Goal: Information Seeking & Learning: Check status

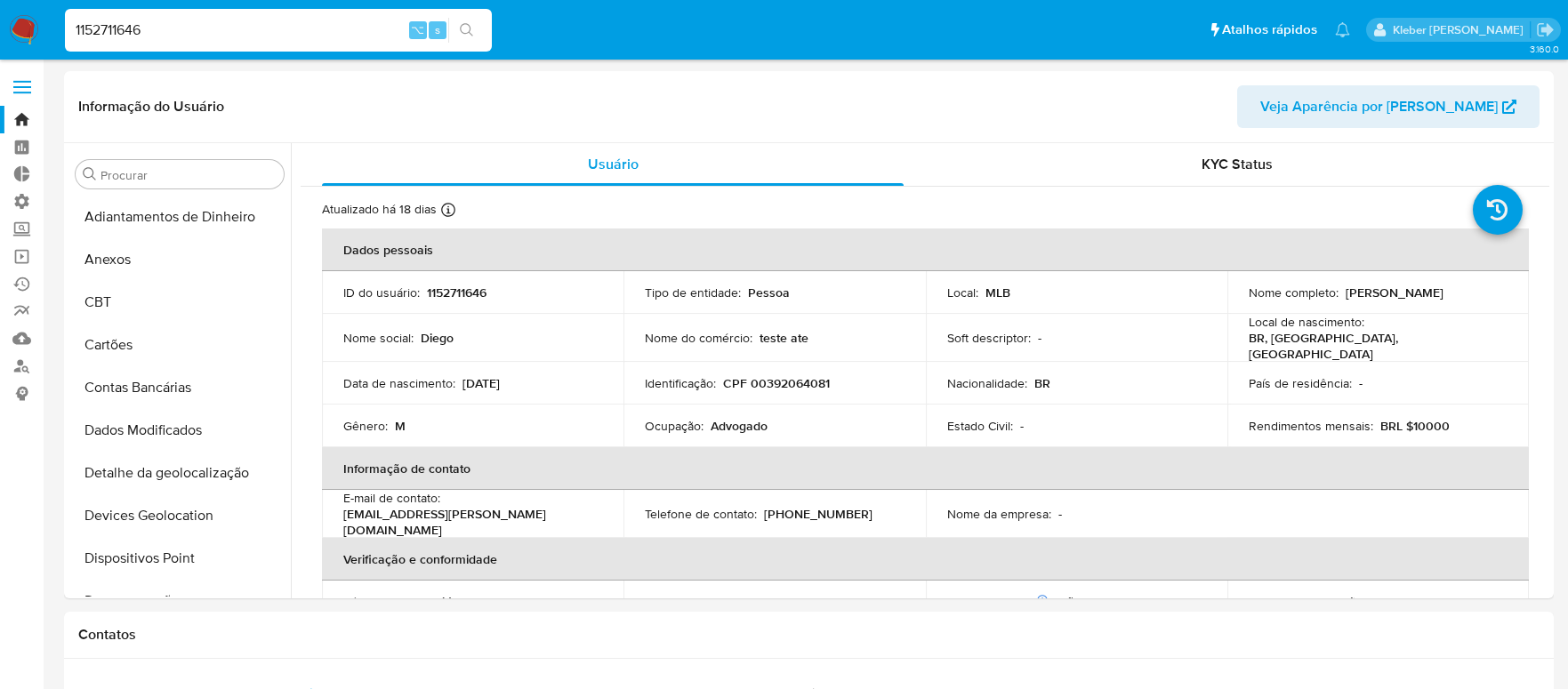
select select "10"
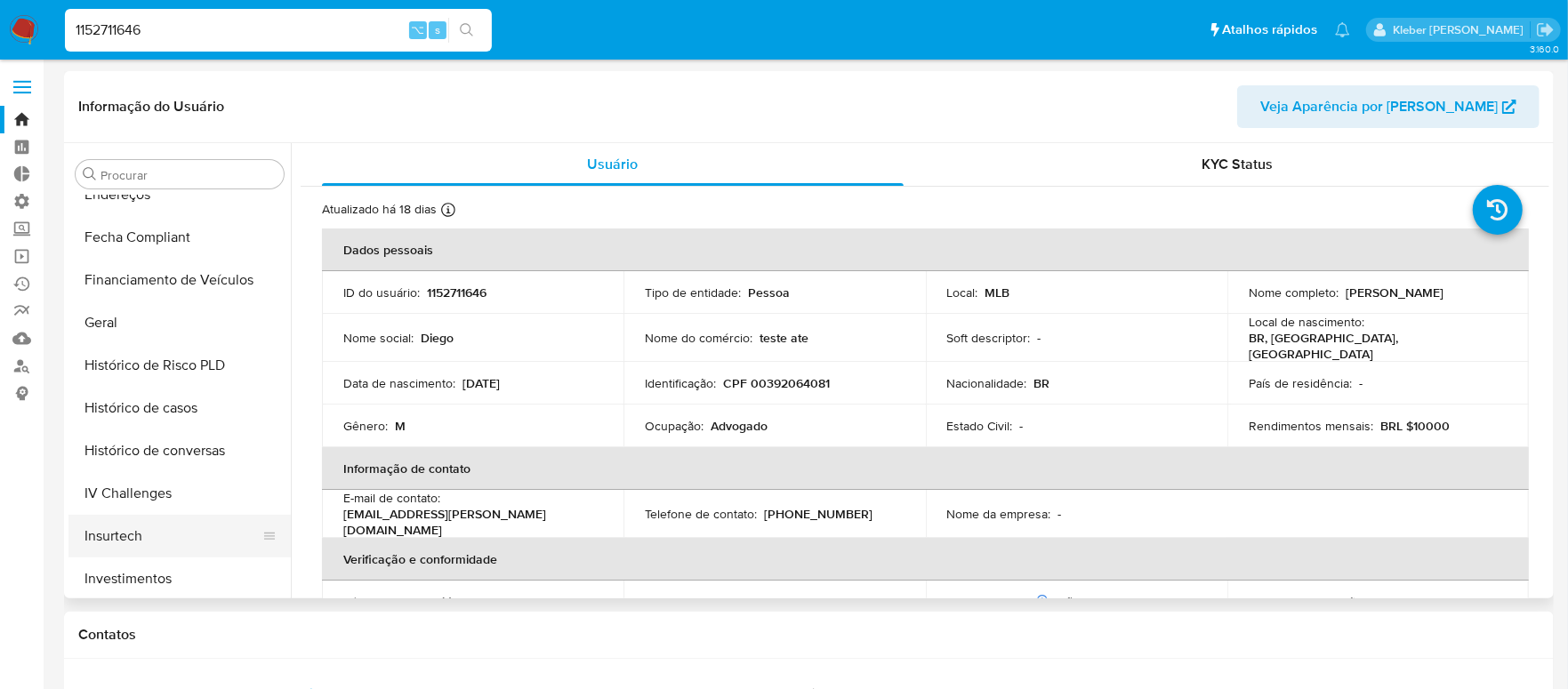
scroll to position [468, 0]
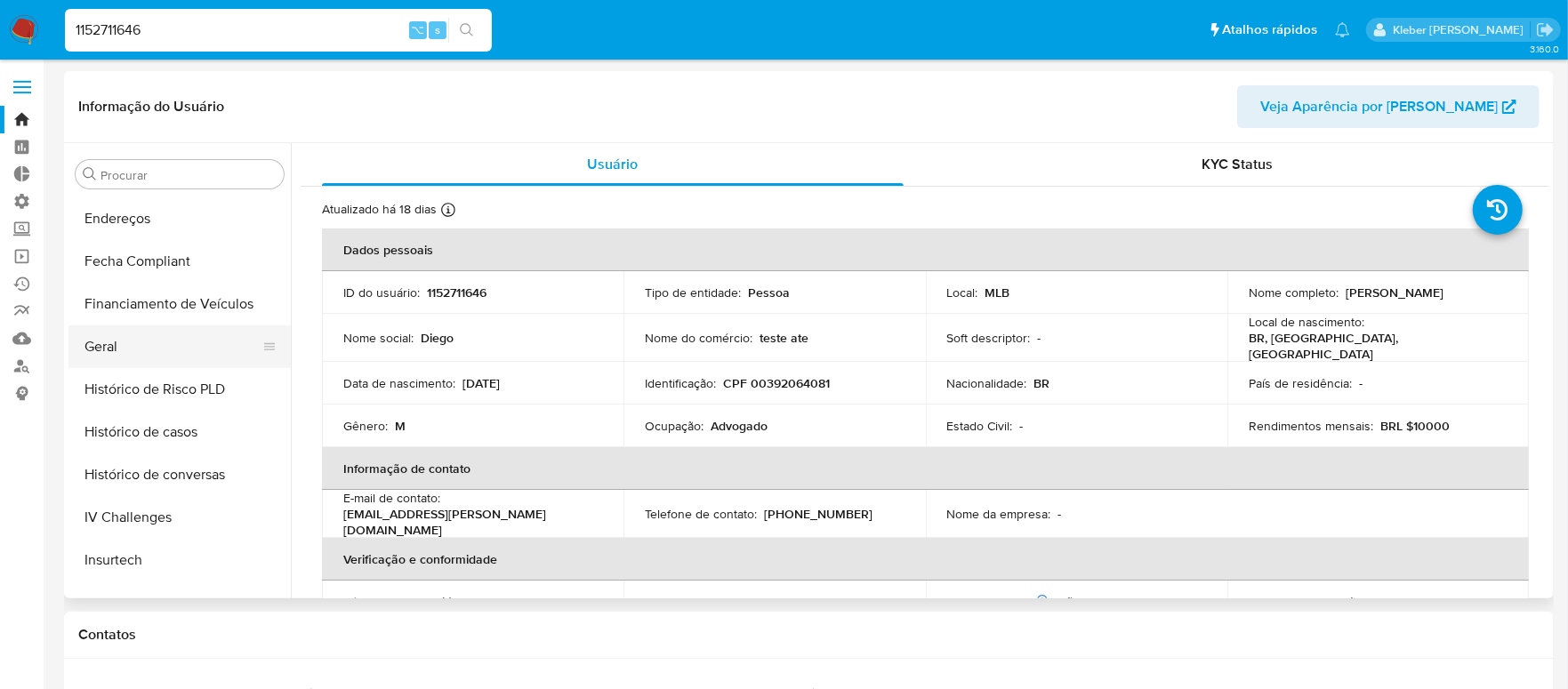
click at [126, 346] on button "Geral" at bounding box center [173, 347] width 208 height 43
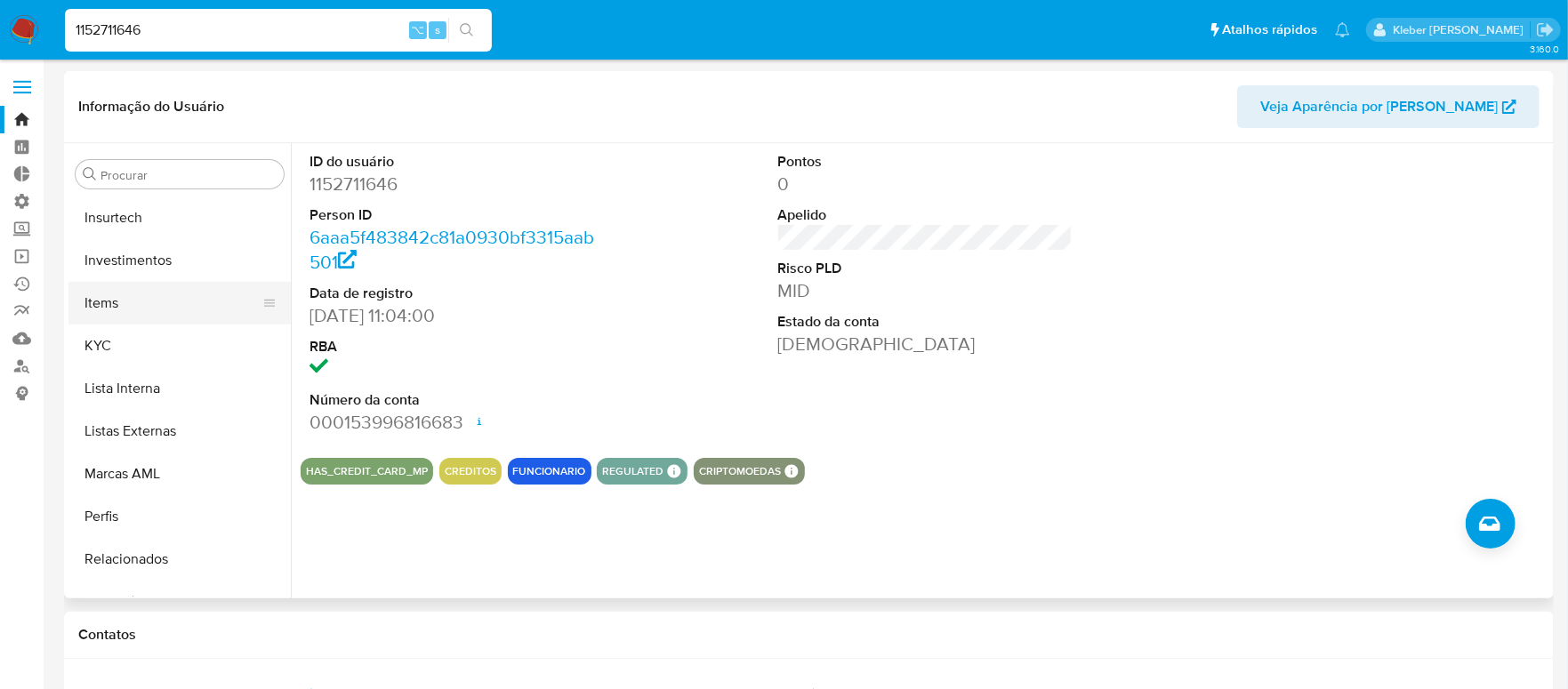
scroll to position [836, 0]
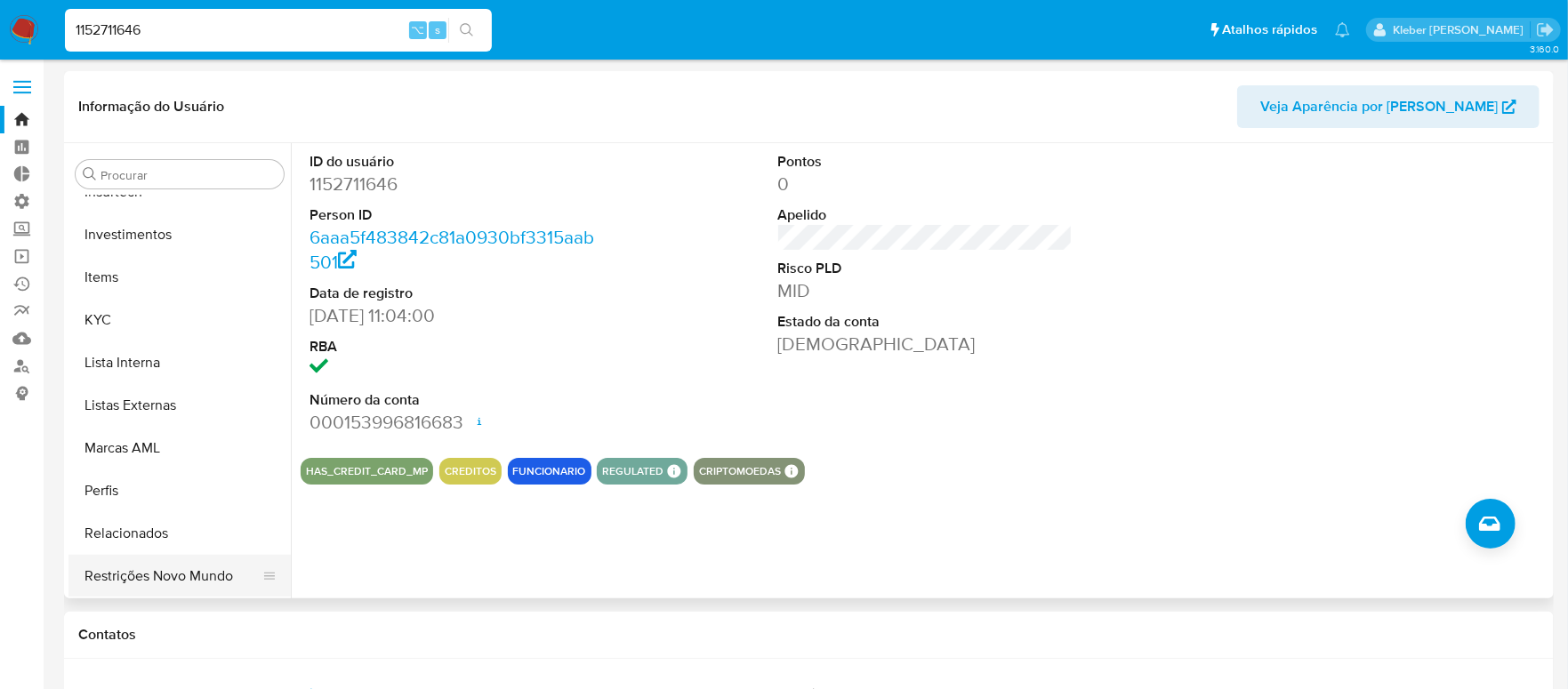
click at [177, 575] on button "Restrições Novo Mundo" at bounding box center [173, 576] width 208 height 43
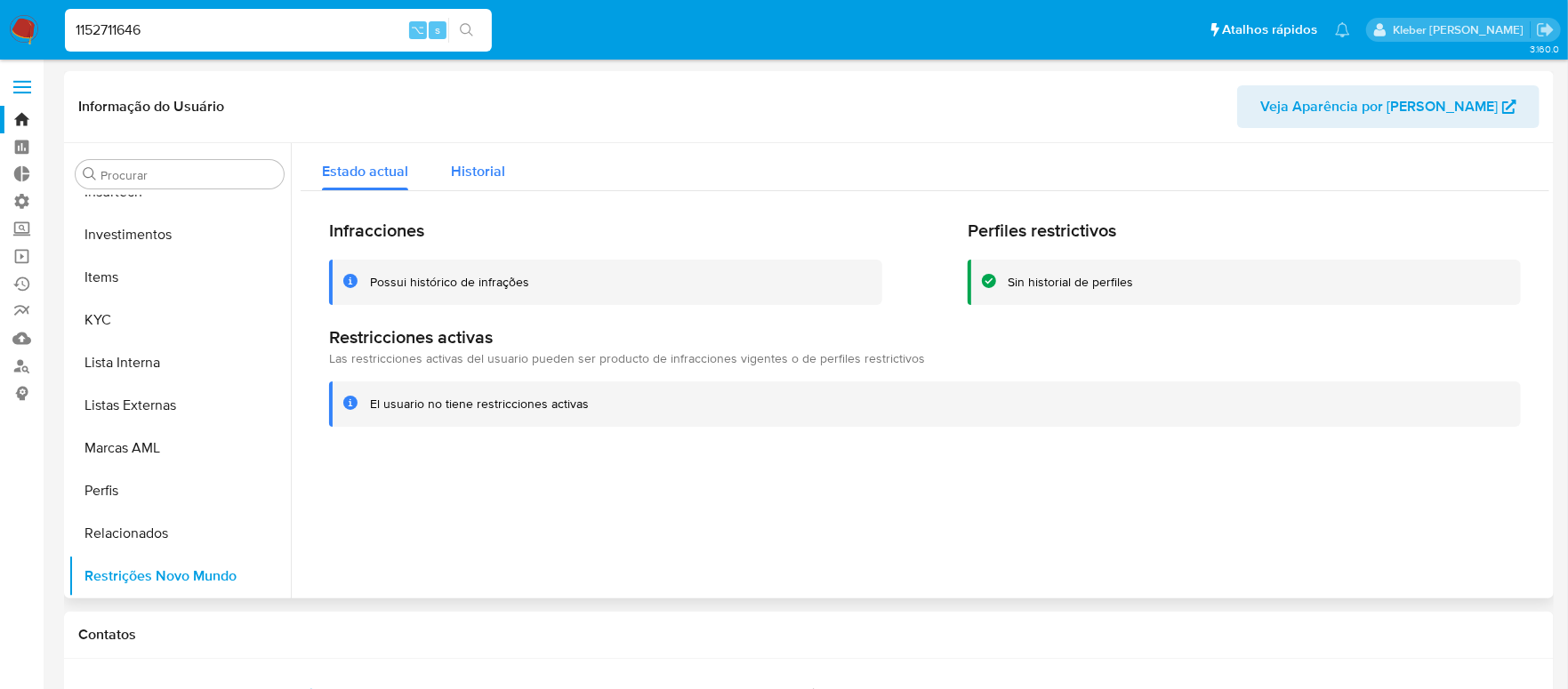
click at [491, 170] on span "Historial" at bounding box center [478, 171] width 54 height 20
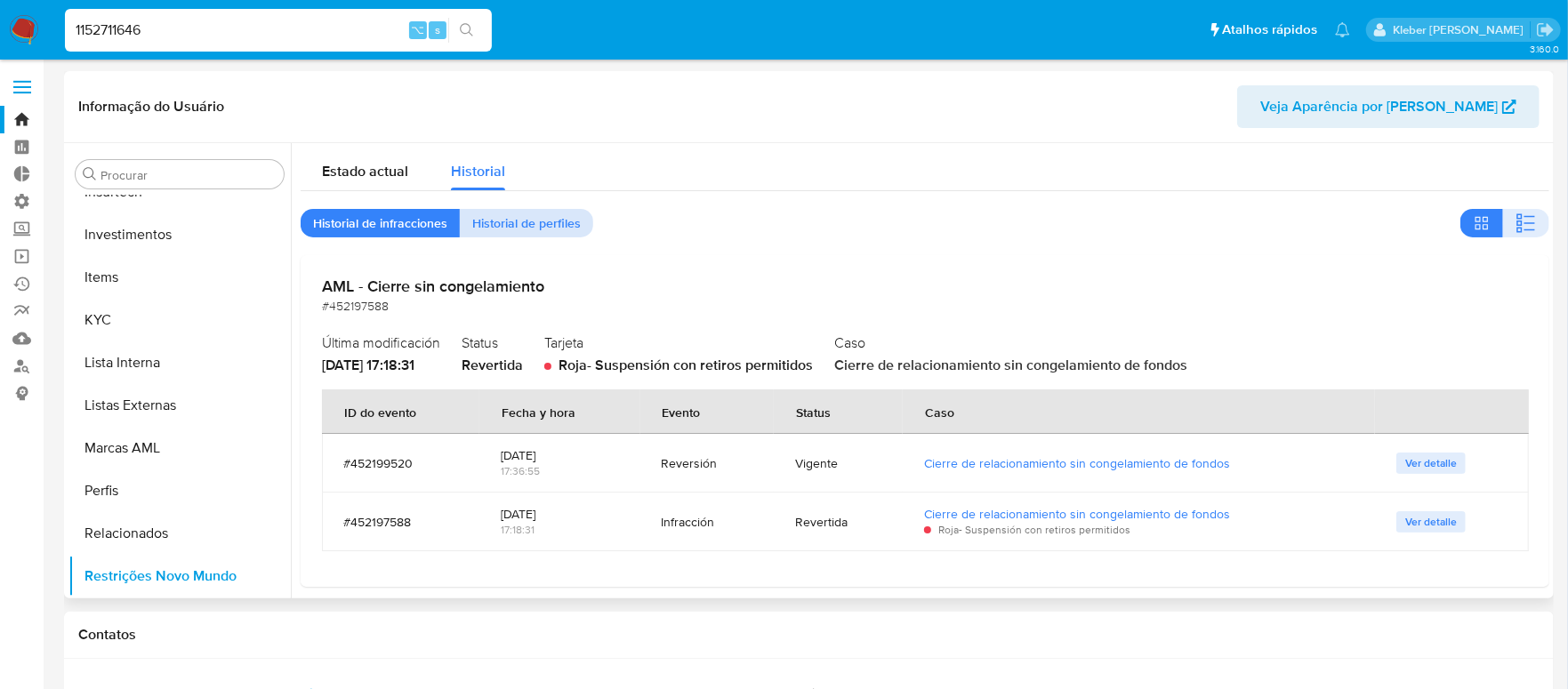
click at [540, 216] on span "Historial de perfiles" at bounding box center [526, 223] width 109 height 25
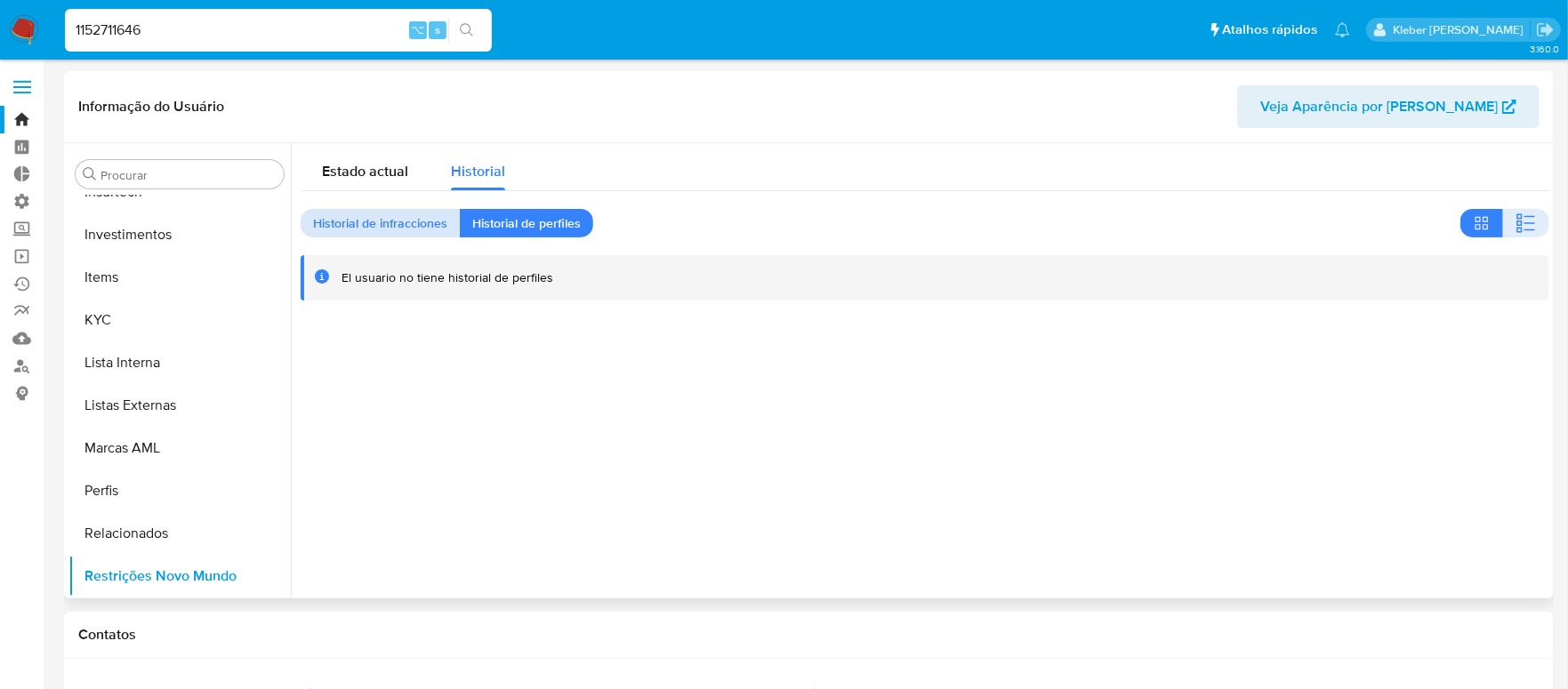
click at [378, 218] on span "Historial de infracciones" at bounding box center [380, 223] width 134 height 25
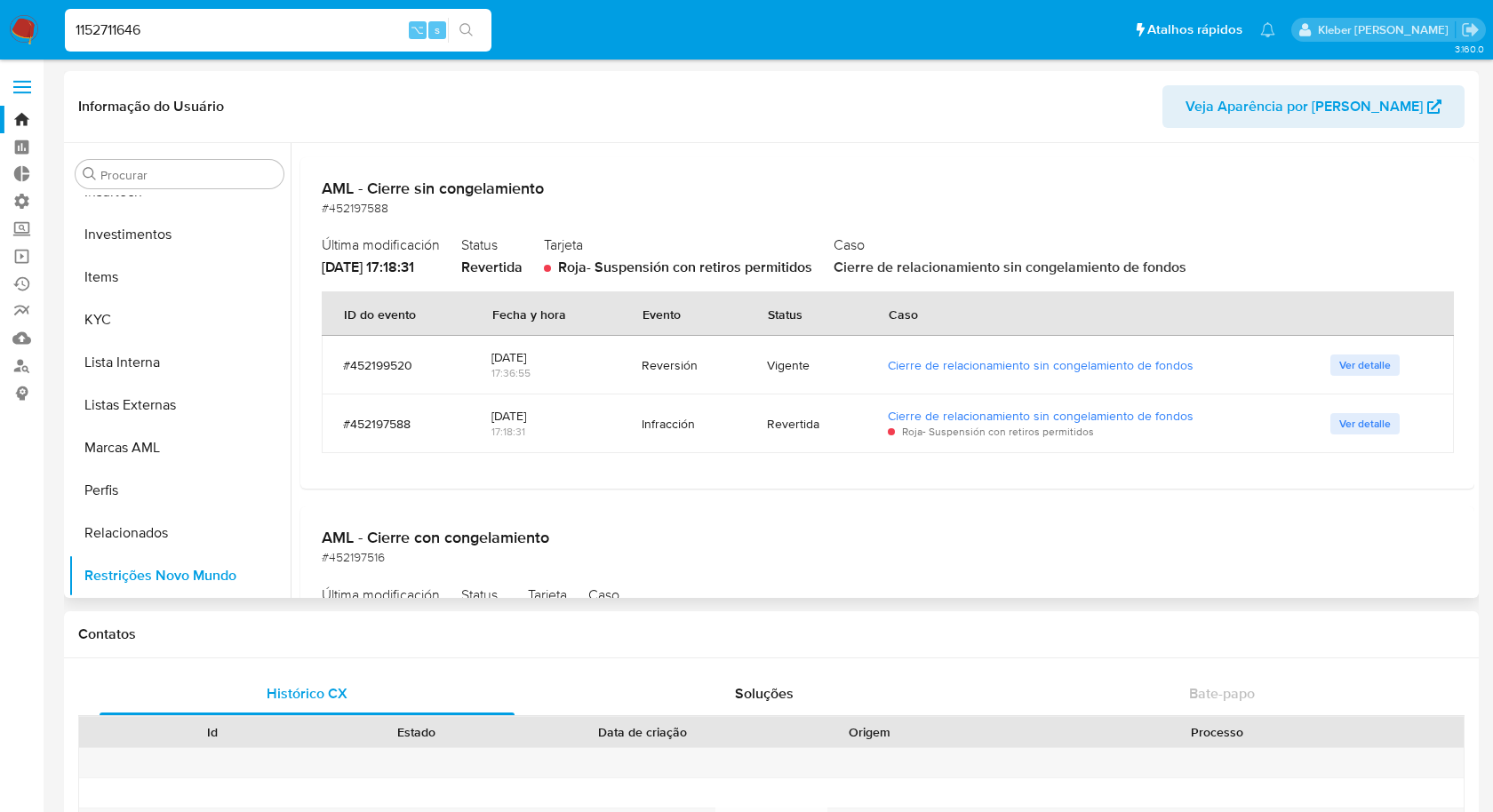
scroll to position [0, 0]
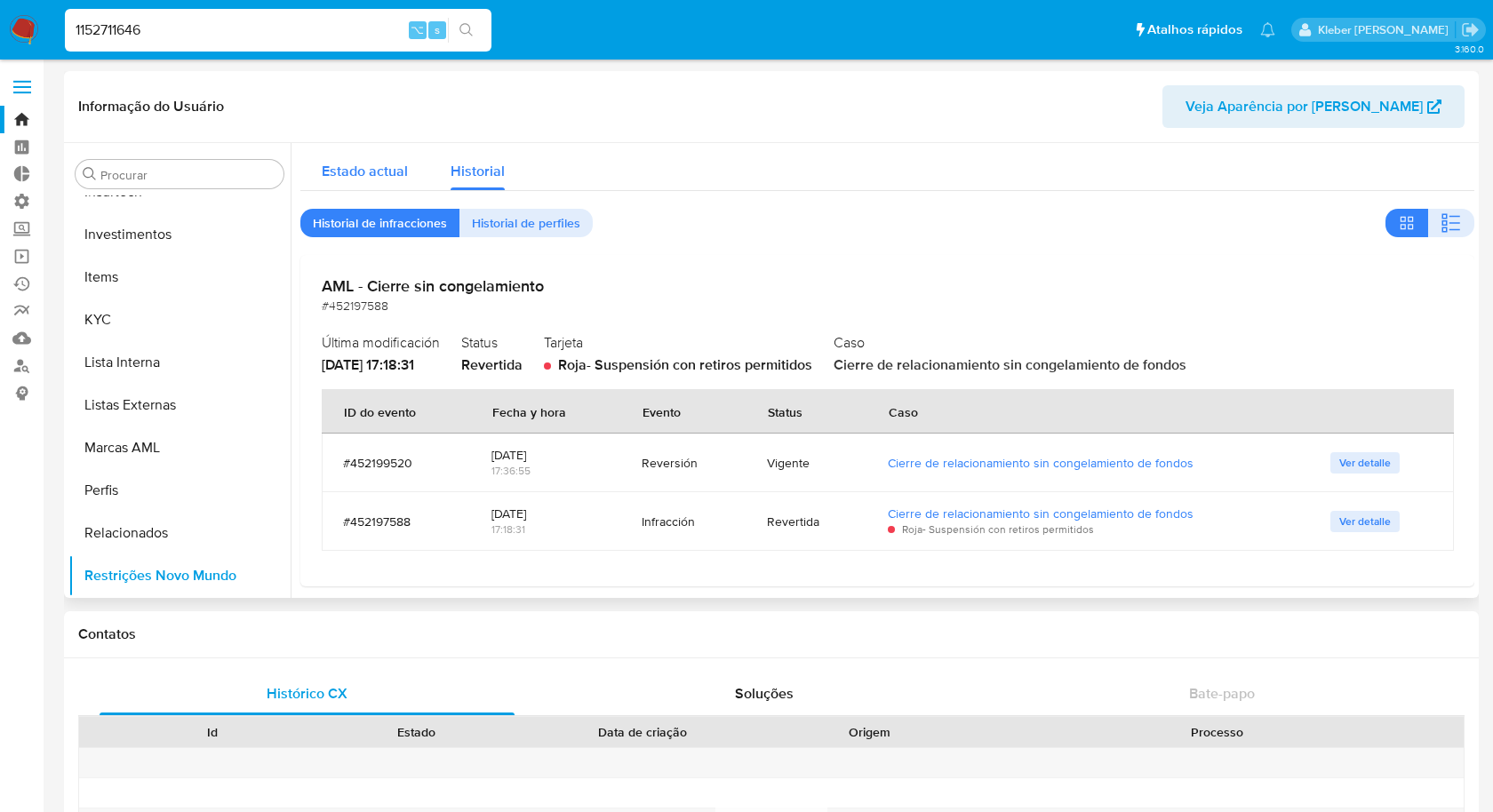
click at [368, 161] on span "Estado actual" at bounding box center [364, 171] width 86 height 20
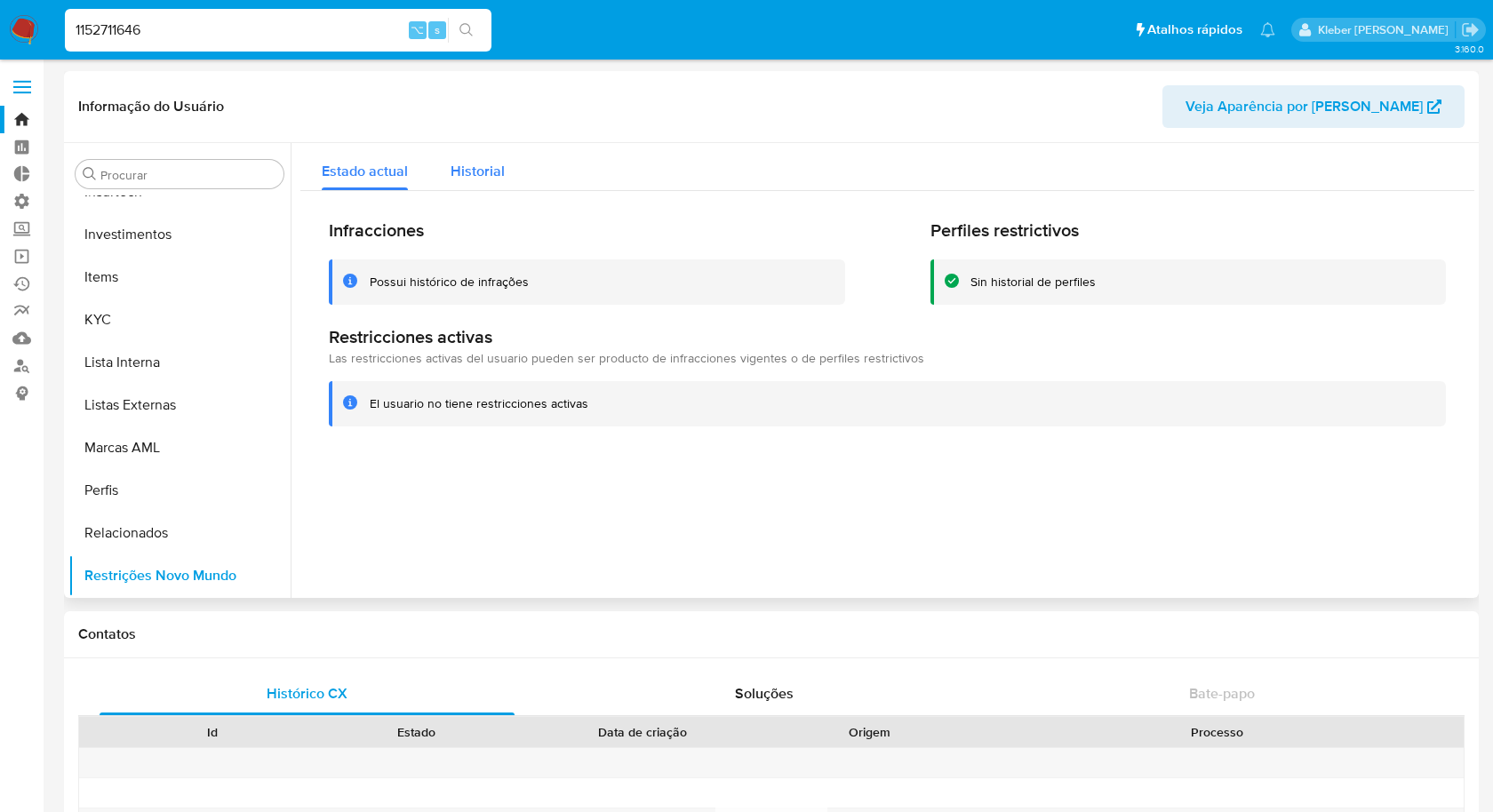
click at [467, 173] on span "Historial" at bounding box center [478, 171] width 54 height 20
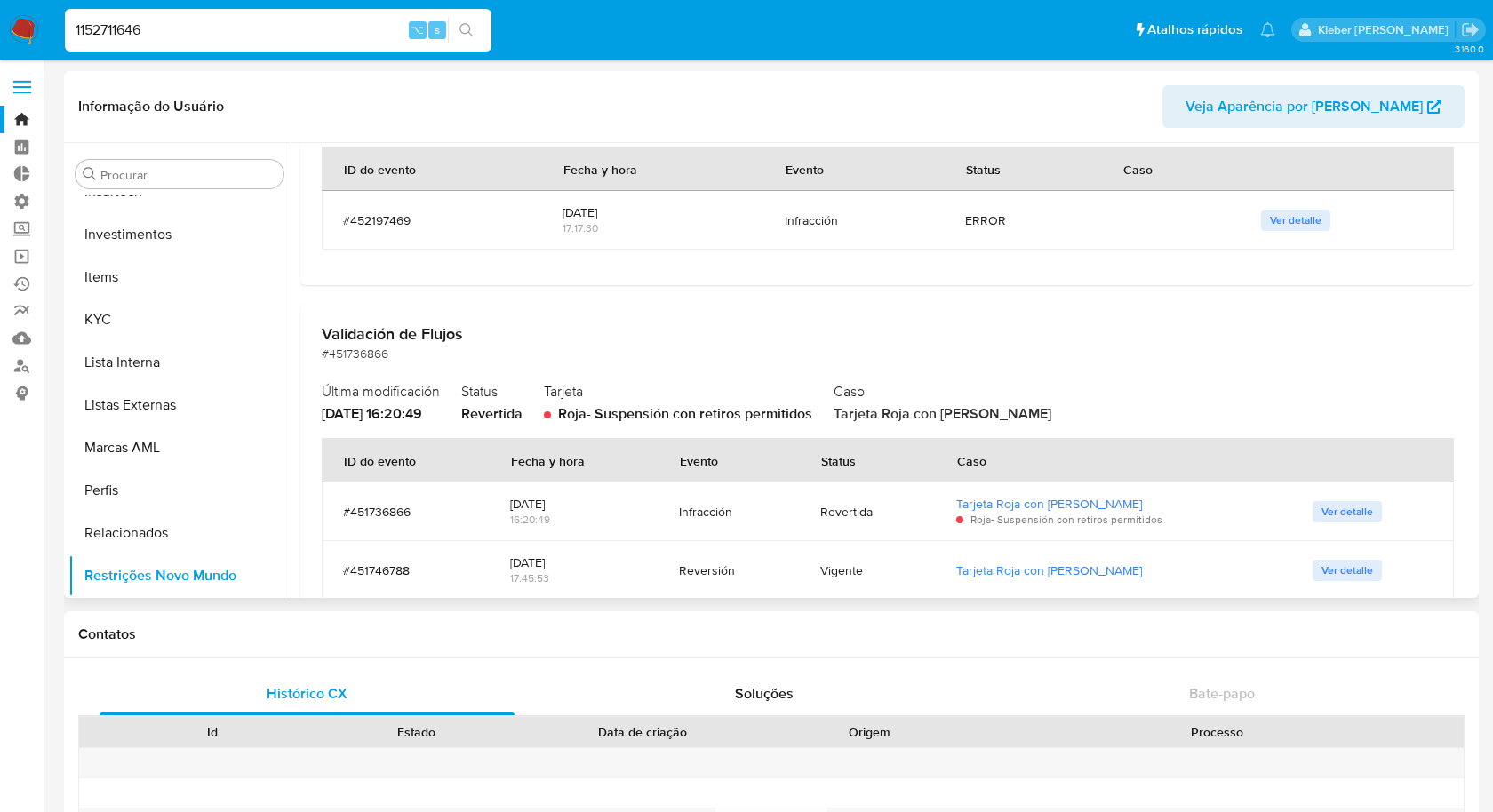
scroll to position [897, 0]
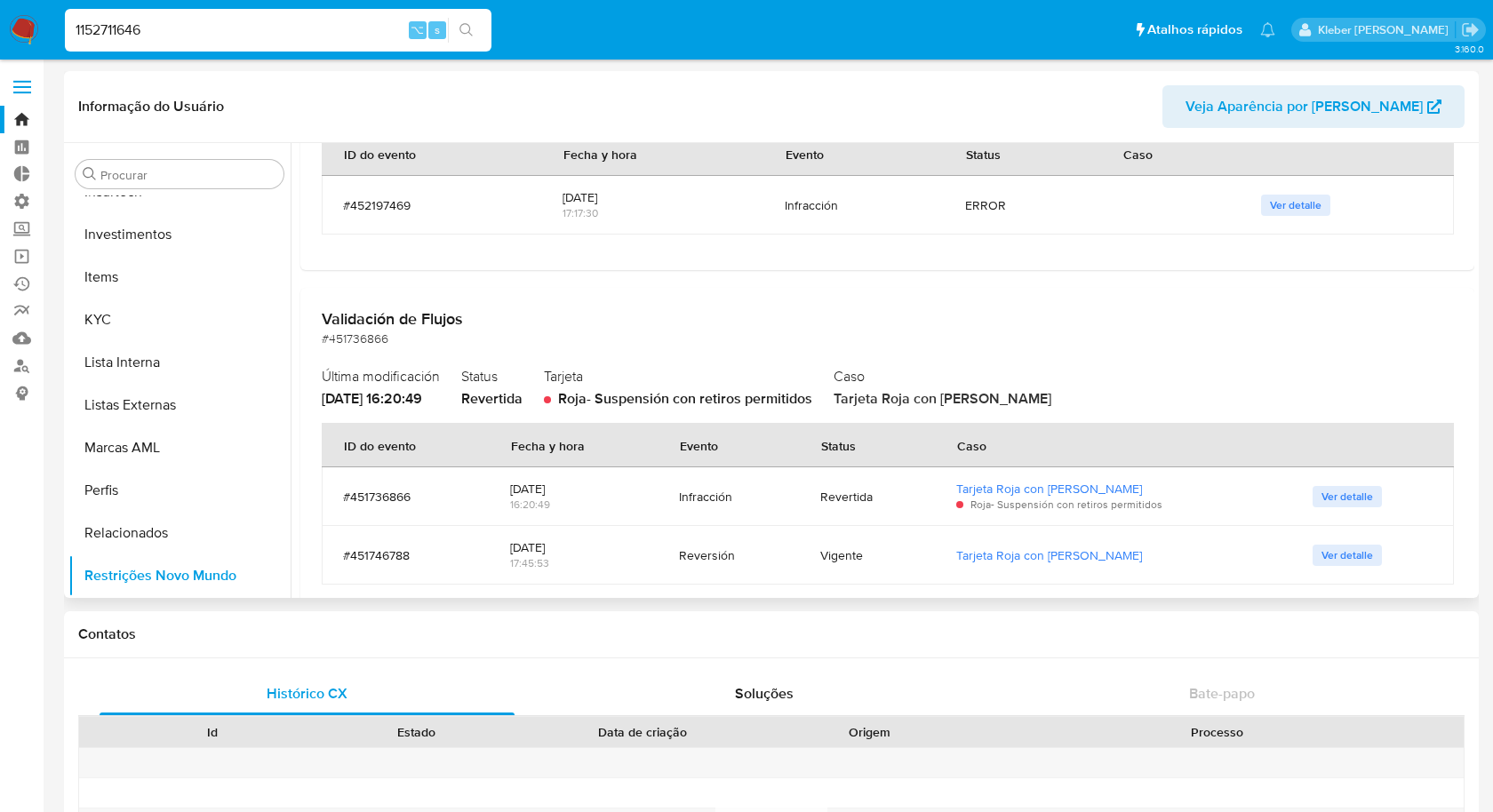
click at [704, 558] on div "Reversión" at bounding box center [728, 555] width 98 height 16
drag, startPoint x: 704, startPoint y: 558, endPoint x: 704, endPoint y: 519, distance: 39.0
click at [704, 557] on div "Reversión" at bounding box center [728, 555] width 98 height 16
click at [704, 517] on td "Infracción" at bounding box center [728, 496] width 141 height 59
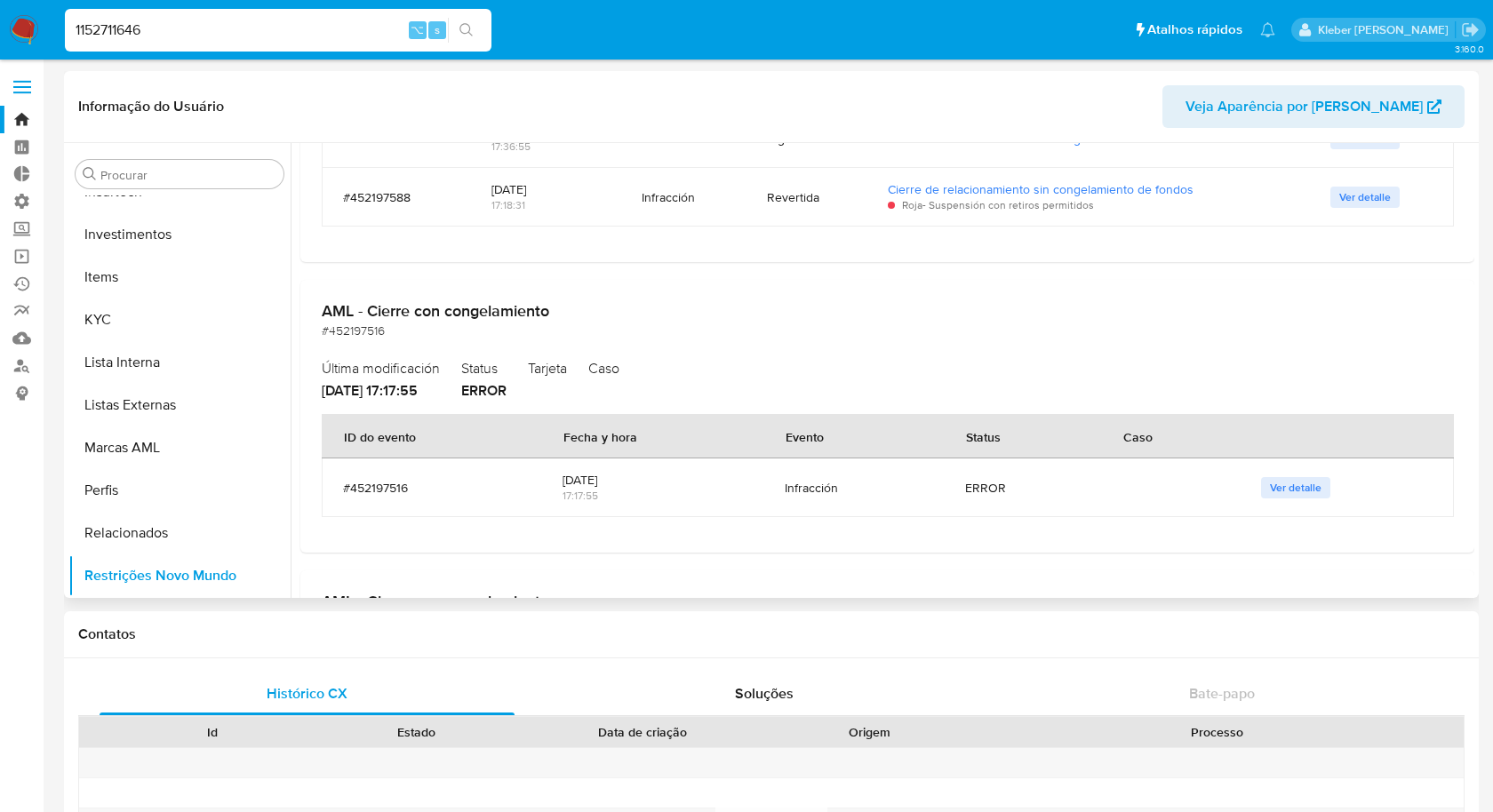
scroll to position [0, 0]
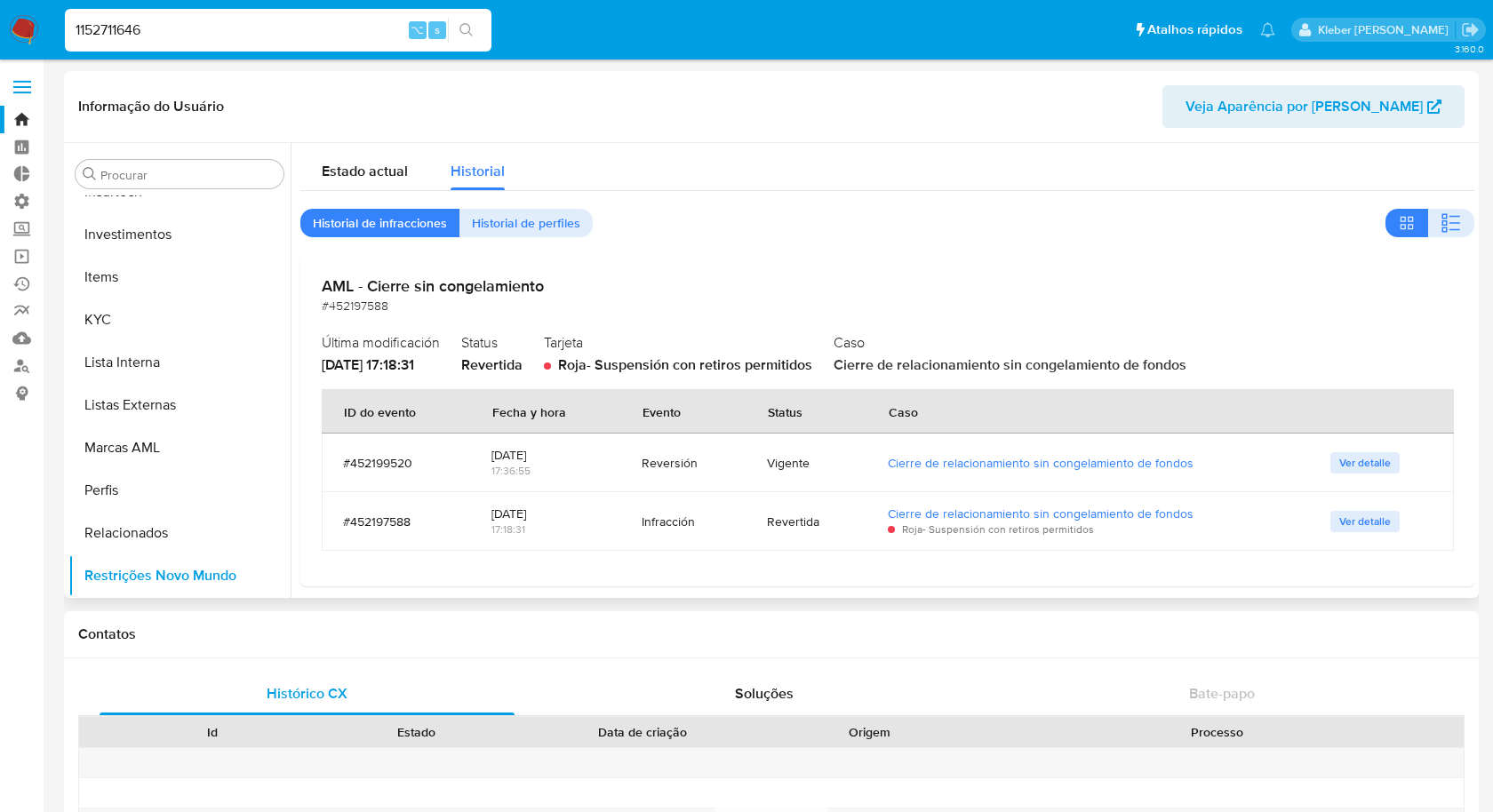
drag, startPoint x: 651, startPoint y: 503, endPoint x: 651, endPoint y: 399, distance: 104.0
click at [651, 495] on td "Infracción" at bounding box center [683, 521] width 125 height 59
click at [352, 170] on span "Estado actual" at bounding box center [364, 171] width 86 height 20
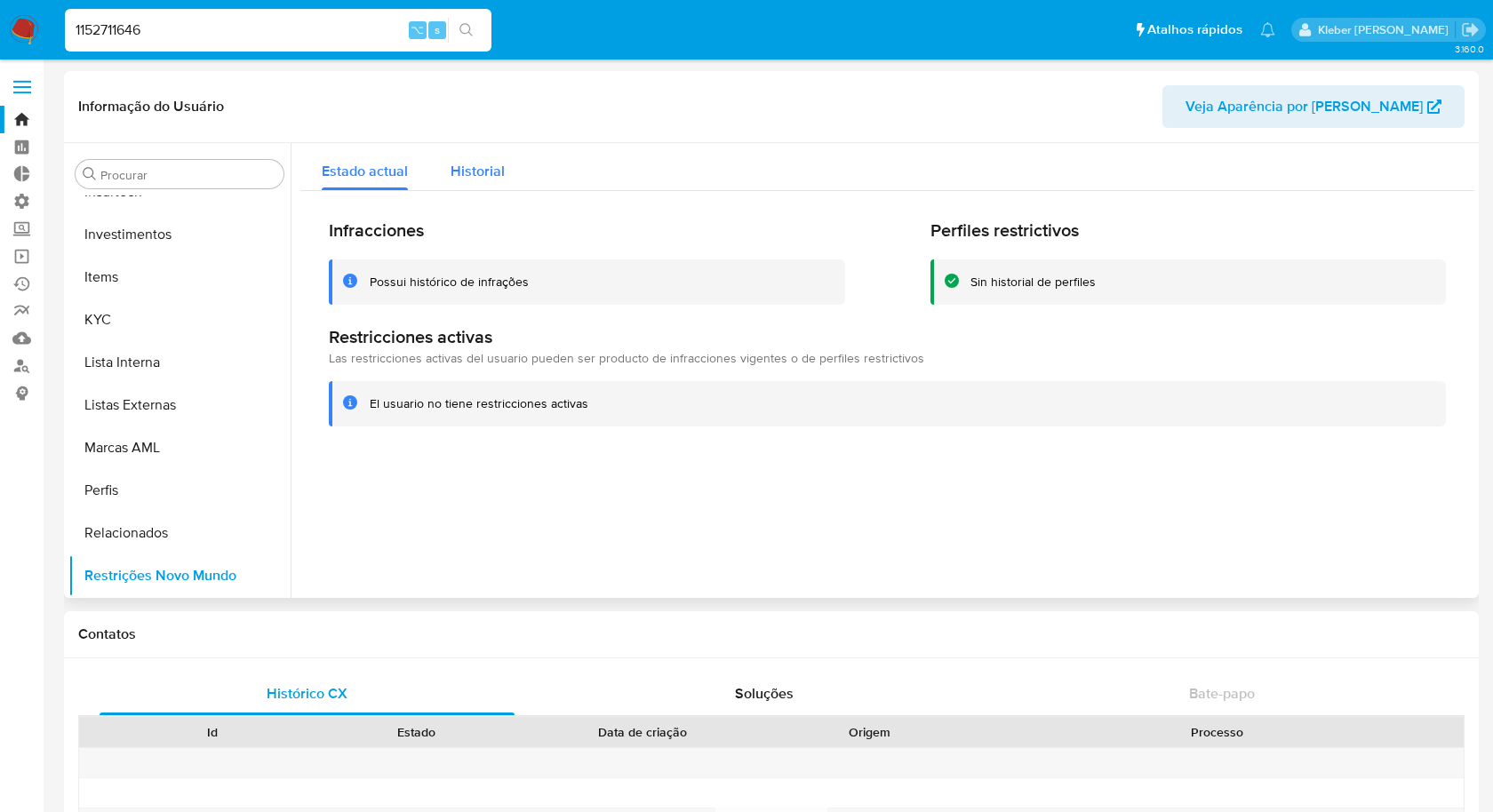
click at [472, 170] on span "Historial" at bounding box center [478, 171] width 54 height 20
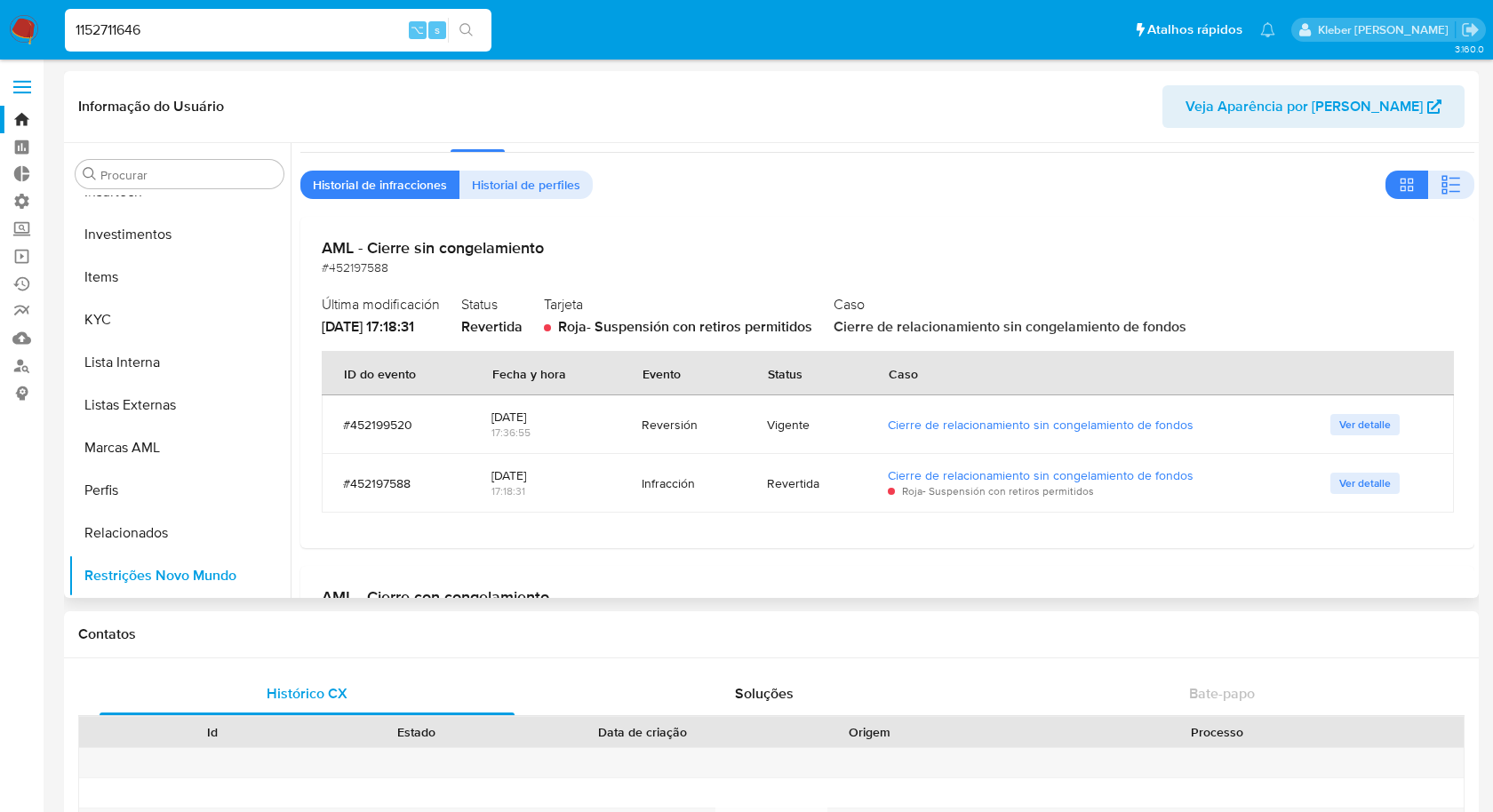
scroll to position [41, 0]
click at [647, 478] on div "Infracción" at bounding box center [683, 480] width 83 height 16
drag, startPoint x: 494, startPoint y: 474, endPoint x: 555, endPoint y: 470, distance: 61.1
click at [557, 473] on div "[DATE]" at bounding box center [545, 472] width 108 height 16
drag, startPoint x: 495, startPoint y: 489, endPoint x: 515, endPoint y: 489, distance: 20.0
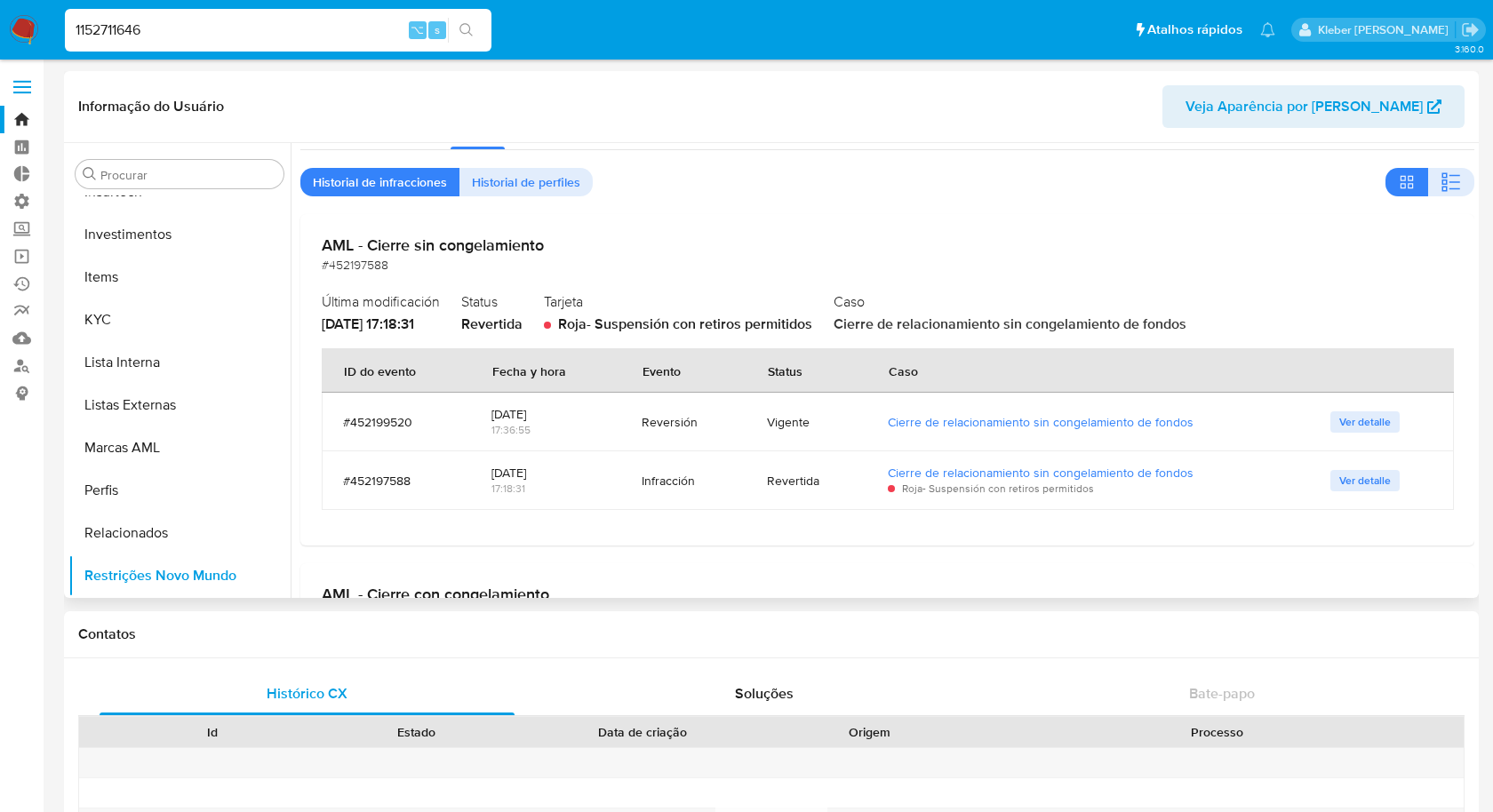
click at [515, 489] on div "17:18:31" at bounding box center [545, 488] width 108 height 16
drag, startPoint x: 652, startPoint y: 476, endPoint x: 903, endPoint y: 477, distance: 251.0
click at [903, 477] on tr "#452197588 25/08/2025 17:18:31 Infracción Revertida Cierre de relacionamiento s…" at bounding box center [887, 480] width 1133 height 59
click at [503, 413] on div "[DATE]" at bounding box center [545, 413] width 108 height 16
click at [1354, 481] on span "Ver detalle" at bounding box center [1364, 480] width 51 height 18
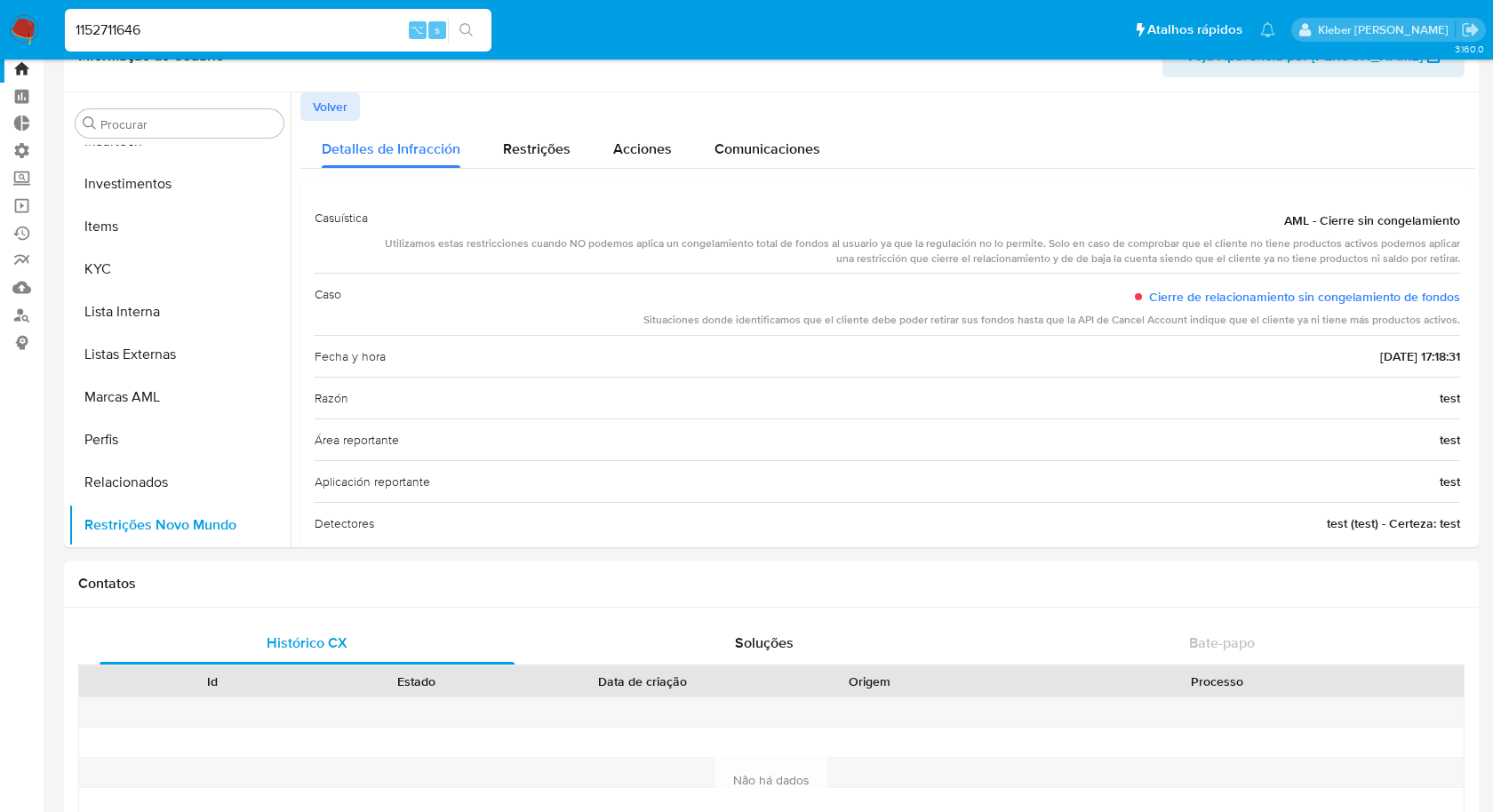
scroll to position [0, 0]
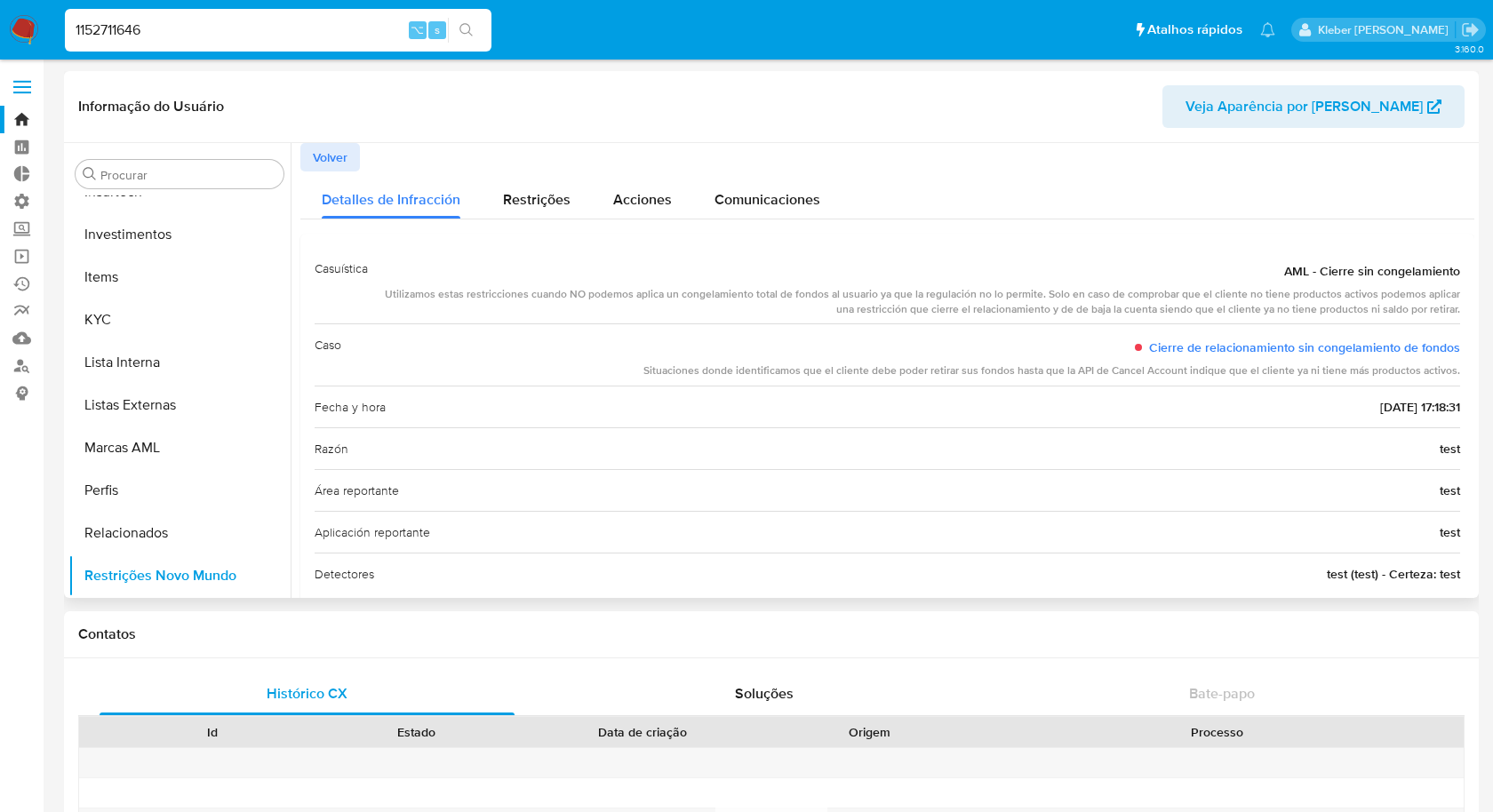
click at [347, 156] on span "Volver" at bounding box center [330, 157] width 34 height 25
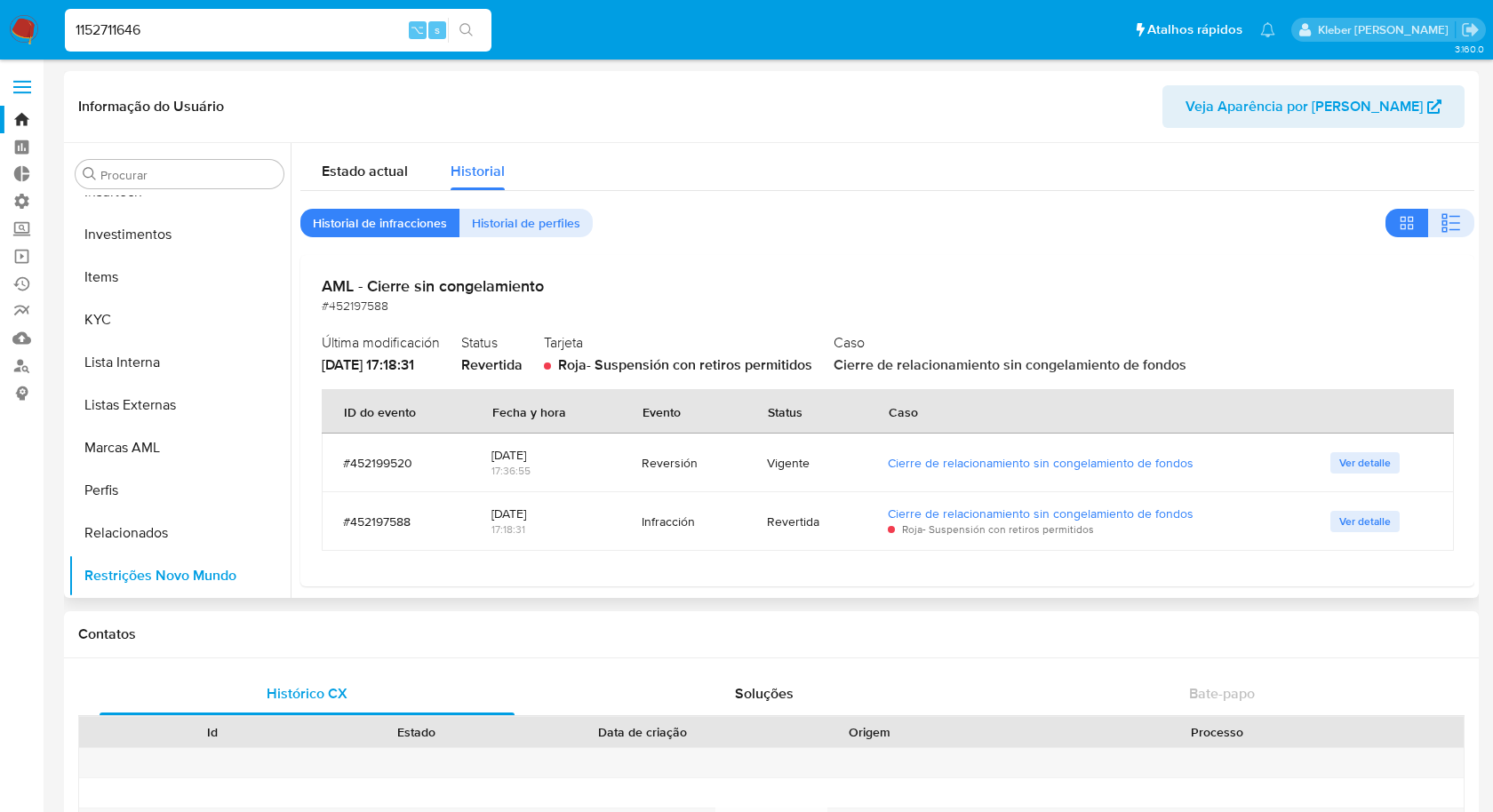
click at [1361, 462] on span "Ver detalle" at bounding box center [1364, 463] width 51 height 18
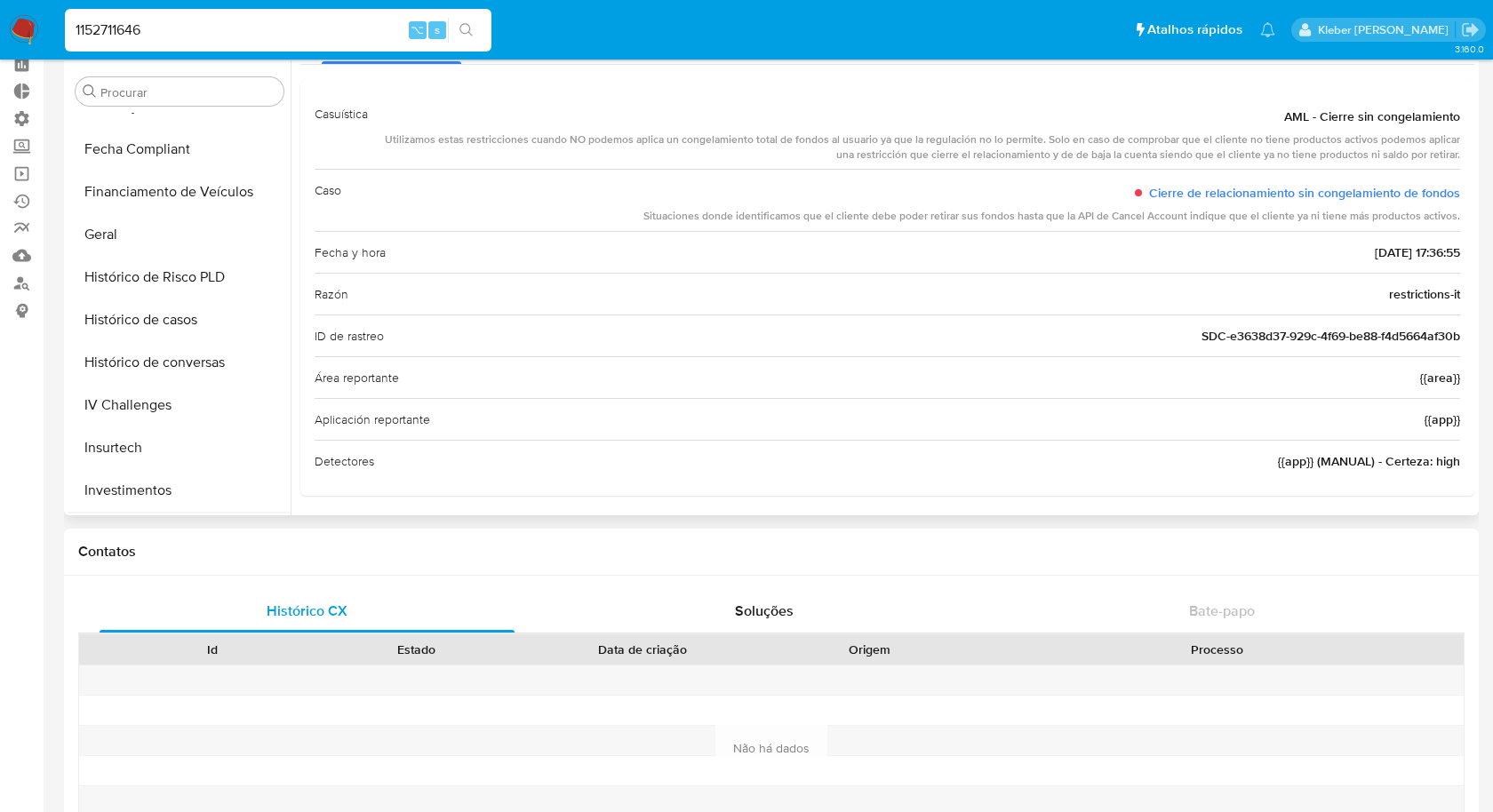
scroll to position [459, 0]
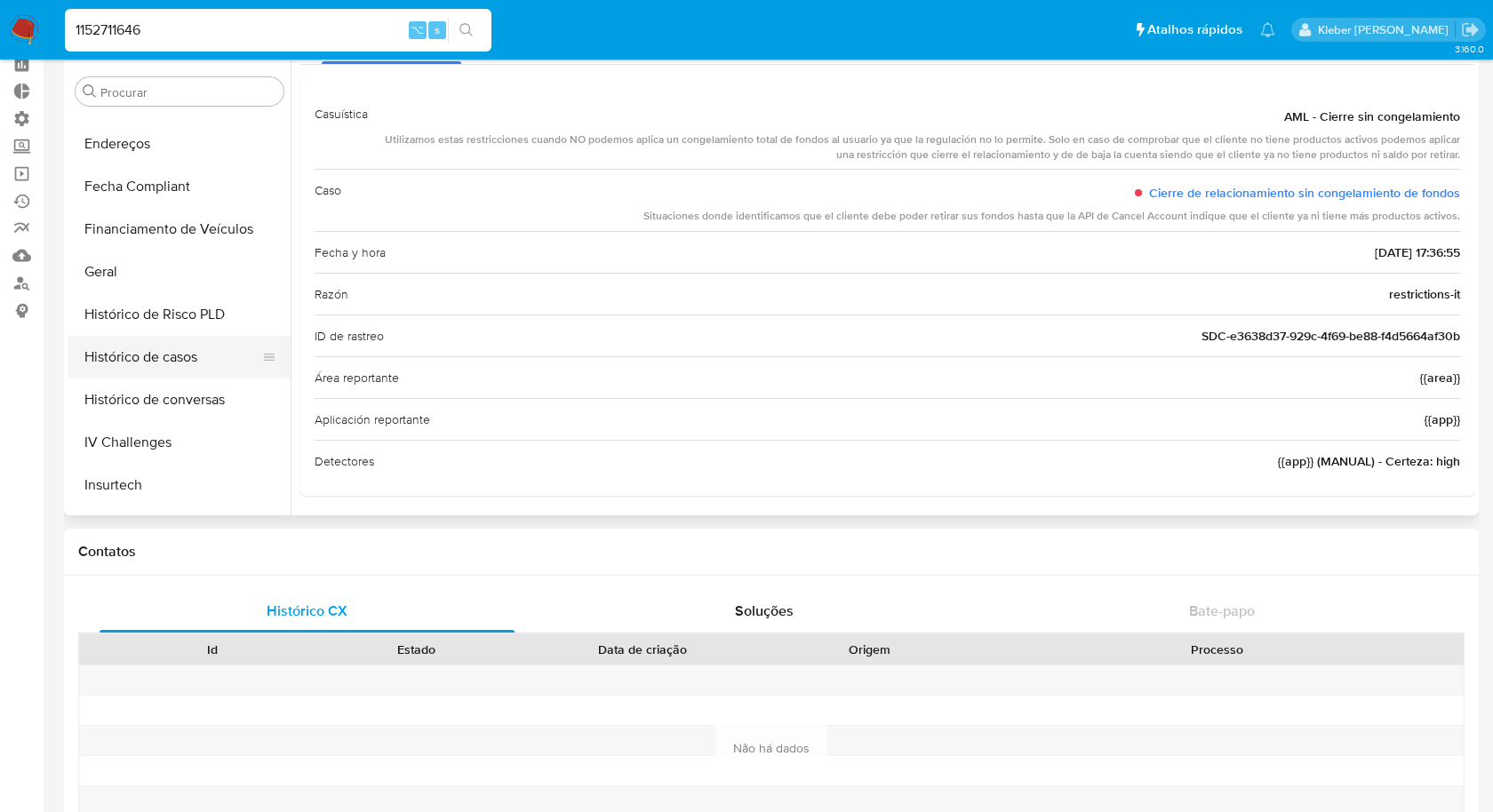
click at [180, 364] on button "Histórico de casos" at bounding box center [173, 358] width 208 height 43
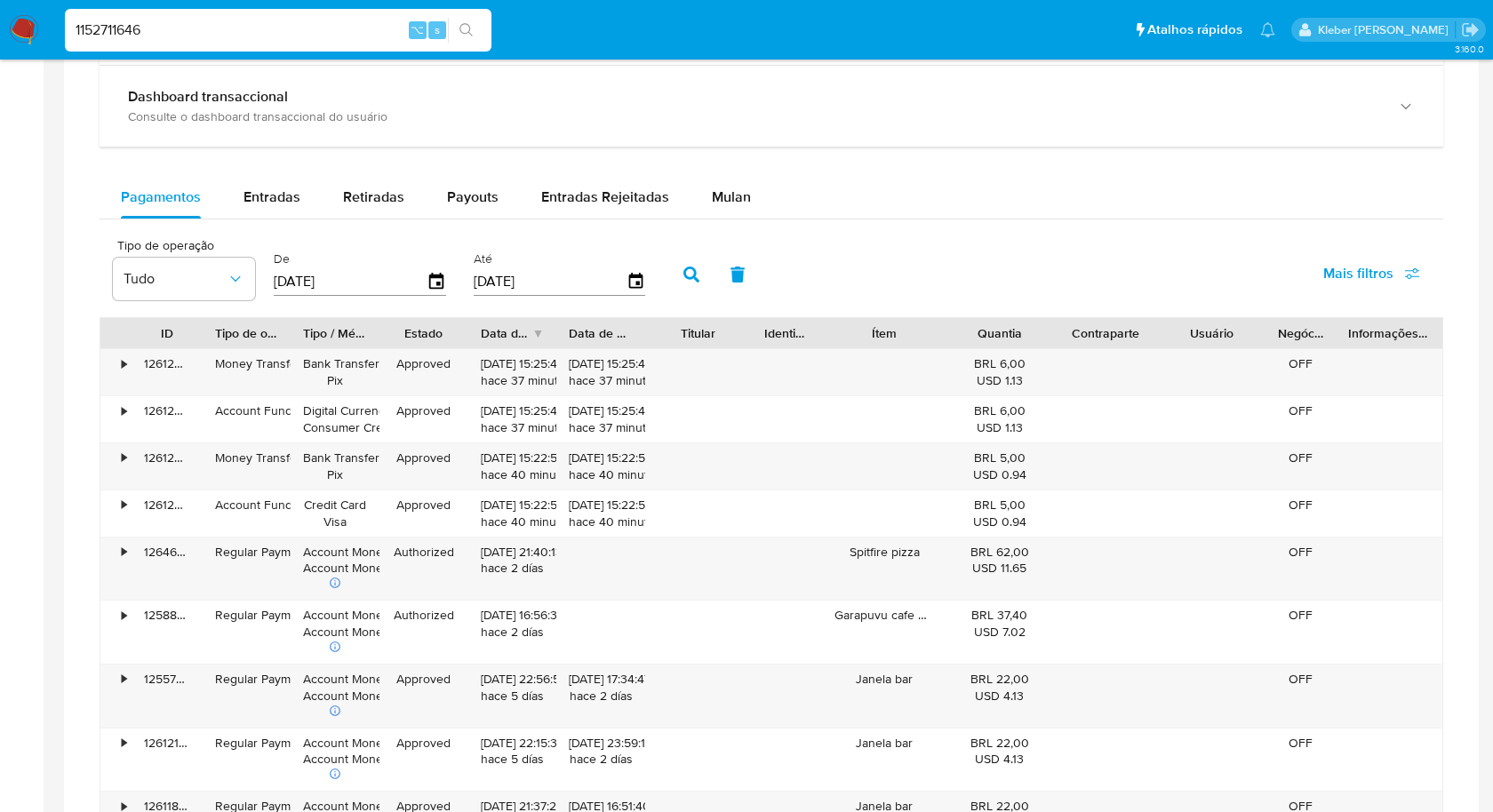
scroll to position [0, 0]
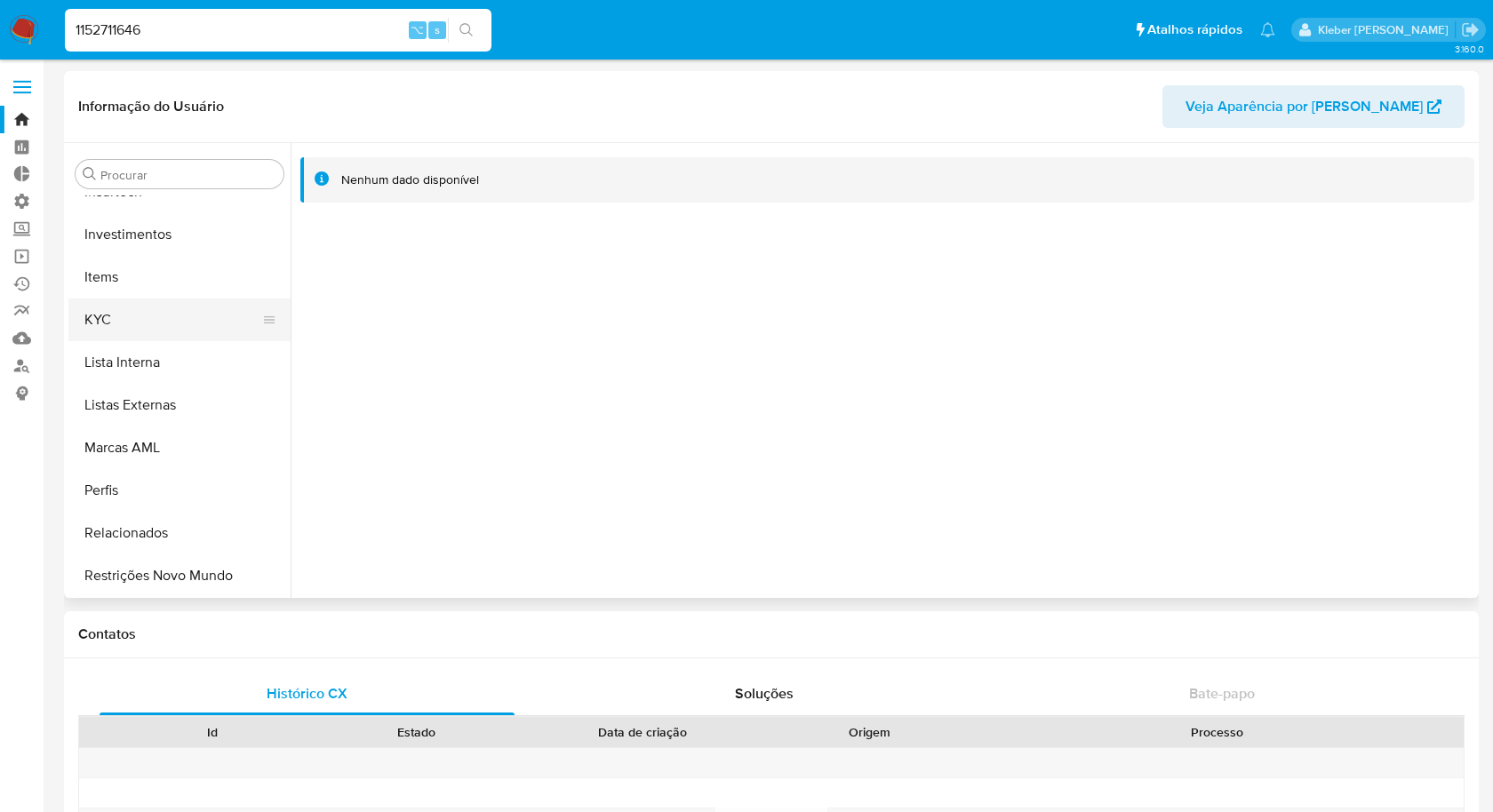
click at [128, 318] on button "KYC" at bounding box center [173, 320] width 208 height 43
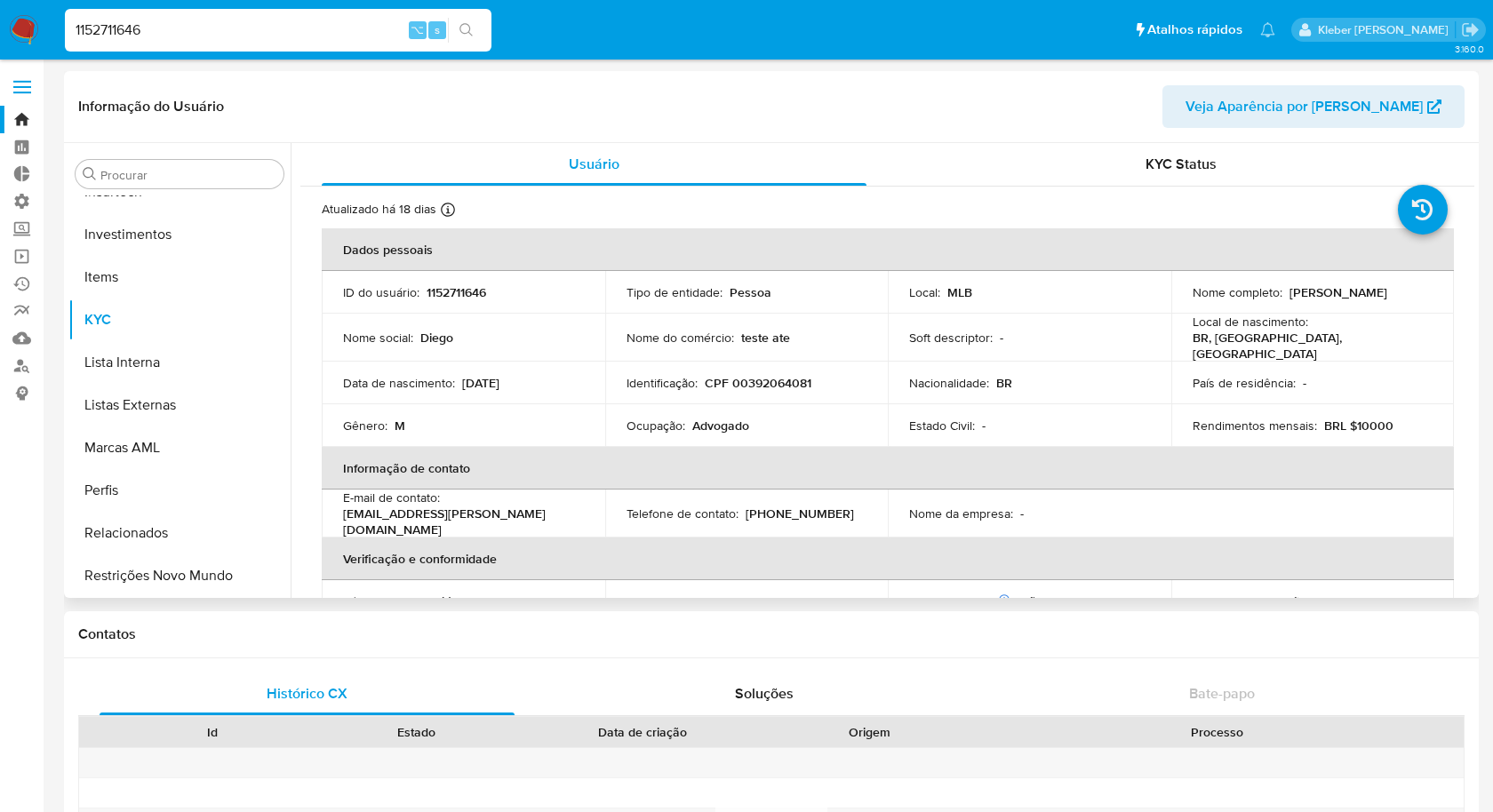
drag, startPoint x: 1188, startPoint y: 299, endPoint x: 1351, endPoint y: 295, distance: 163.0
click at [1352, 296] on div "Nome completo : Diego Arend Wiedenhoft" at bounding box center [1313, 292] width 241 height 16
copy p "Diego Arend Wiedenhoft"
click at [208, 576] on button "Restrições Novo Mundo" at bounding box center [173, 576] width 208 height 43
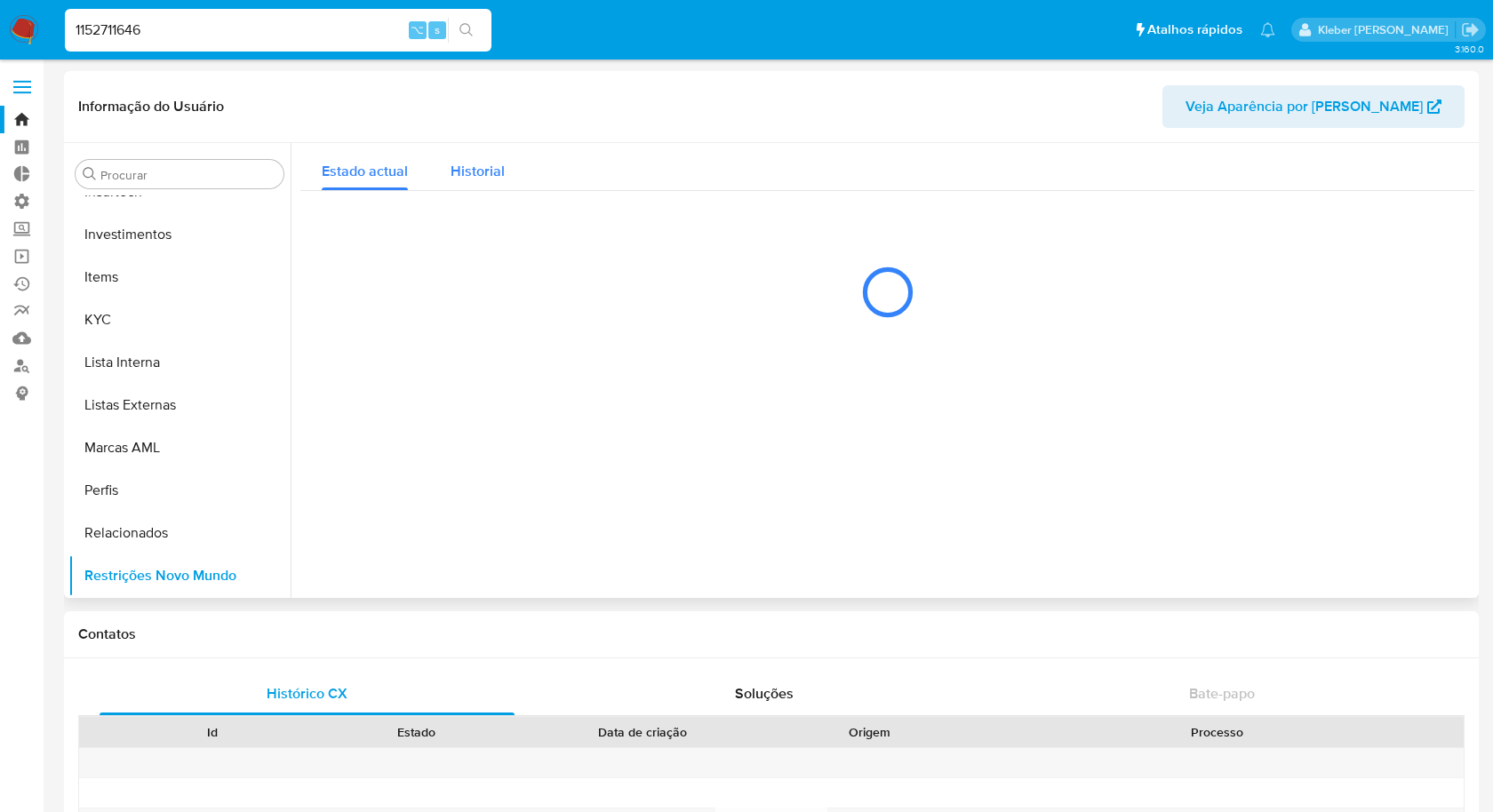
click at [489, 164] on span "Historial" at bounding box center [478, 171] width 54 height 20
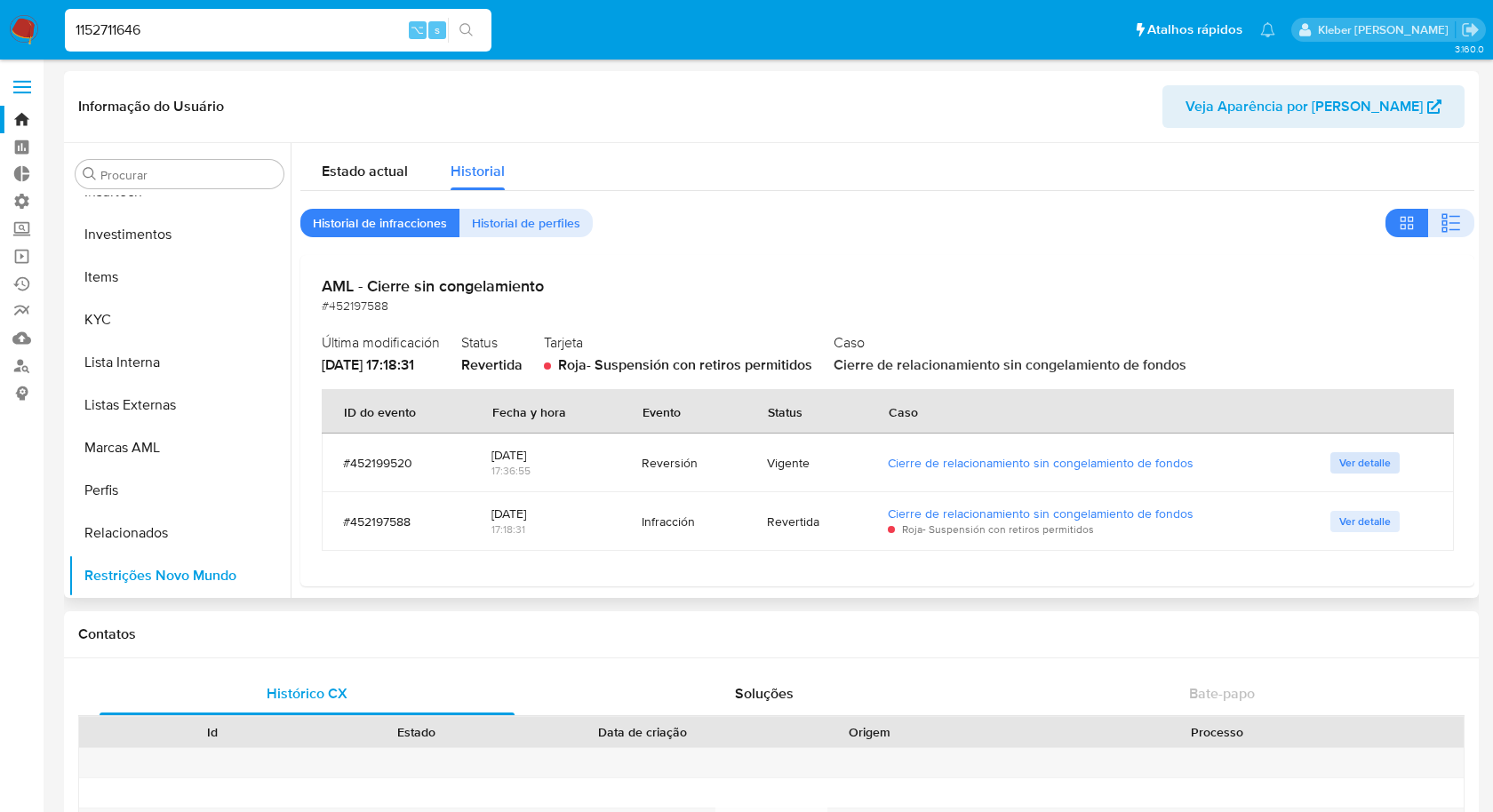
click at [1365, 466] on span "Ver detalle" at bounding box center [1364, 463] width 51 height 18
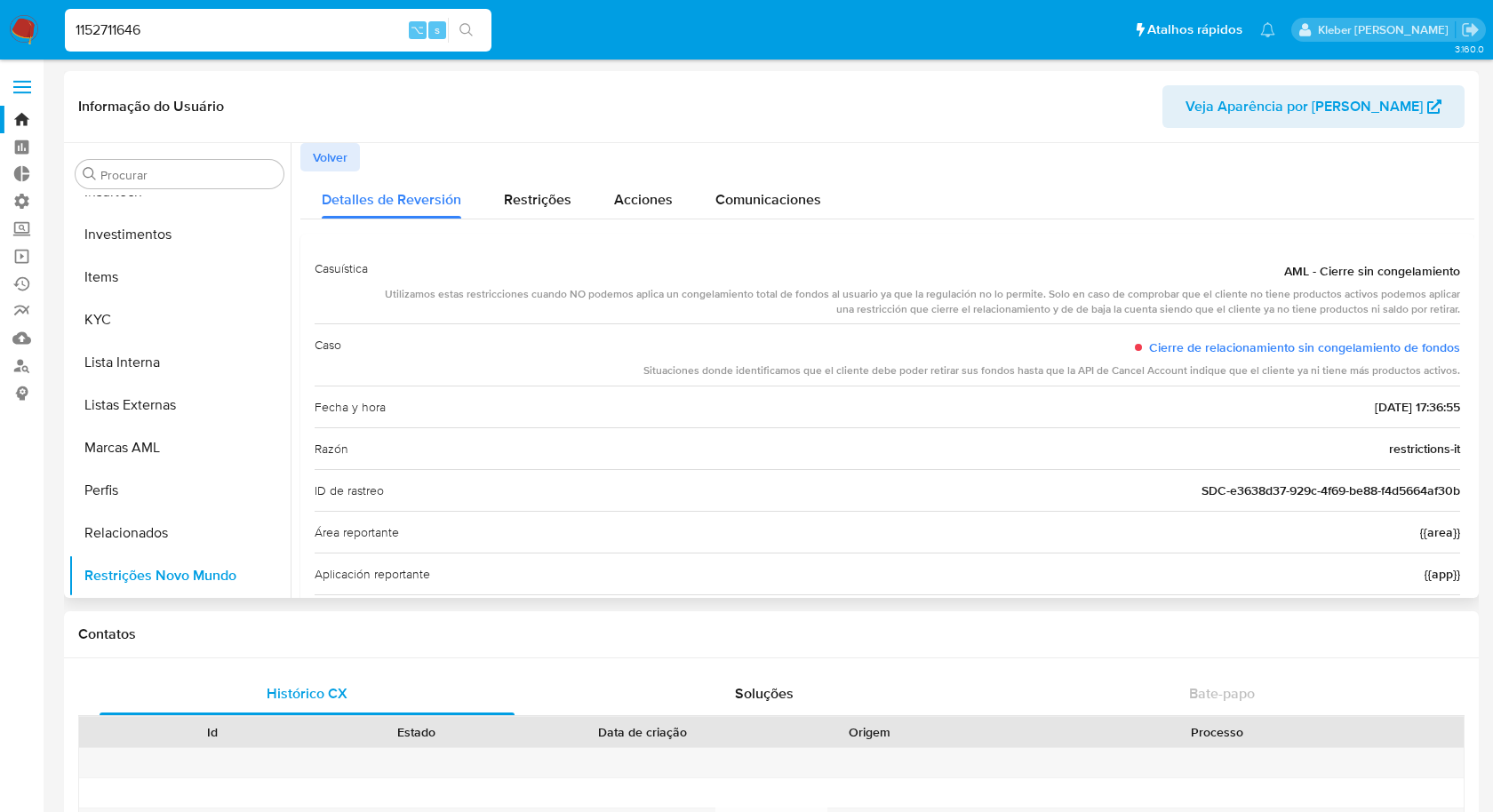
drag, startPoint x: 448, startPoint y: 298, endPoint x: 735, endPoint y: 294, distance: 287.0
click at [735, 294] on div "Utilizamos estas restricciones cuando NO podemos aplica un congelamiento total …" at bounding box center [921, 302] width 1078 height 31
click at [733, 297] on div "Utilizamos estas restricciones cuando NO podemos aplica un congelamiento total …" at bounding box center [921, 302] width 1078 height 31
drag, startPoint x: 683, startPoint y: 296, endPoint x: 943, endPoint y: 295, distance: 260.0
click at [943, 295] on div "Utilizamos estas restricciones cuando NO podemos aplica un congelamiento total …" at bounding box center [921, 302] width 1078 height 31
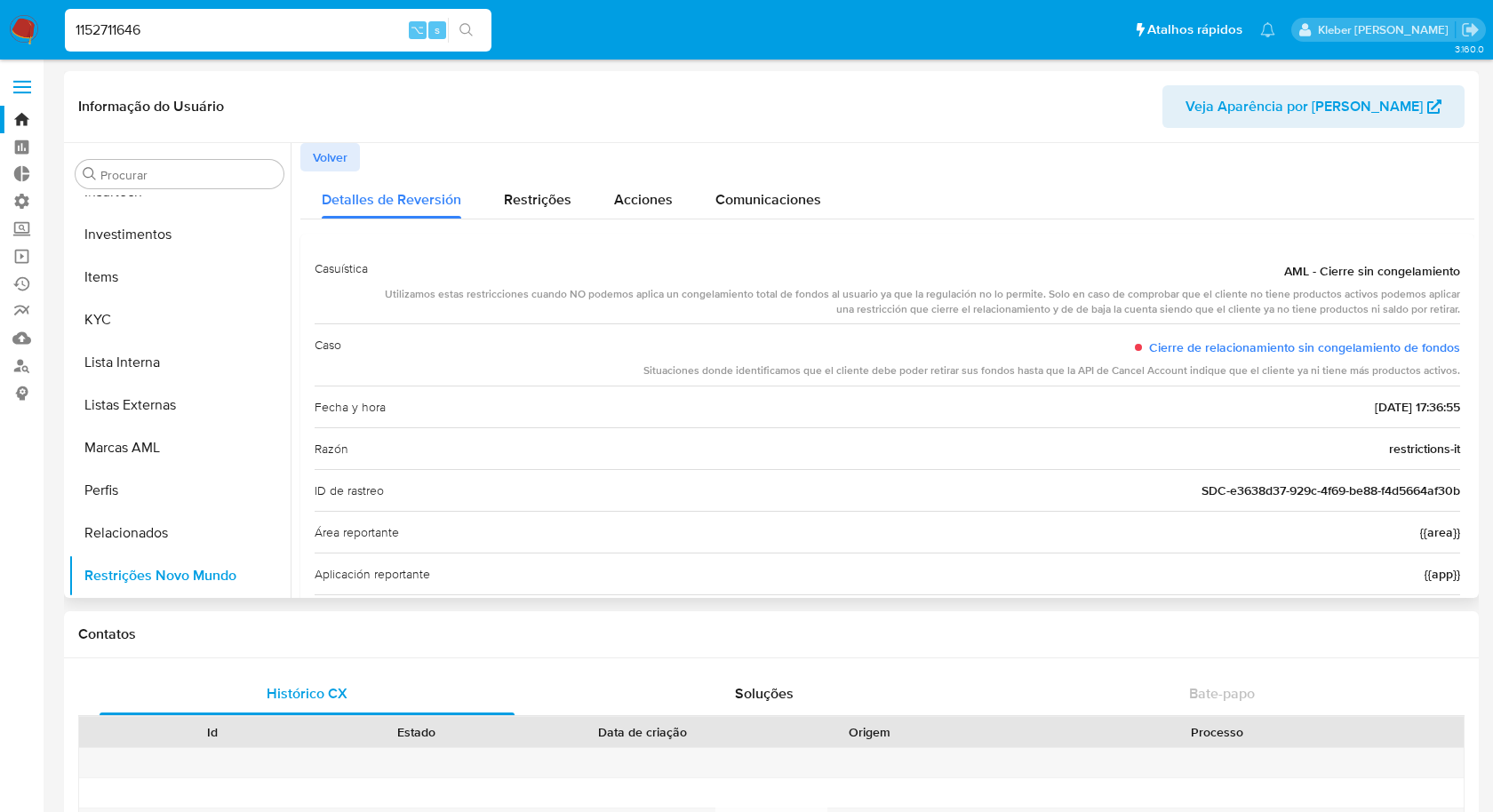
drag, startPoint x: 1119, startPoint y: 296, endPoint x: 1375, endPoint y: 295, distance: 256.0
click at [1375, 295] on div "Utilizamos estas restricciones cuando NO podemos aplica un congelamiento total …" at bounding box center [921, 302] width 1078 height 31
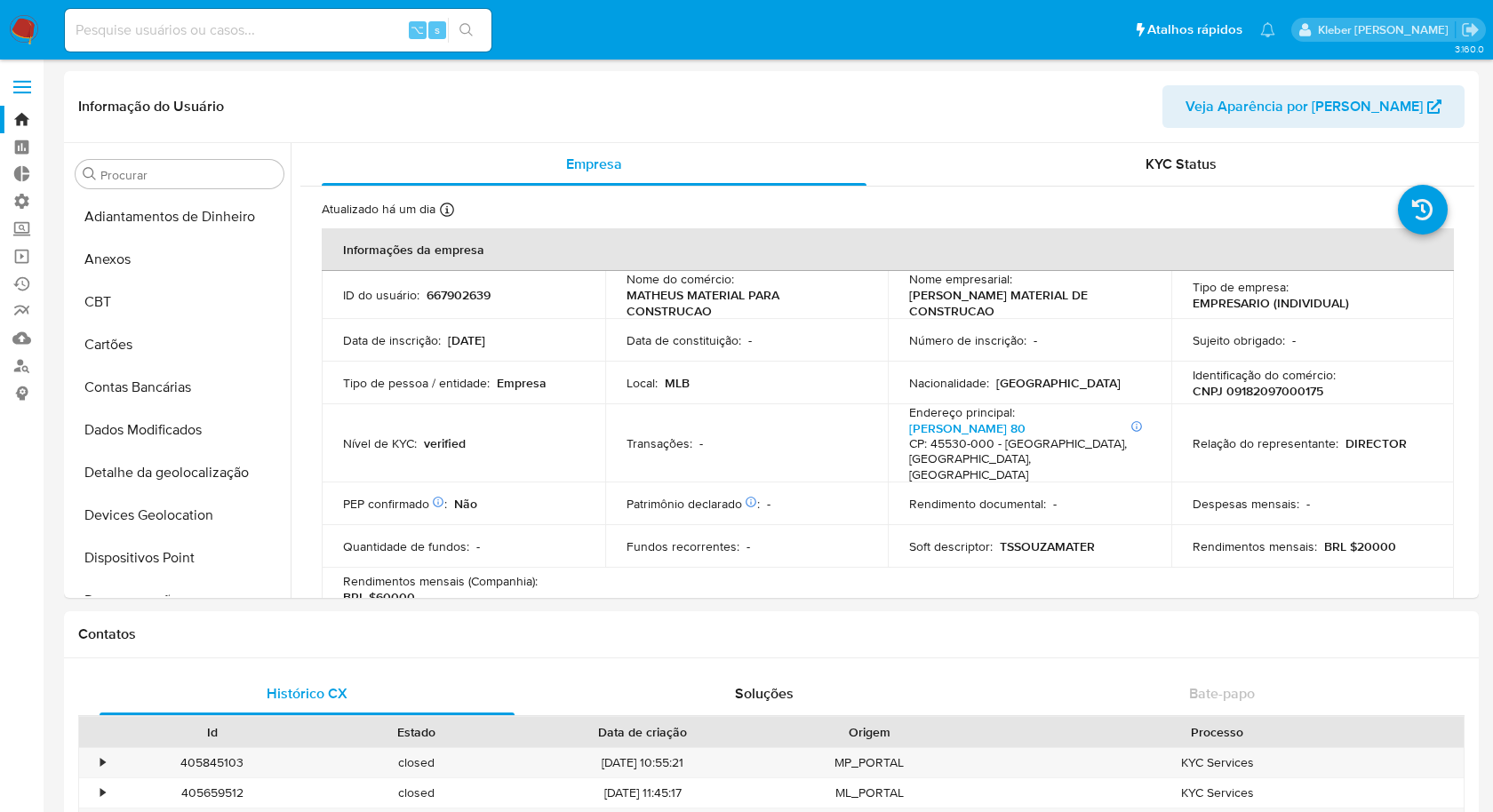
select select "10"
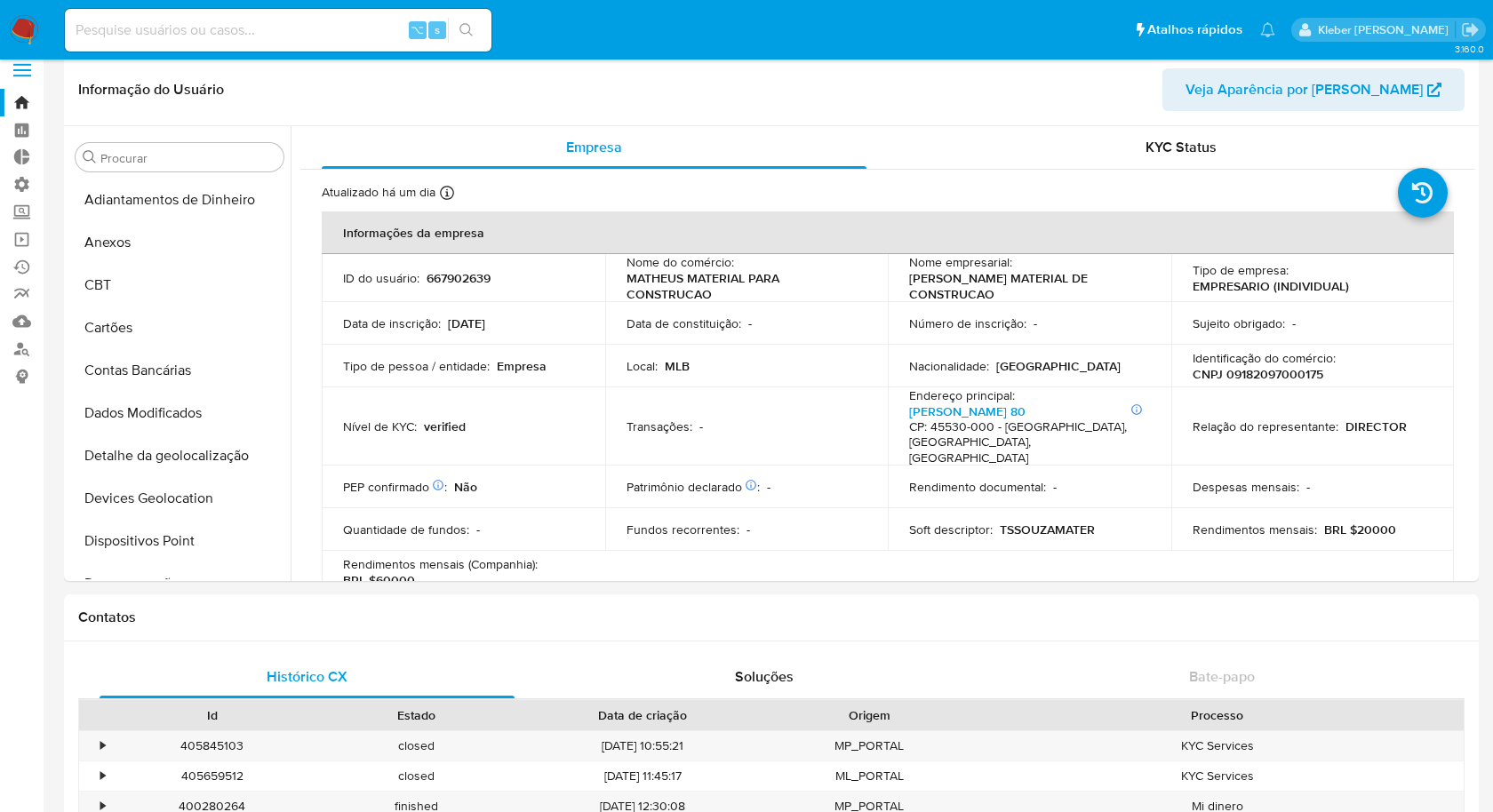
scroll to position [835, 0]
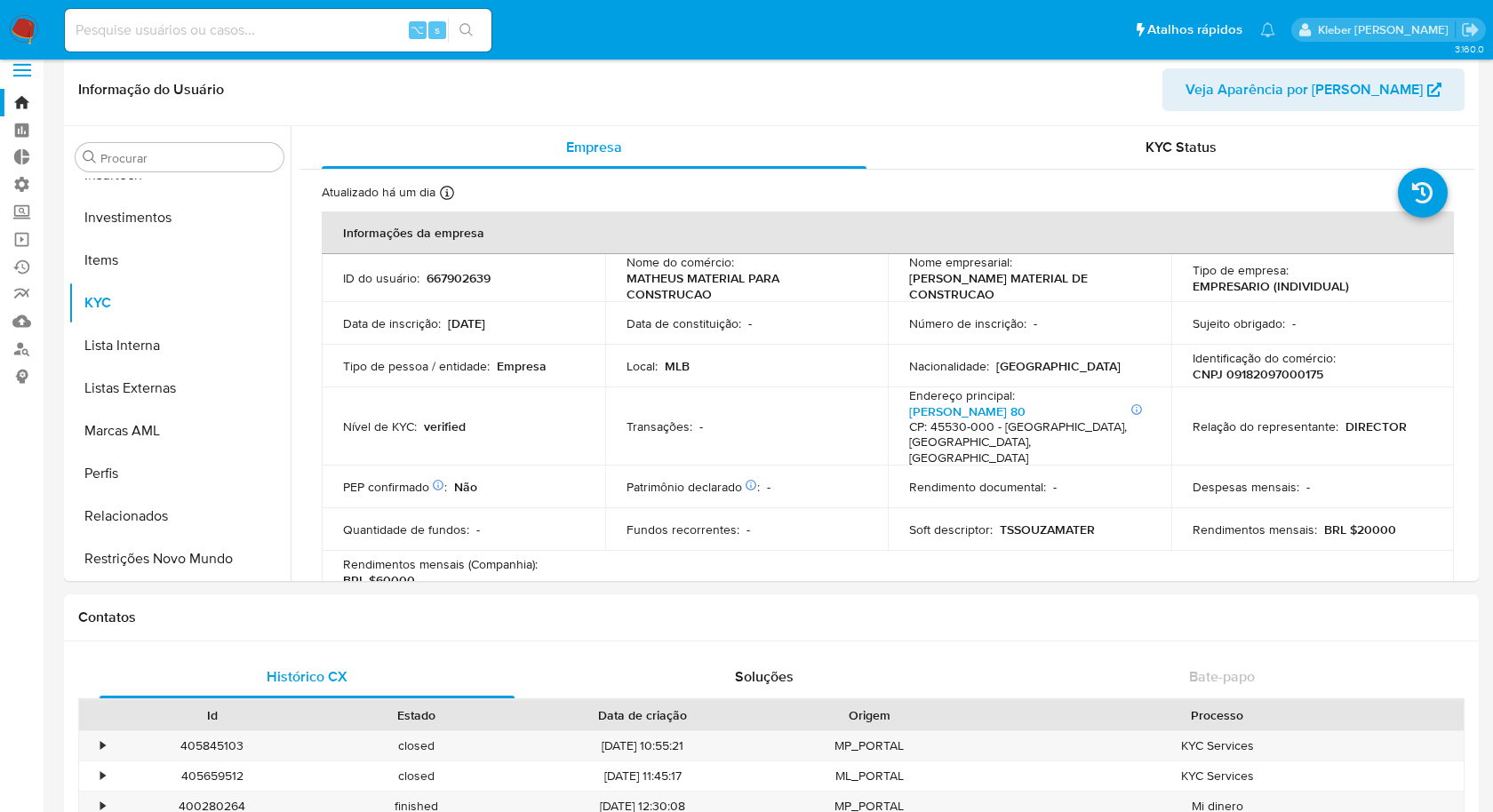
click at [168, 20] on input at bounding box center [278, 30] width 426 height 23
paste input "1485945425"
type input "1485945425"
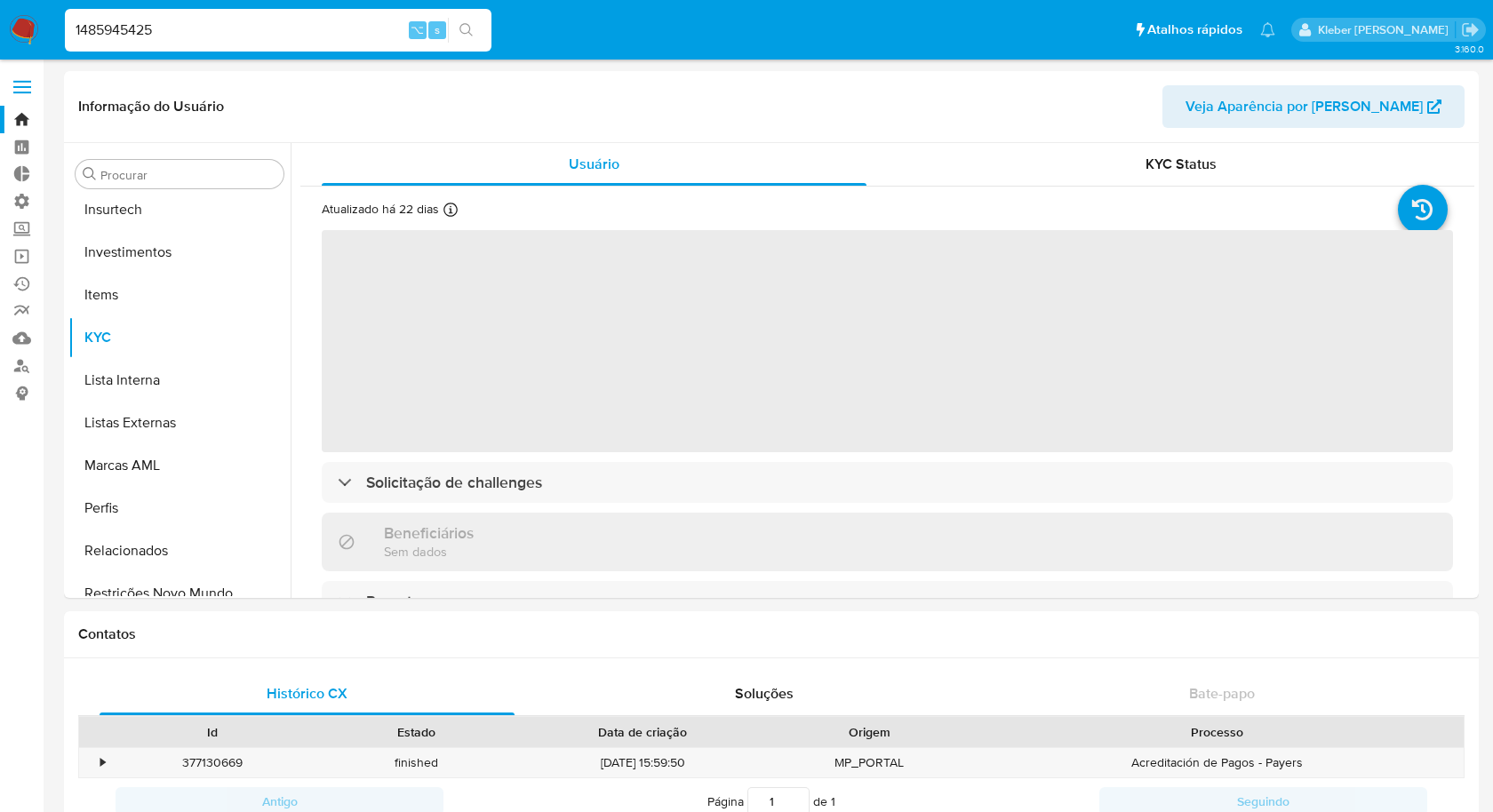
scroll to position [835, 0]
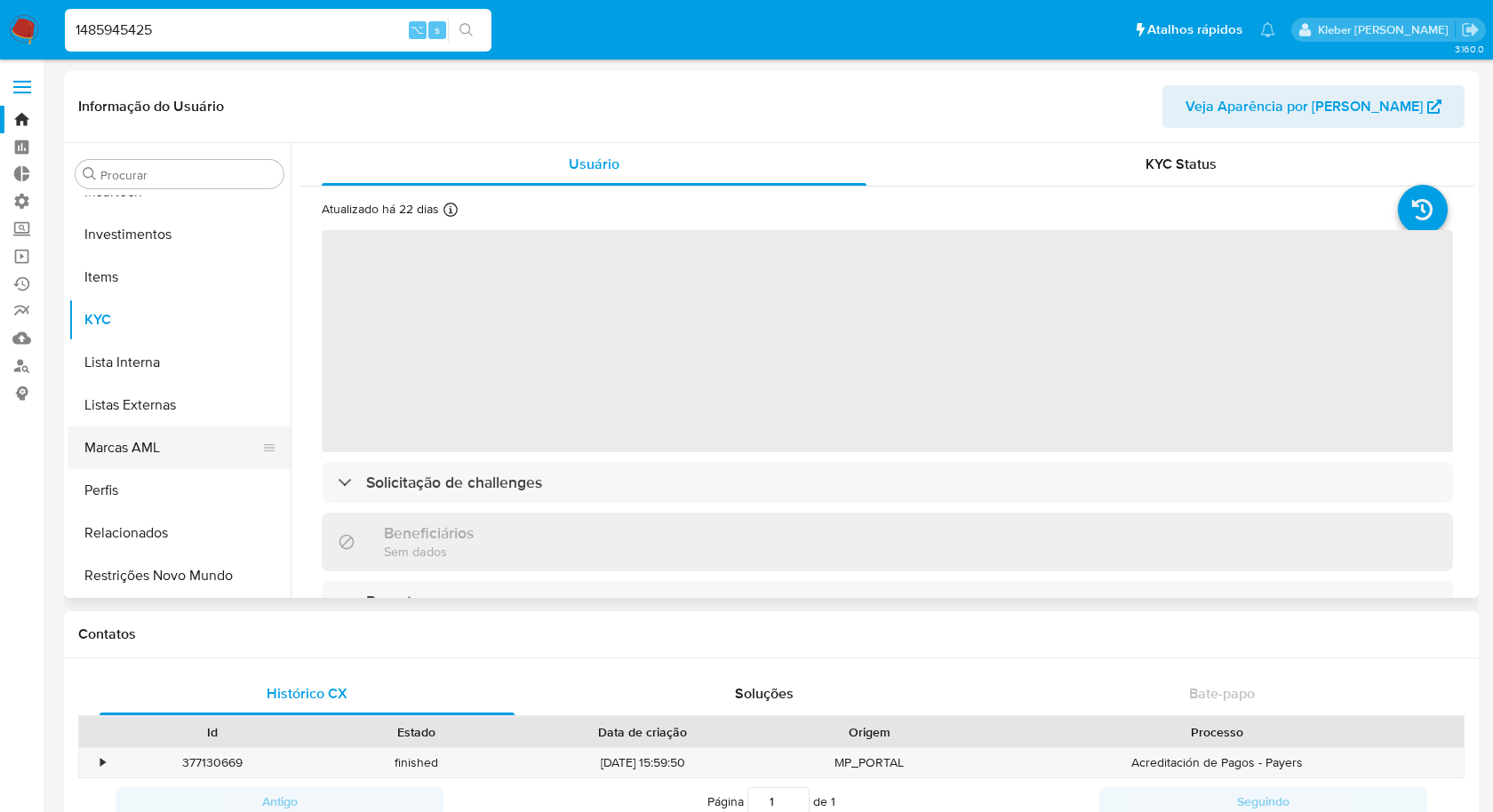
select select "10"
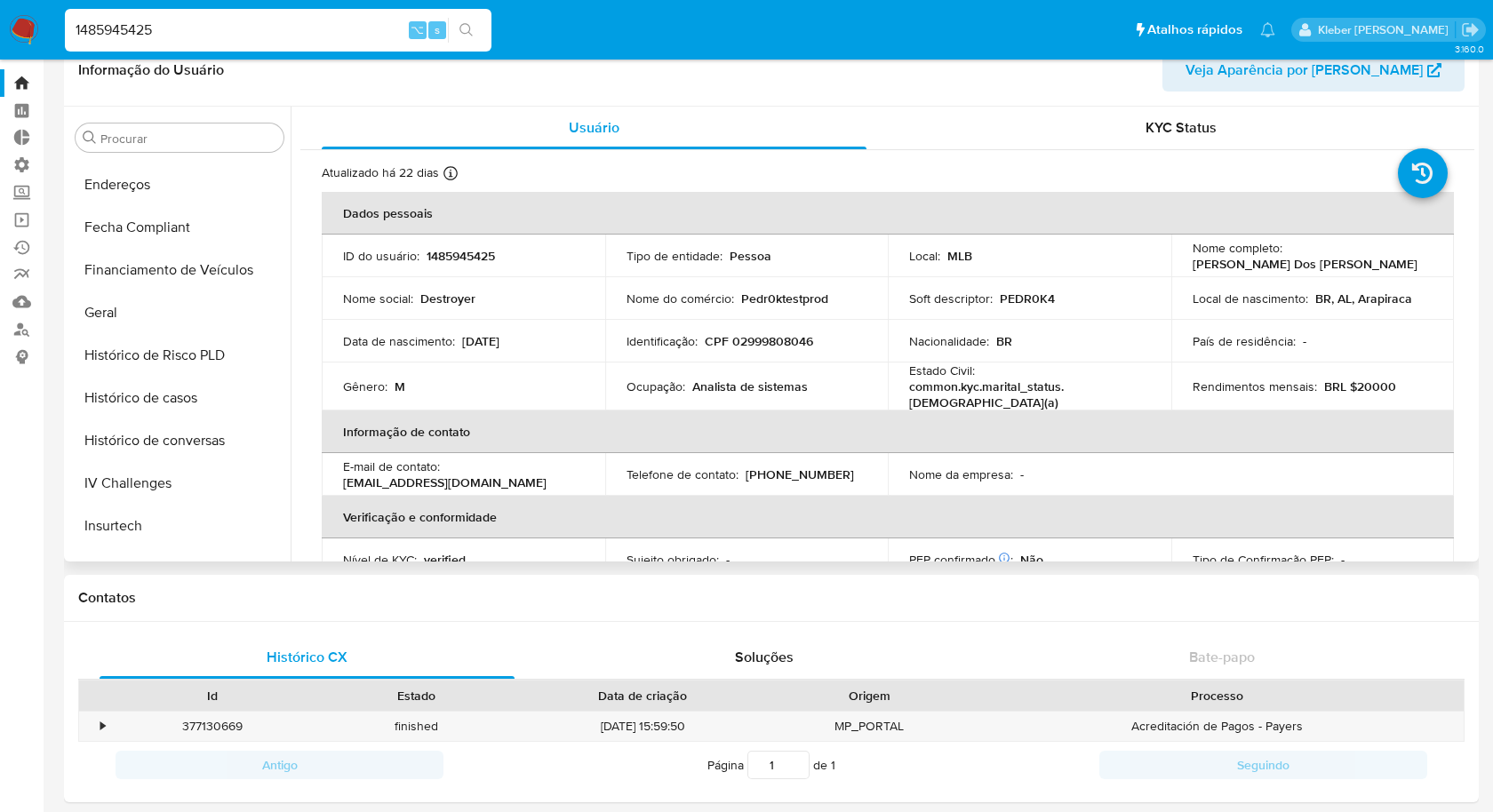
scroll to position [446, 0]
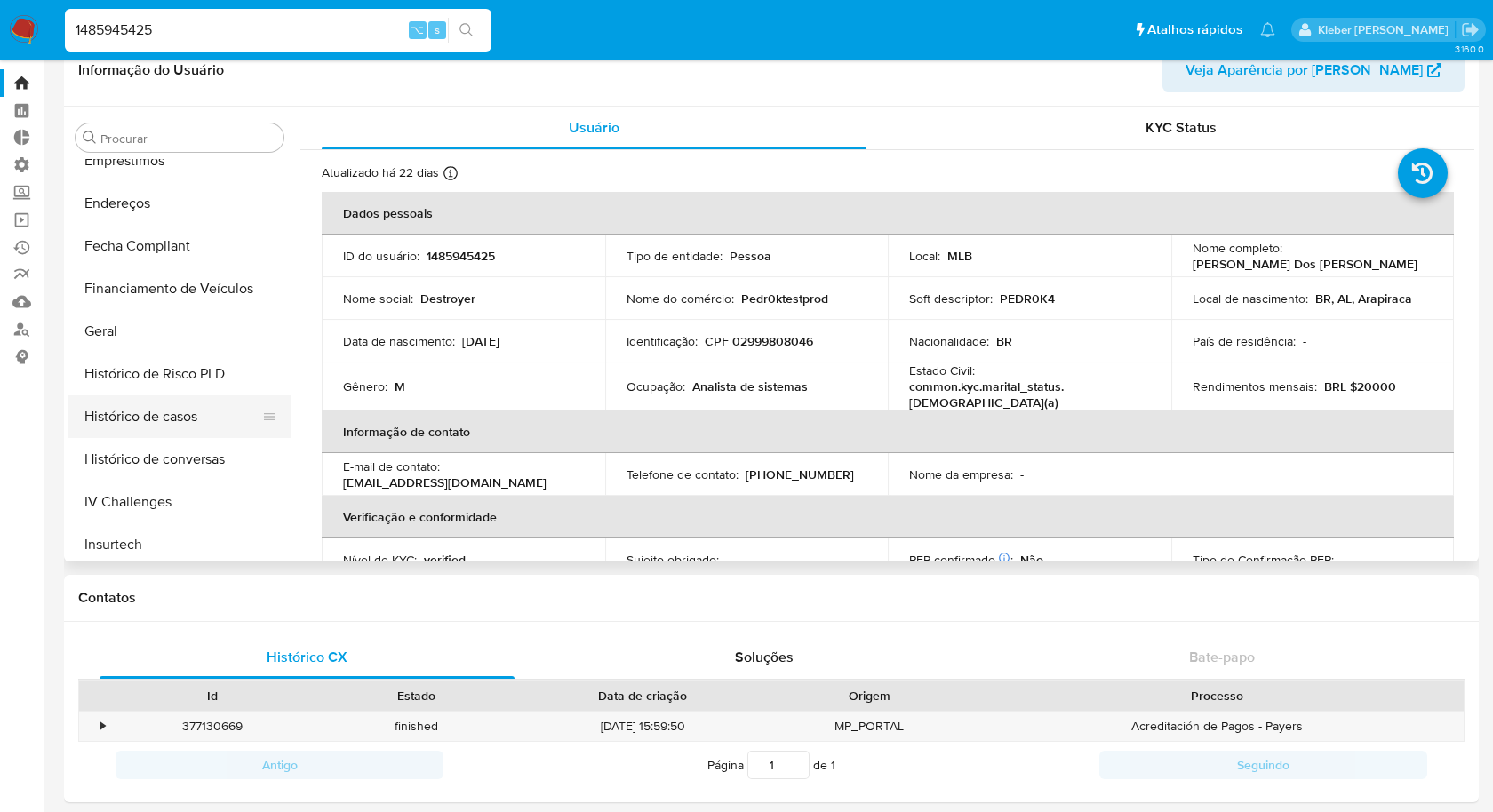
click at [158, 417] on button "Histórico de casos" at bounding box center [173, 417] width 208 height 43
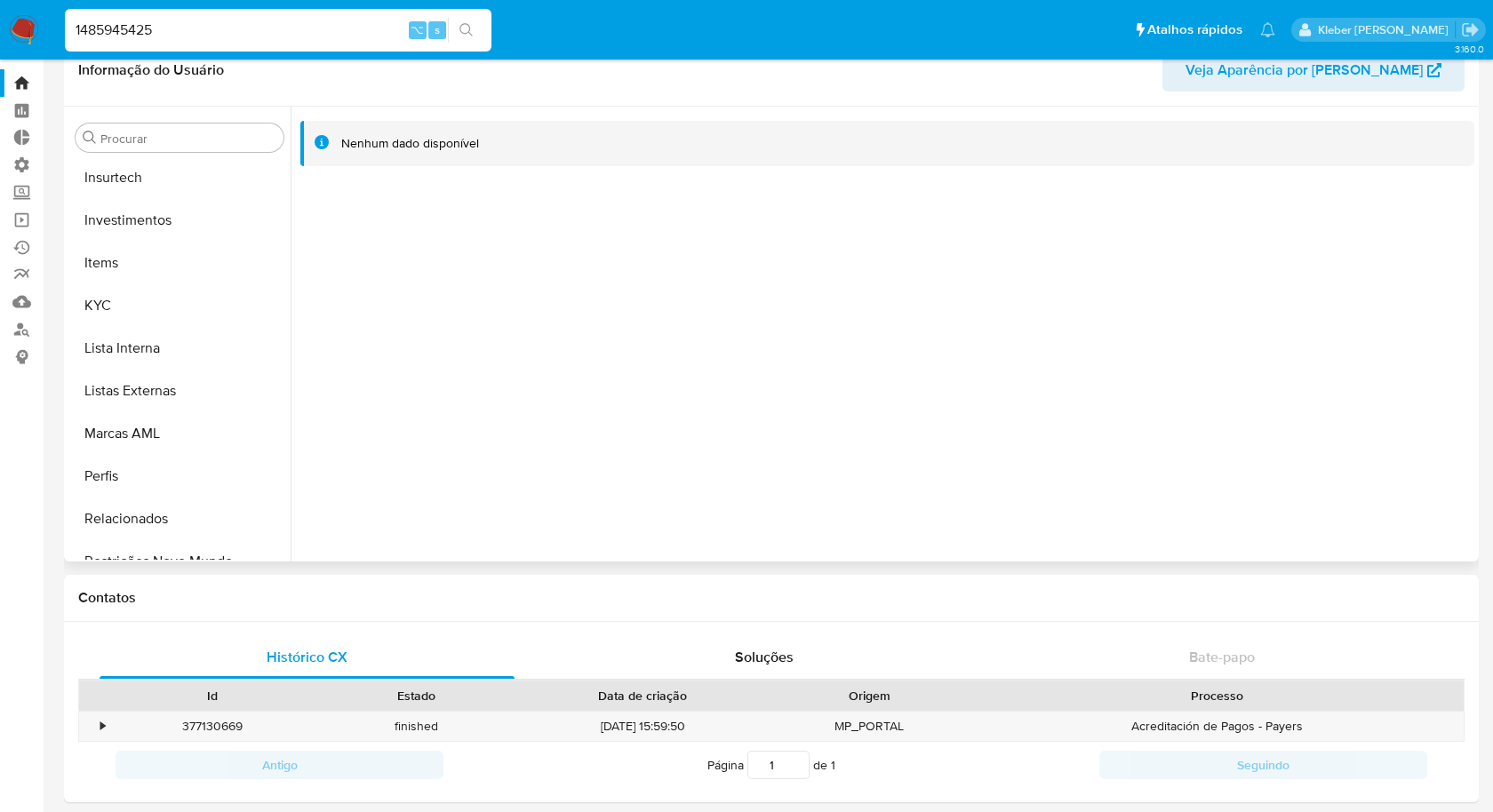
scroll to position [835, 0]
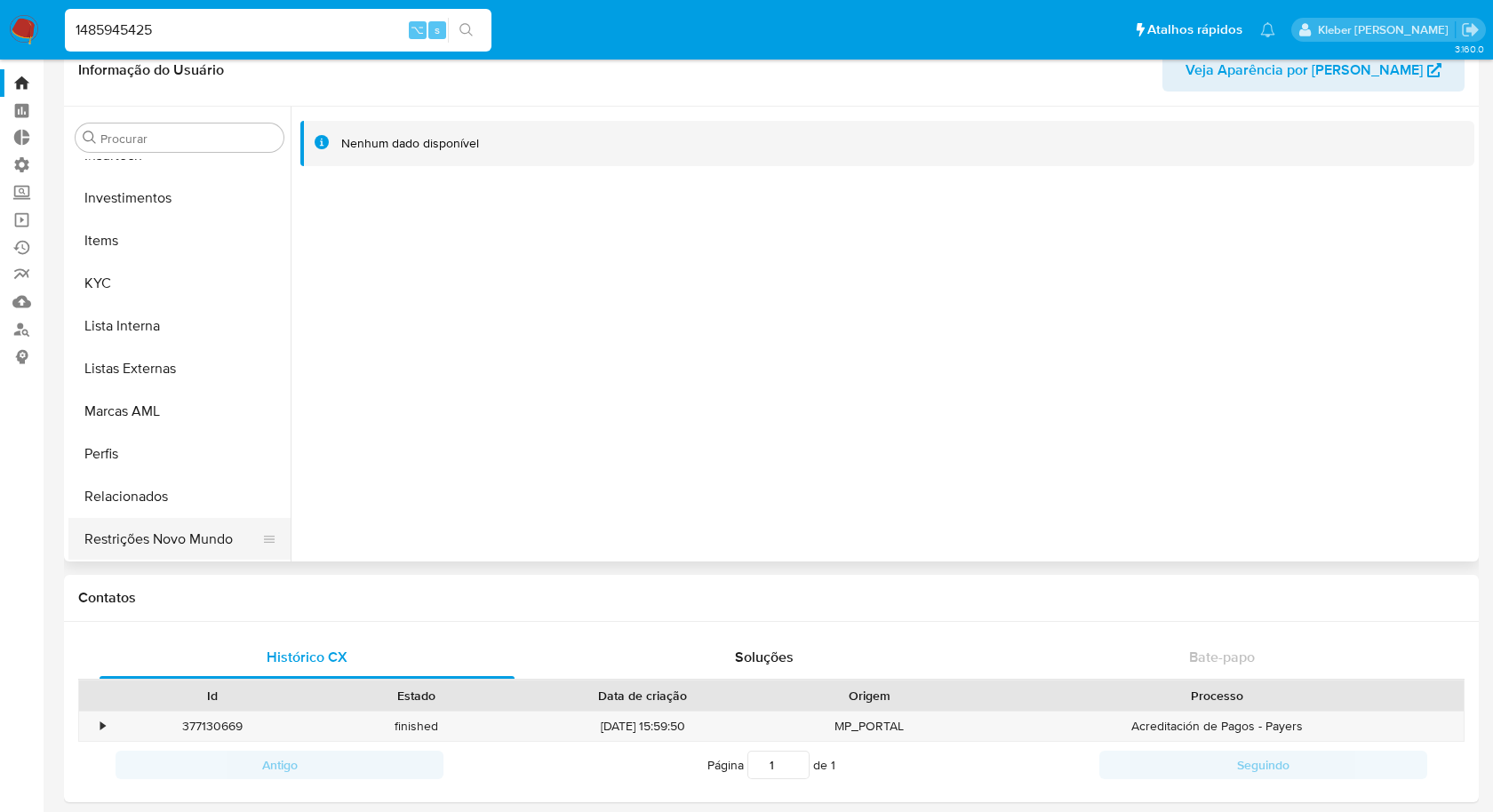
click at [178, 538] on button "Restrições Novo Mundo" at bounding box center [173, 540] width 208 height 43
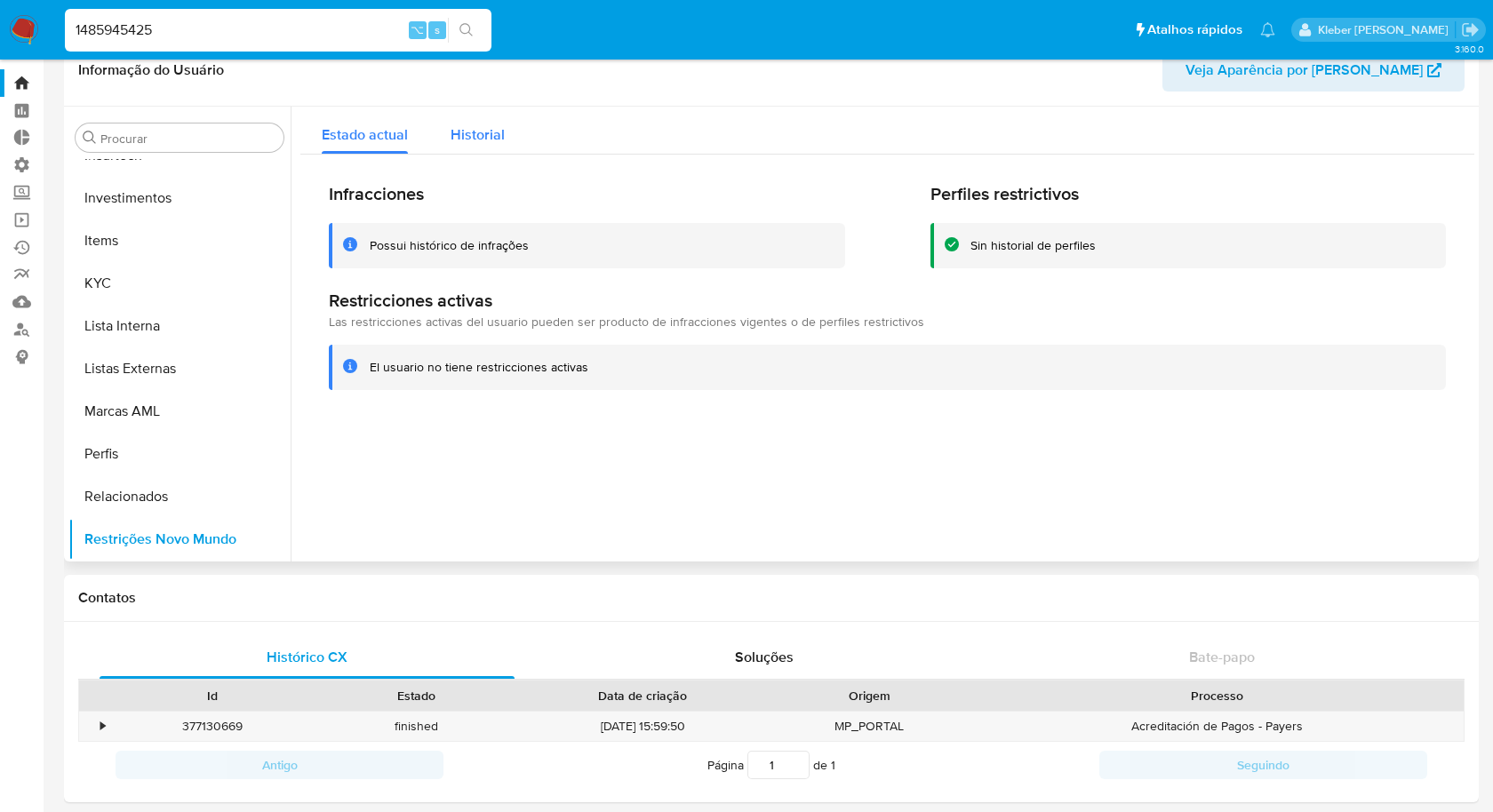
click at [470, 132] on span "Historial" at bounding box center [478, 135] width 54 height 20
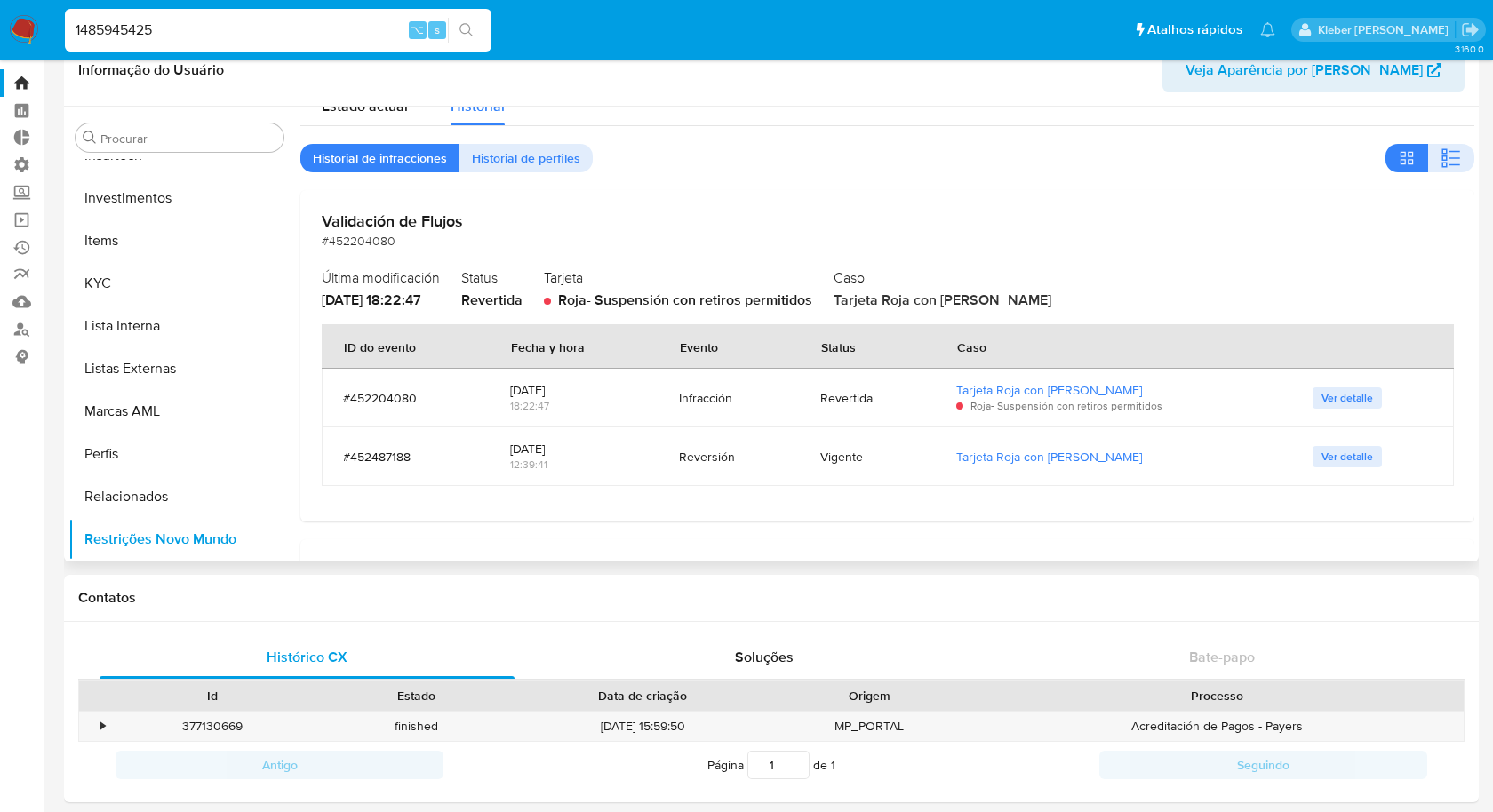
scroll to position [31, 0]
click at [614, 297] on span "Roja - Suspensión con retiros permitidos" at bounding box center [686, 298] width 255 height 20
drag, startPoint x: 889, startPoint y: 298, endPoint x: 989, endPoint y: 296, distance: 100.0
click at [989, 296] on span "Tarjeta Roja con [PERSON_NAME]" at bounding box center [942, 298] width 217 height 20
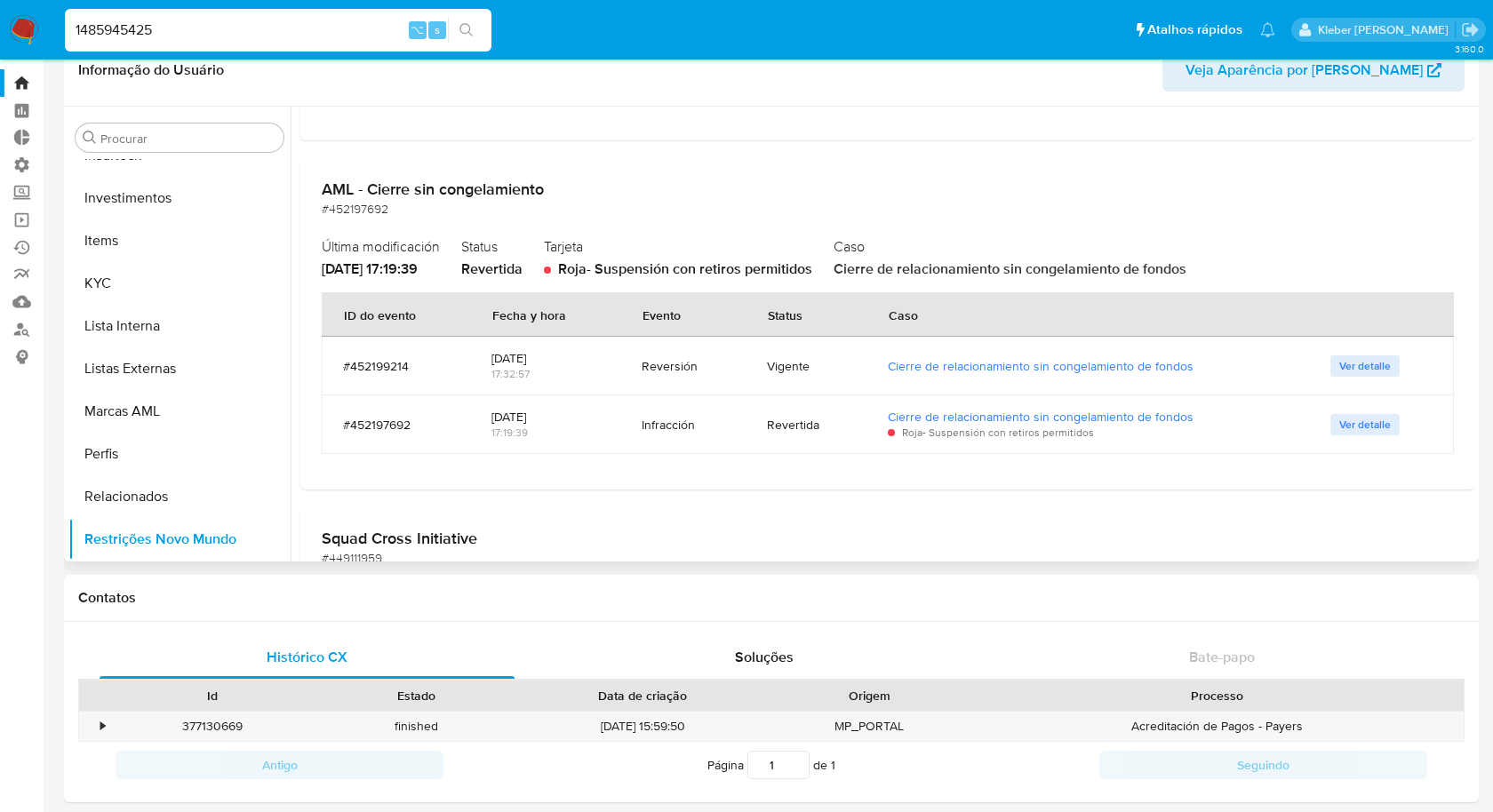
scroll to position [459, 0]
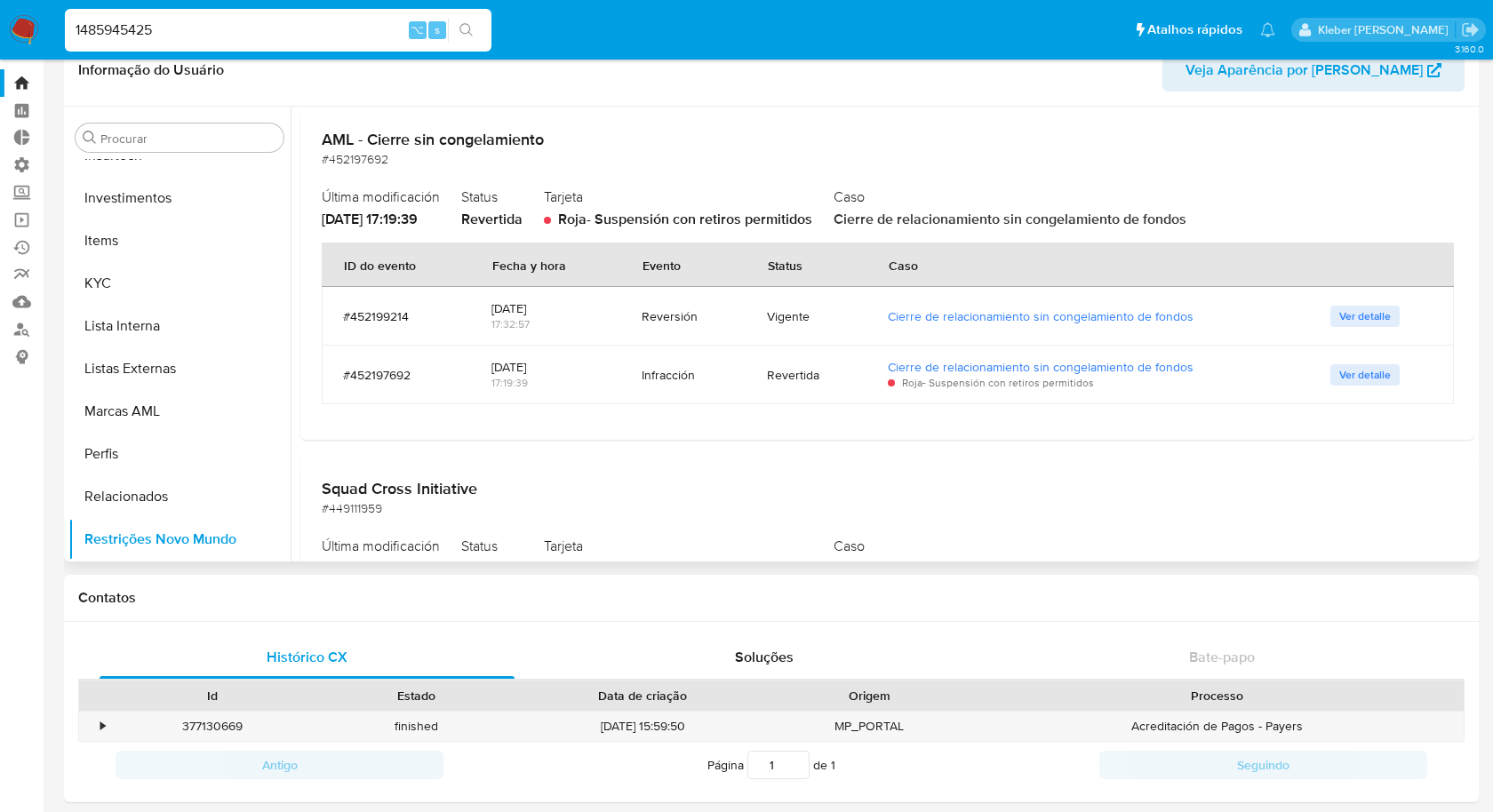
click at [1350, 383] on span "Ver detalle" at bounding box center [1364, 374] width 51 height 18
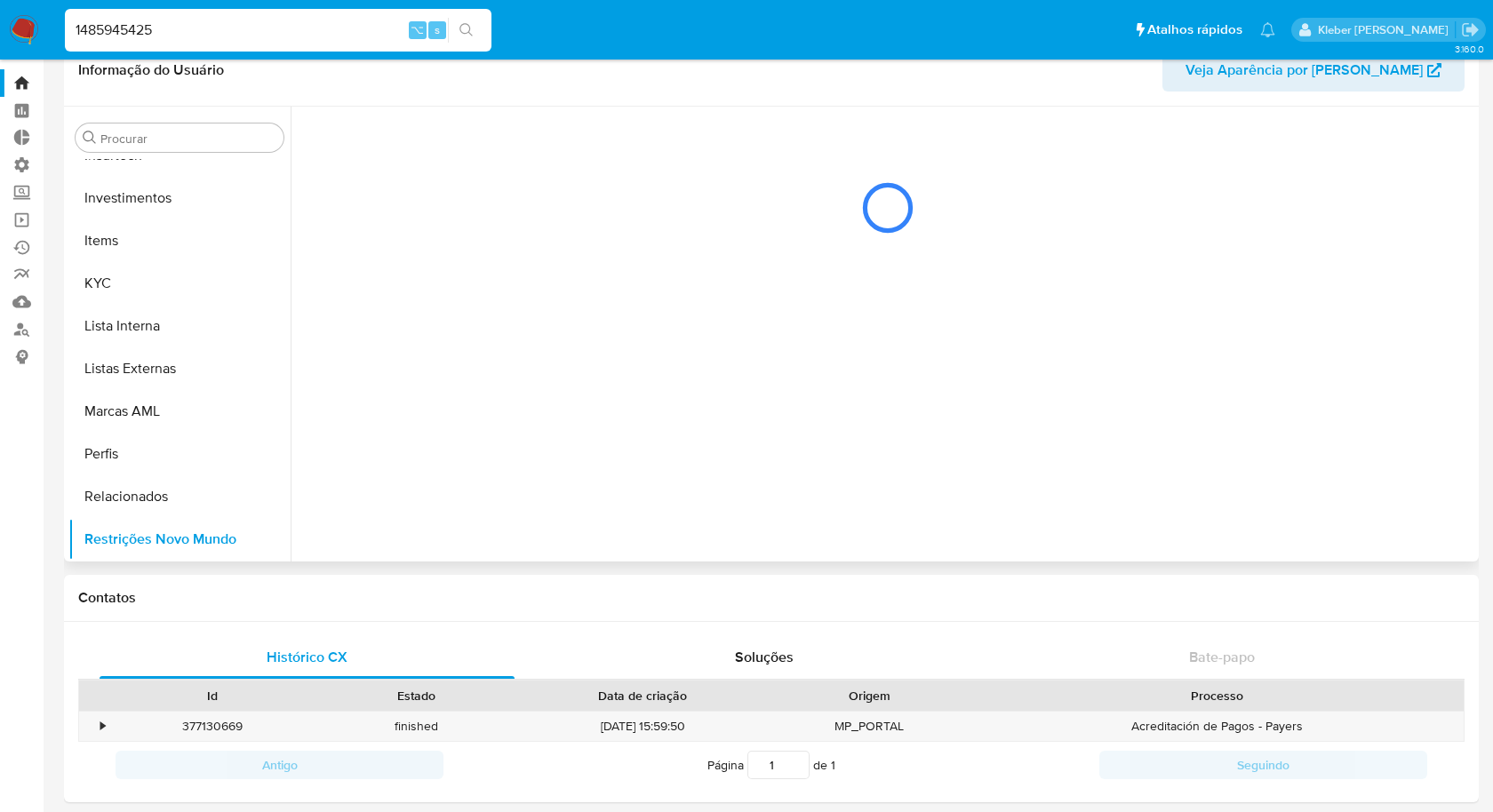
scroll to position [0, 0]
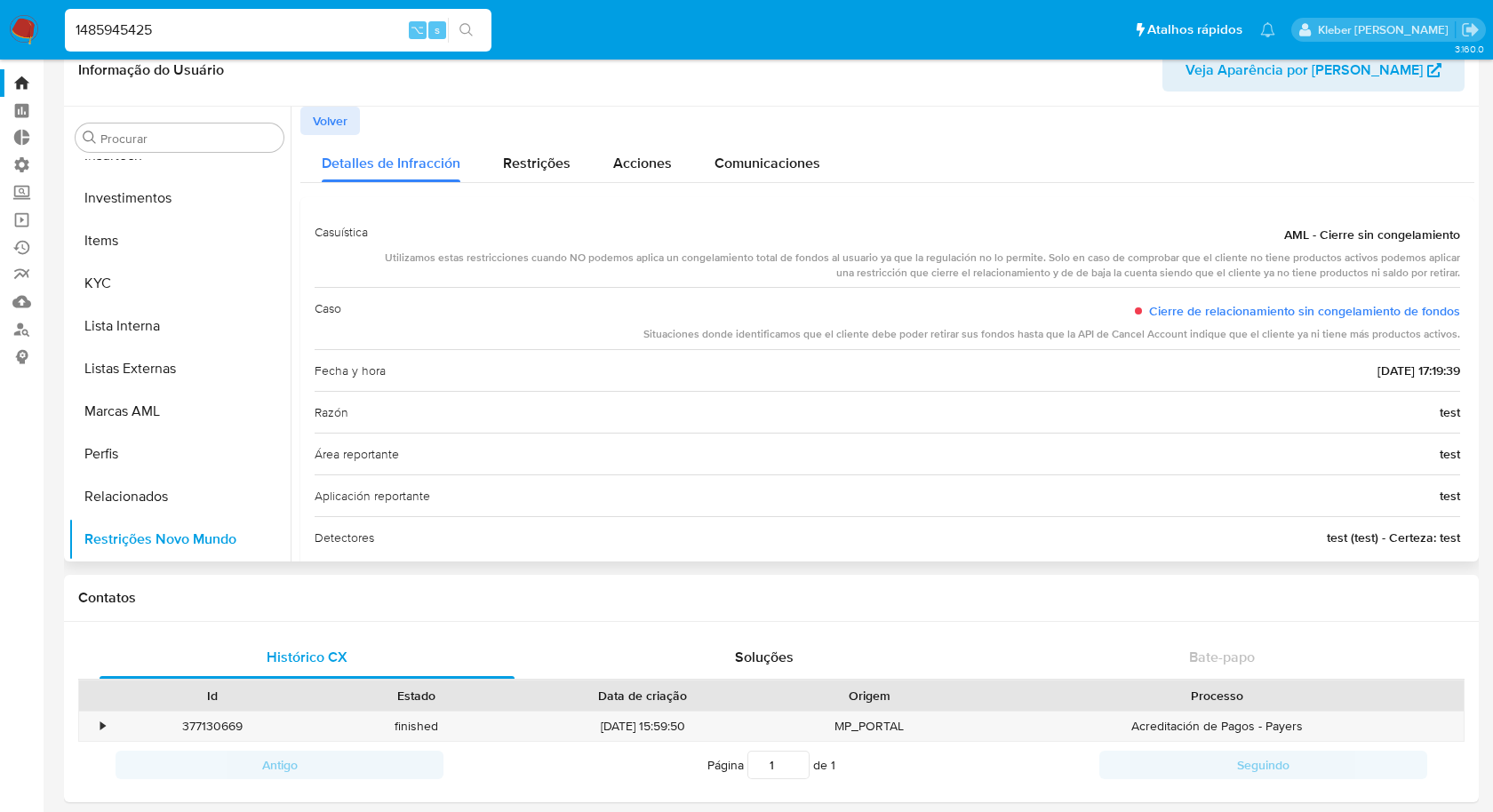
click at [342, 115] on span "Volver" at bounding box center [330, 121] width 34 height 25
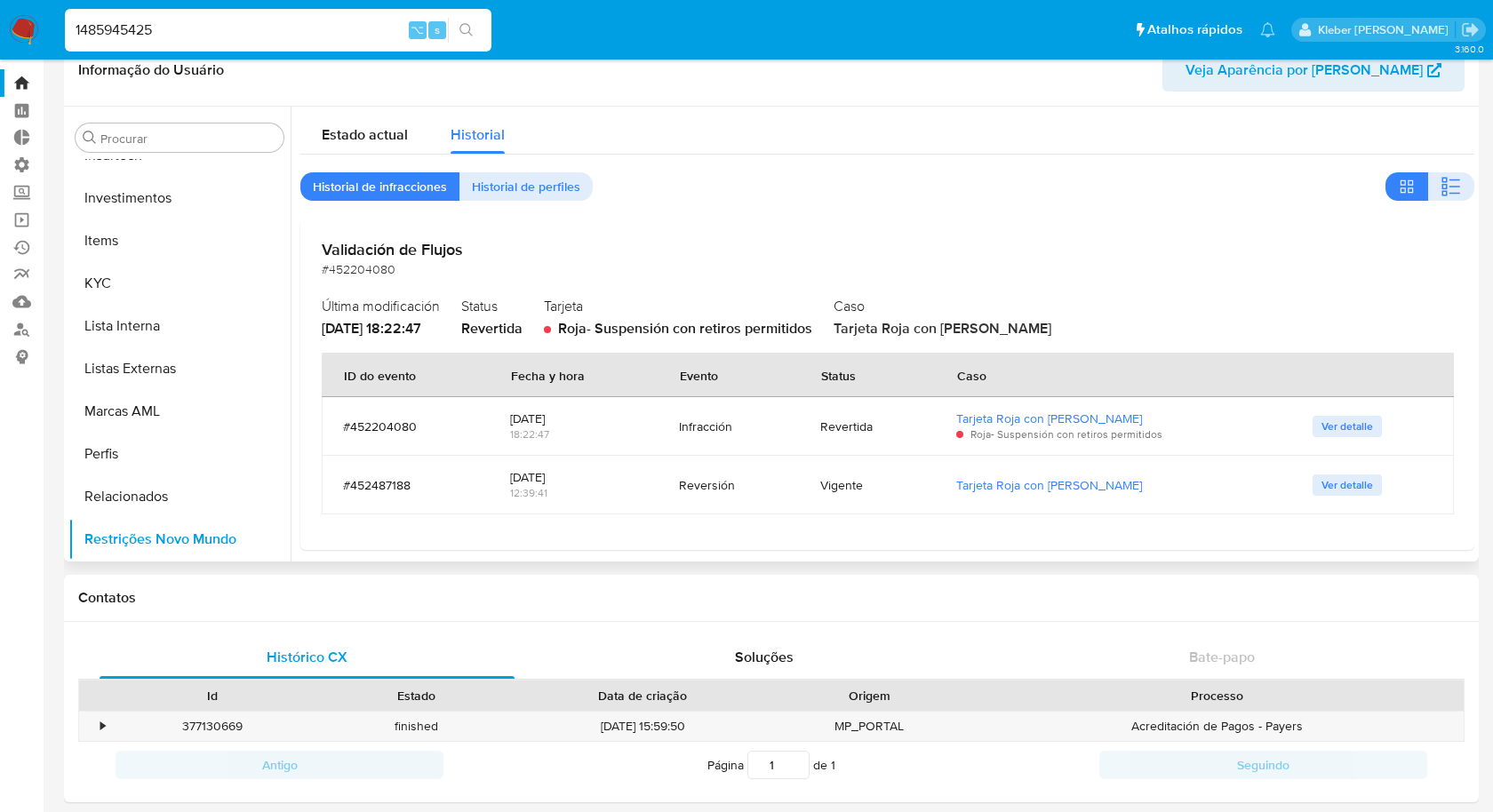
click at [1340, 432] on span "Ver detalle" at bounding box center [1346, 426] width 51 height 18
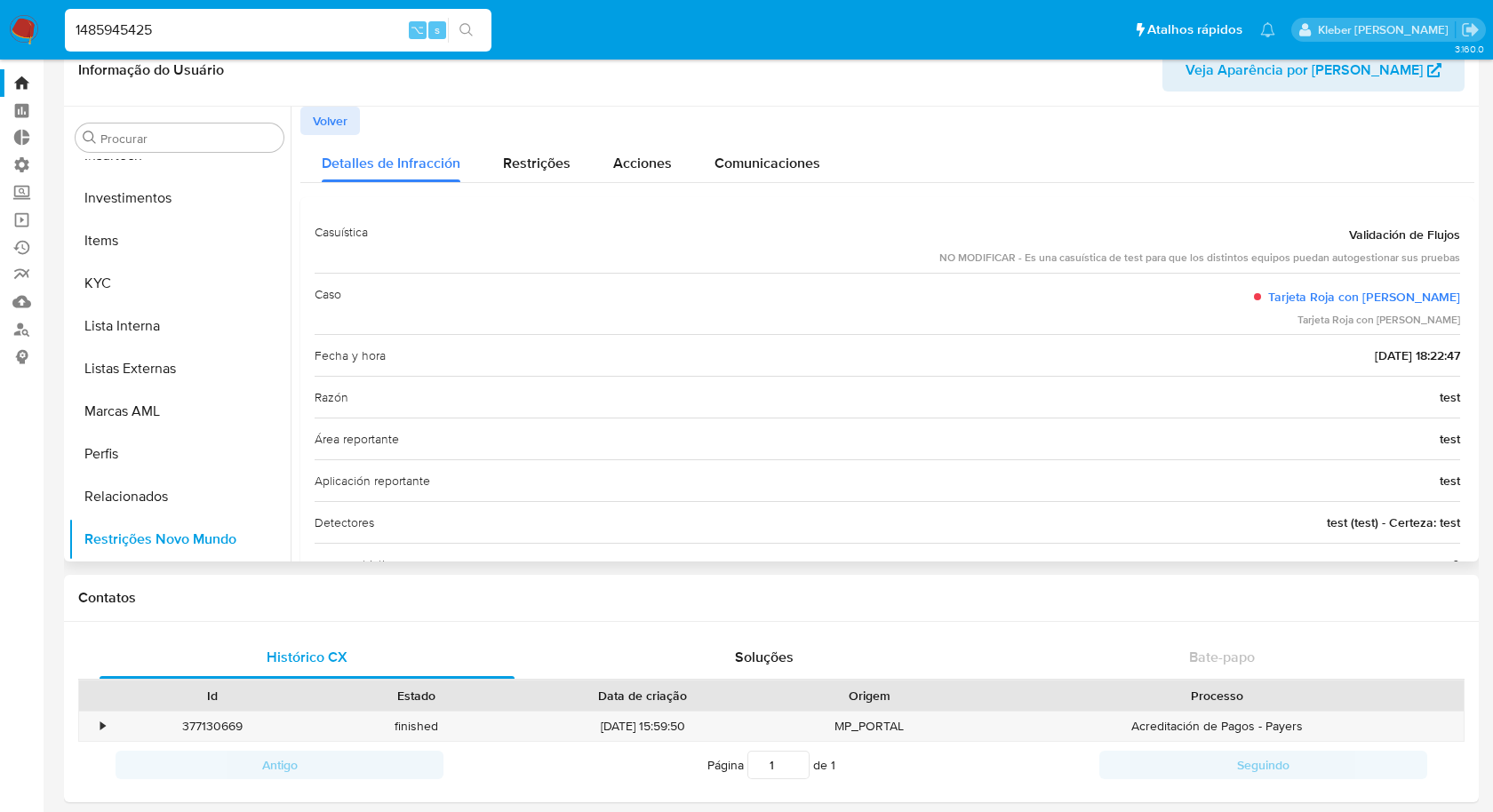
click at [328, 126] on span "Volver" at bounding box center [330, 121] width 34 height 25
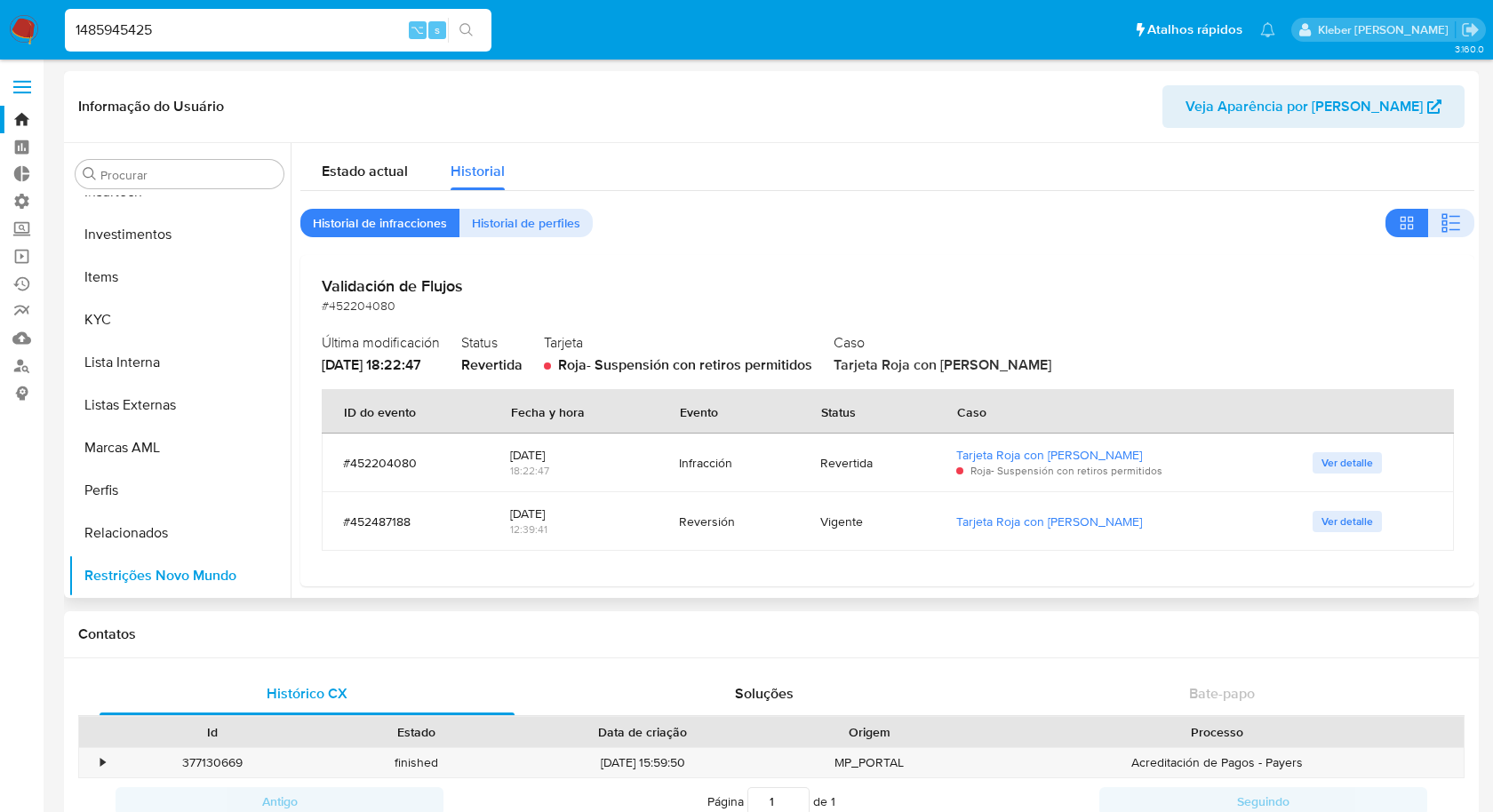
click at [1352, 463] on span "Ver detalle" at bounding box center [1346, 463] width 51 height 18
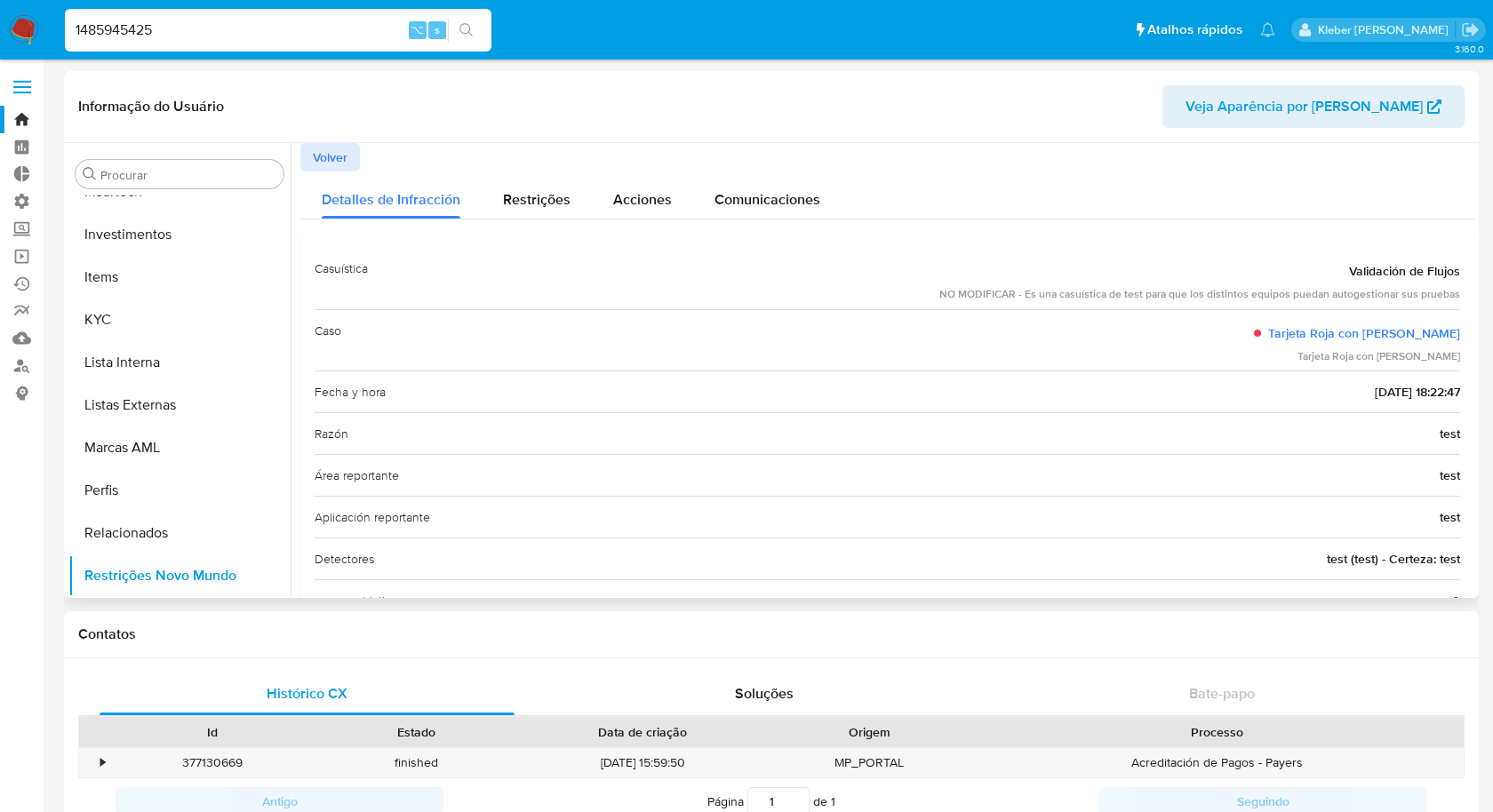
drag, startPoint x: 1131, startPoint y: 297, endPoint x: 1456, endPoint y: 293, distance: 325.0
click at [1456, 293] on div "Casuística Validación de Flujos NO MODIFICAR - Es una casuística de test para q…" at bounding box center [887, 456] width 1174 height 444
click at [1129, 287] on div "NO MODIFICAR - Es una casuística de test para que los distintos equipos puedan …" at bounding box center [1199, 295] width 520 height 15
drag, startPoint x: 990, startPoint y: 295, endPoint x: 1462, endPoint y: 294, distance: 472.0
click at [1462, 294] on div "Casuística Validación de Flujos NO MODIFICAR - Es una casuística de test para q…" at bounding box center [887, 456] width 1174 height 444
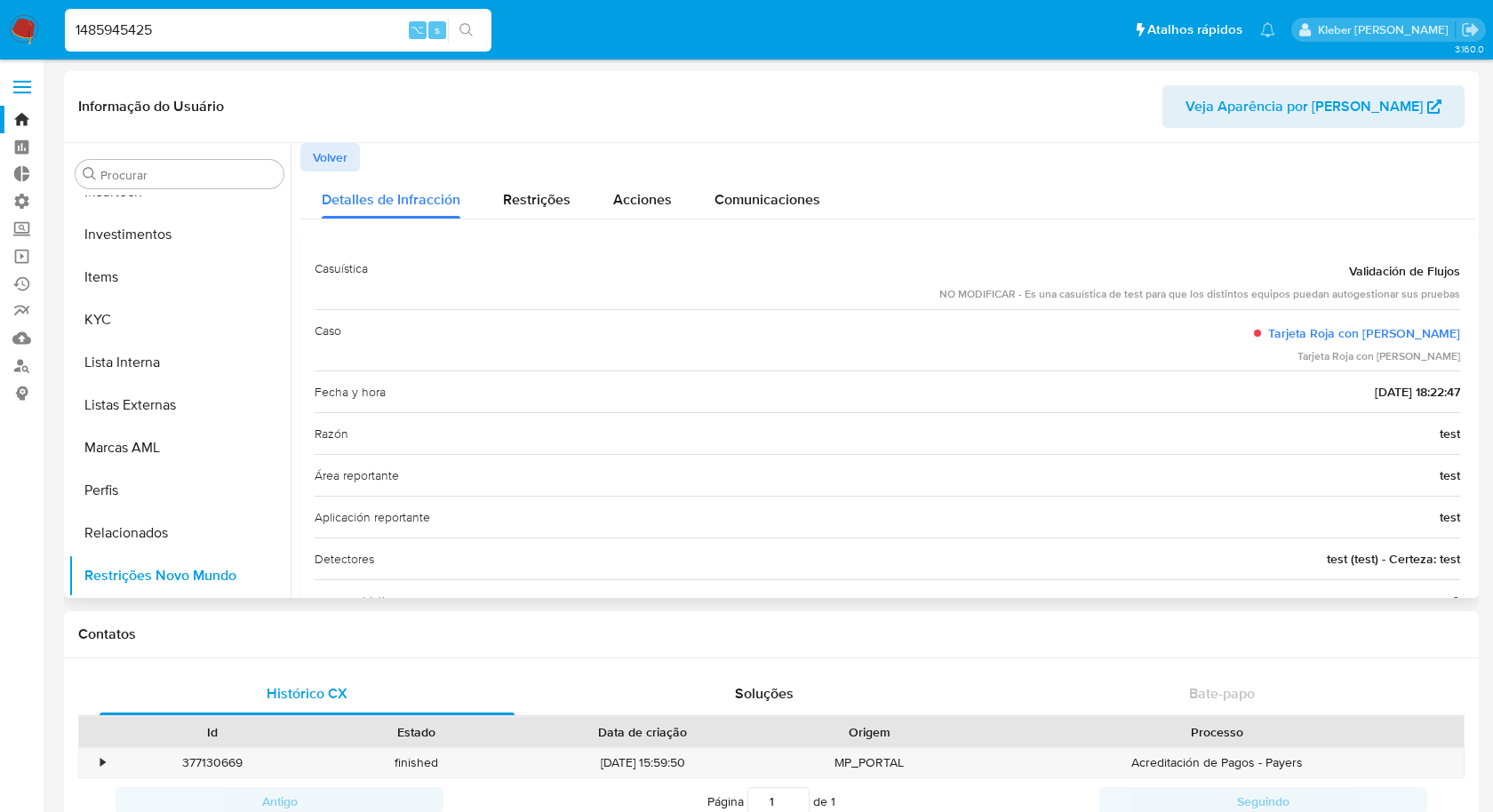
click at [998, 294] on div "NO MODIFICAR - Es una casuística de test para que los distintos equipos puedan …" at bounding box center [1199, 295] width 520 height 15
drag, startPoint x: 939, startPoint y: 291, endPoint x: 1455, endPoint y: 291, distance: 516.0
click at [1455, 291] on div "Casuística Validación de Flujos NO MODIFICAR - Es una casuística de test para q…" at bounding box center [887, 456] width 1174 height 444
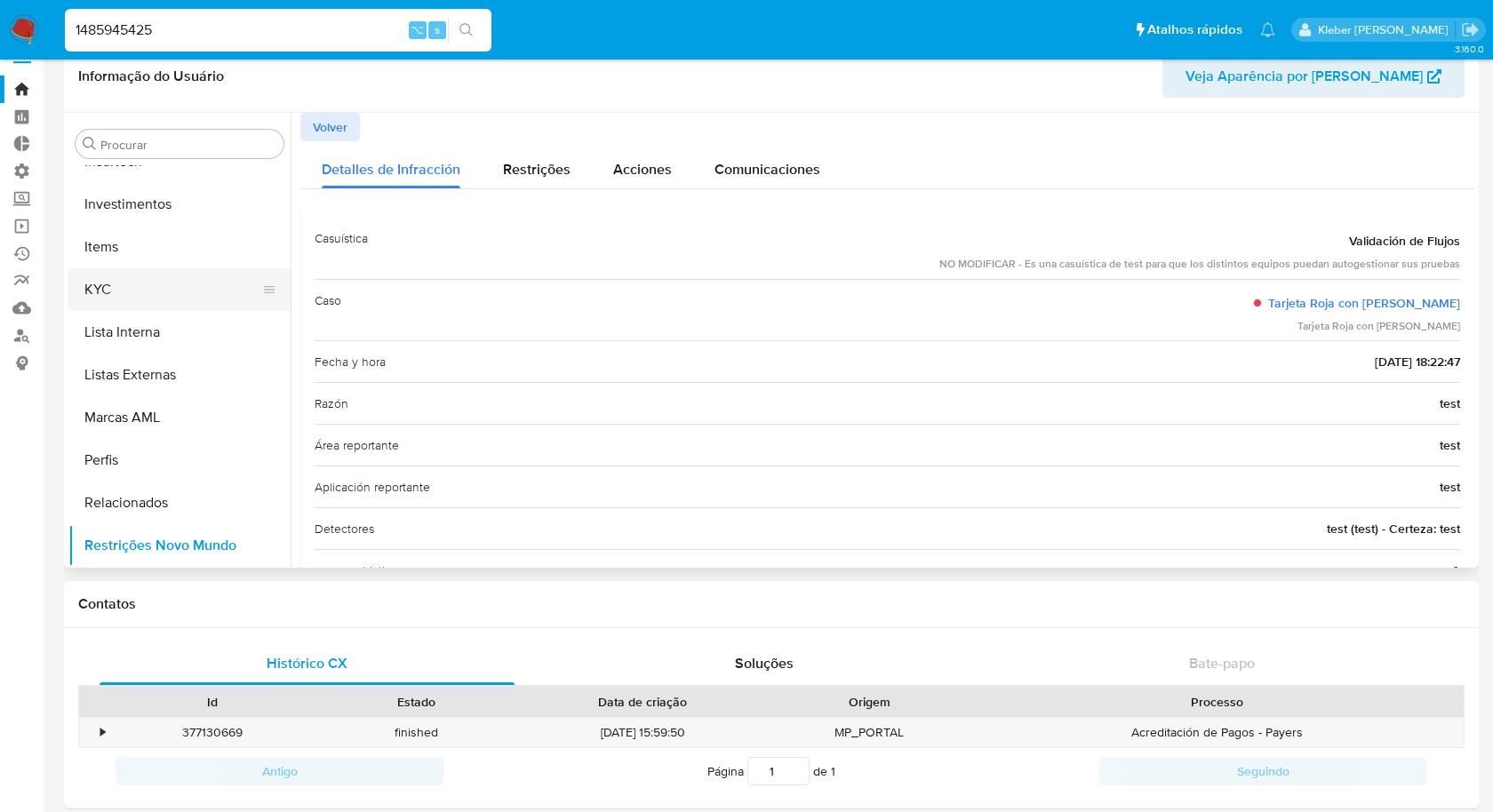
scroll to position [42, 0]
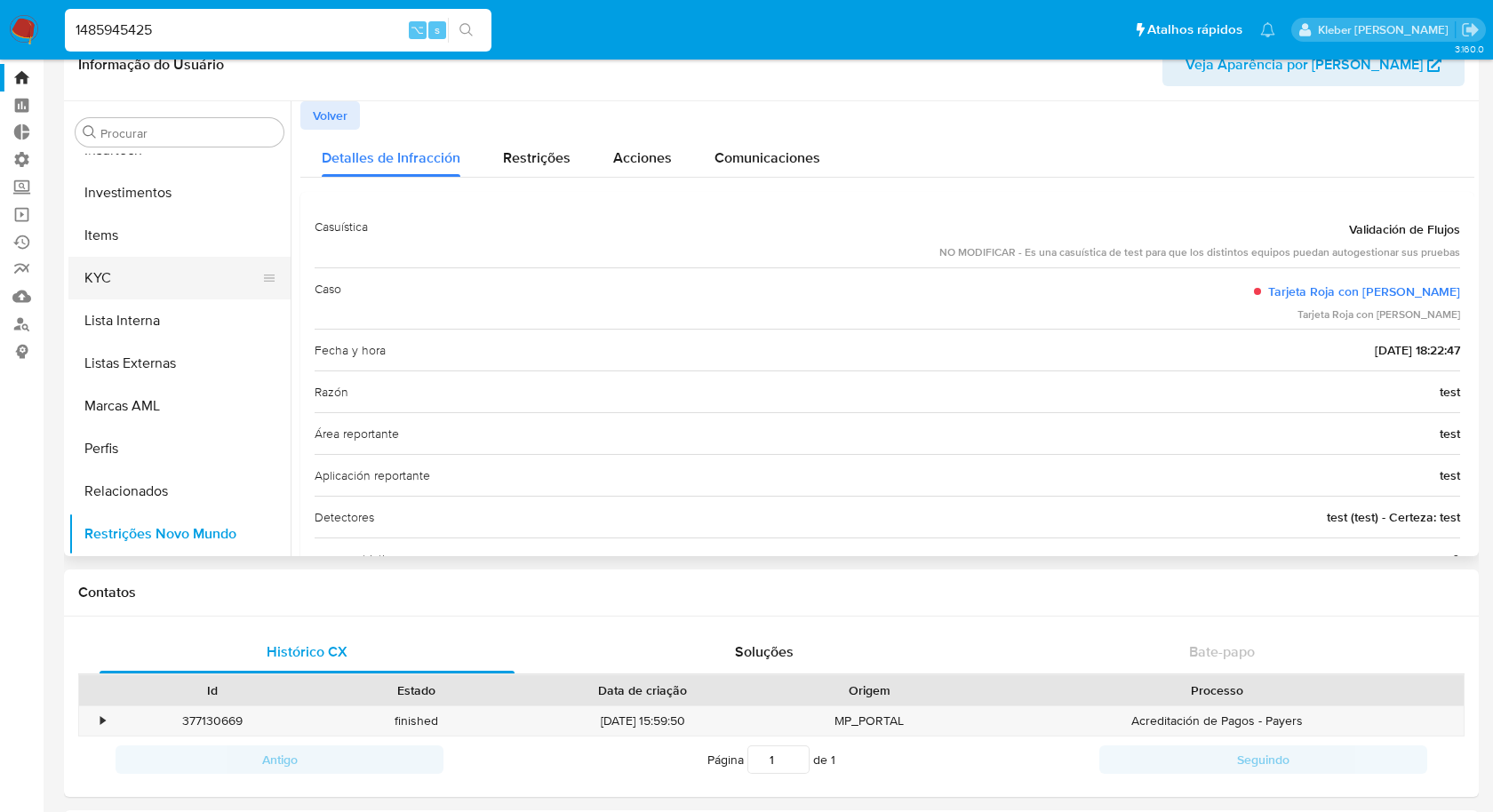
click at [178, 277] on button "KYC" at bounding box center [173, 278] width 208 height 43
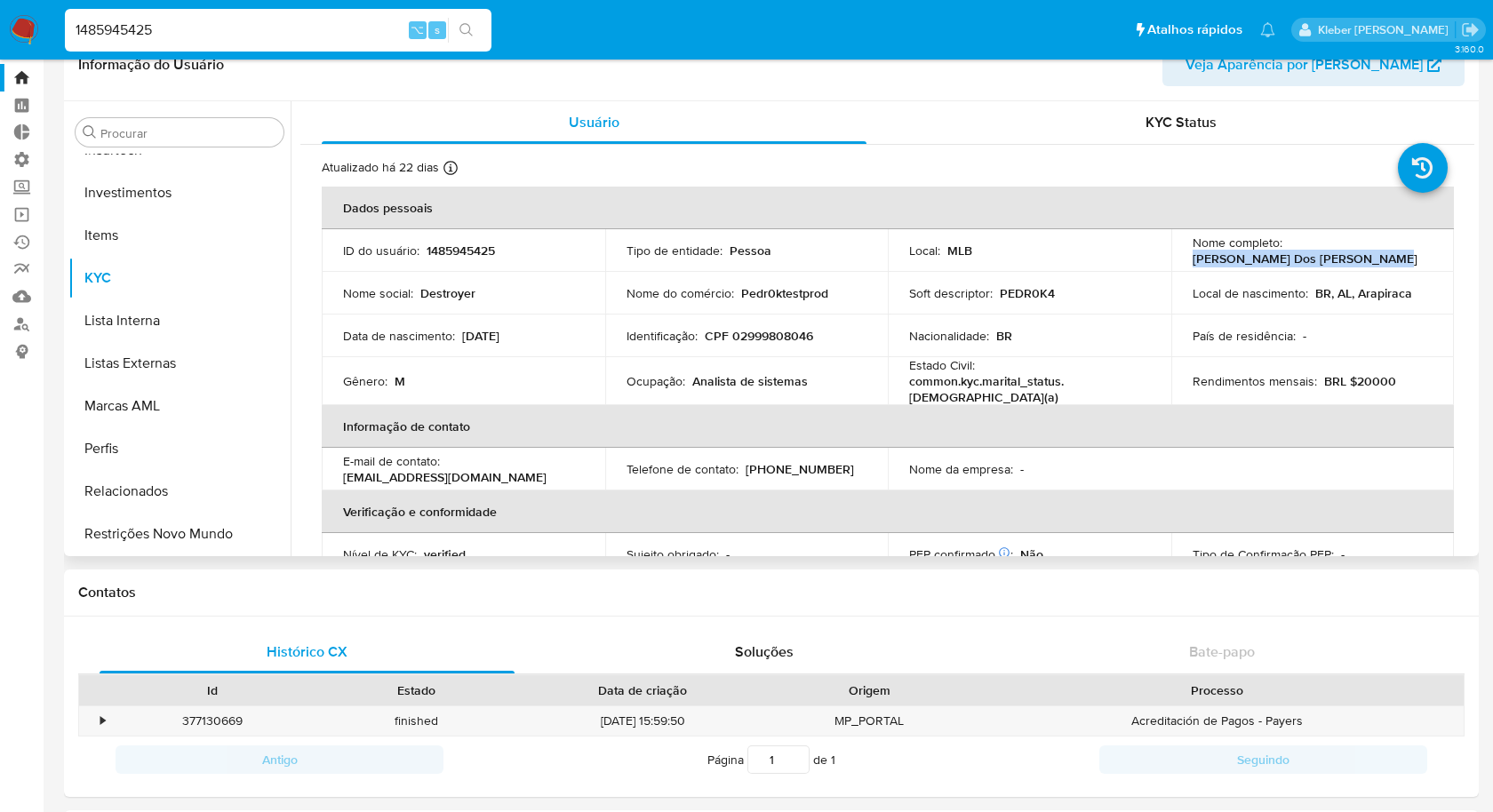
drag, startPoint x: 1189, startPoint y: 255, endPoint x: 1365, endPoint y: 257, distance: 176.0
click at [1365, 257] on div "Nome completo : [PERSON_NAME] Dos [PERSON_NAME]" at bounding box center [1313, 251] width 241 height 32
copy p "[PERSON_NAME] Dos [PERSON_NAME]"
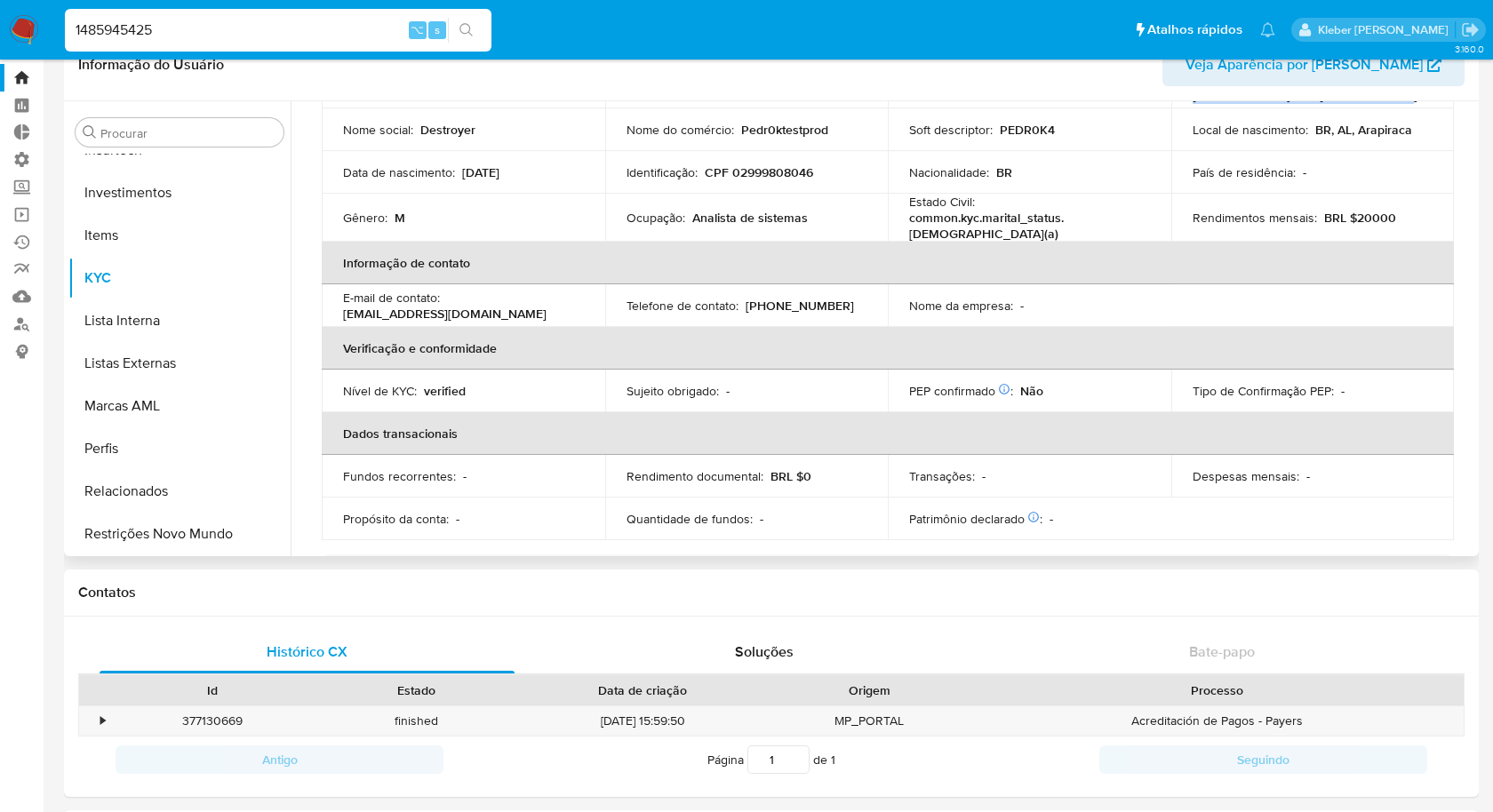
scroll to position [192, 0]
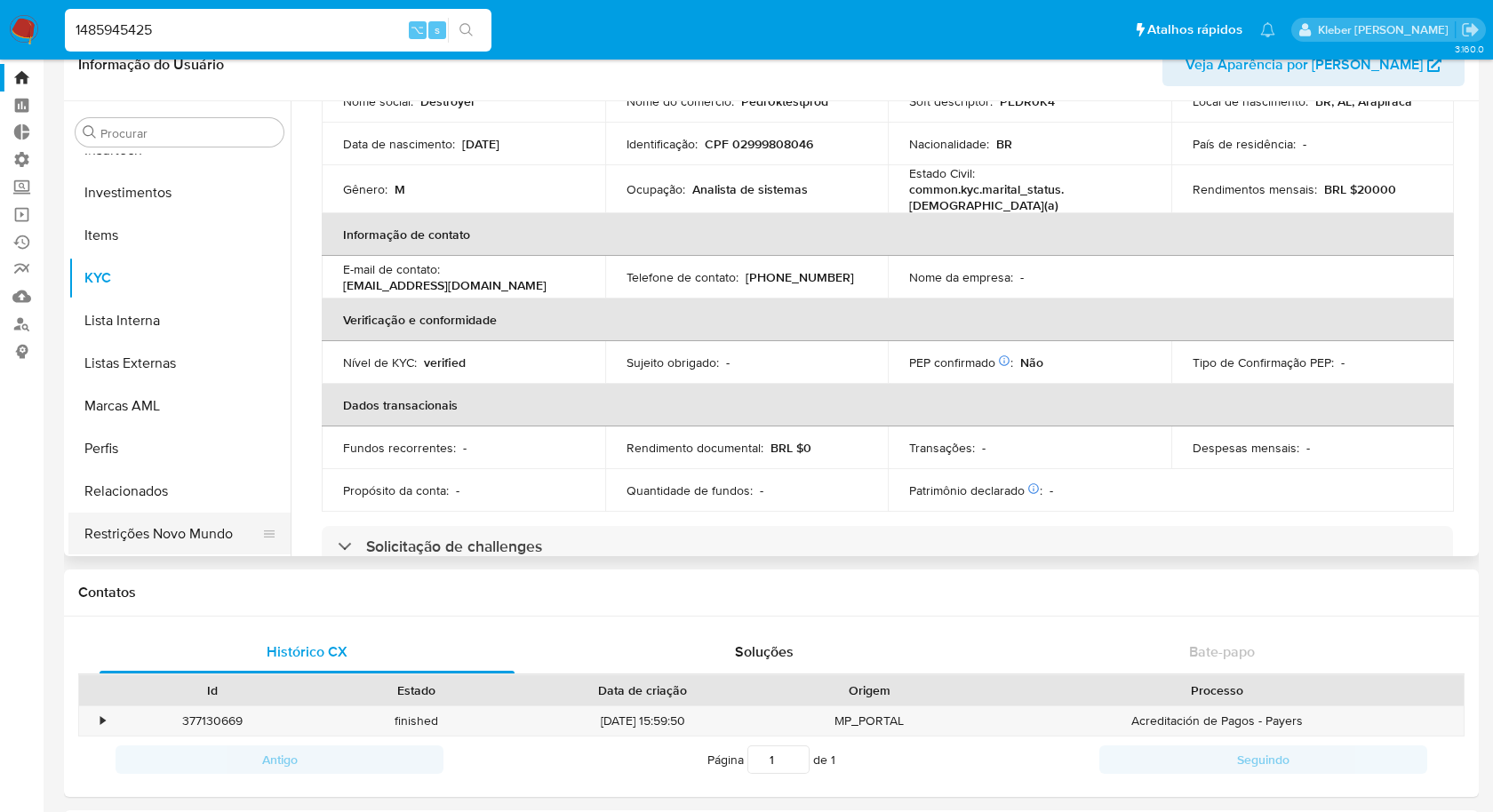
click at [139, 532] on button "Restrições Novo Mundo" at bounding box center [173, 534] width 208 height 43
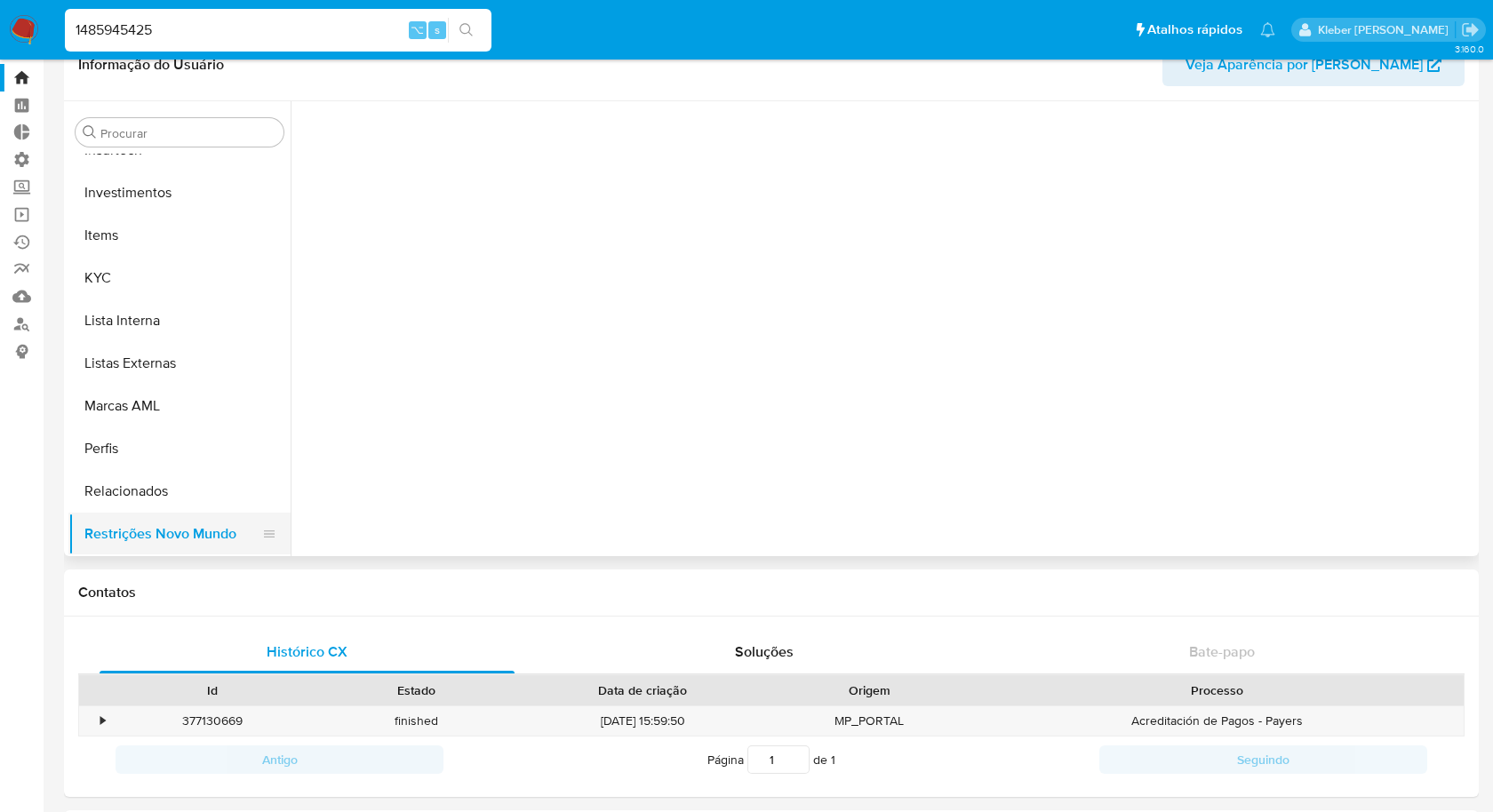
scroll to position [0, 0]
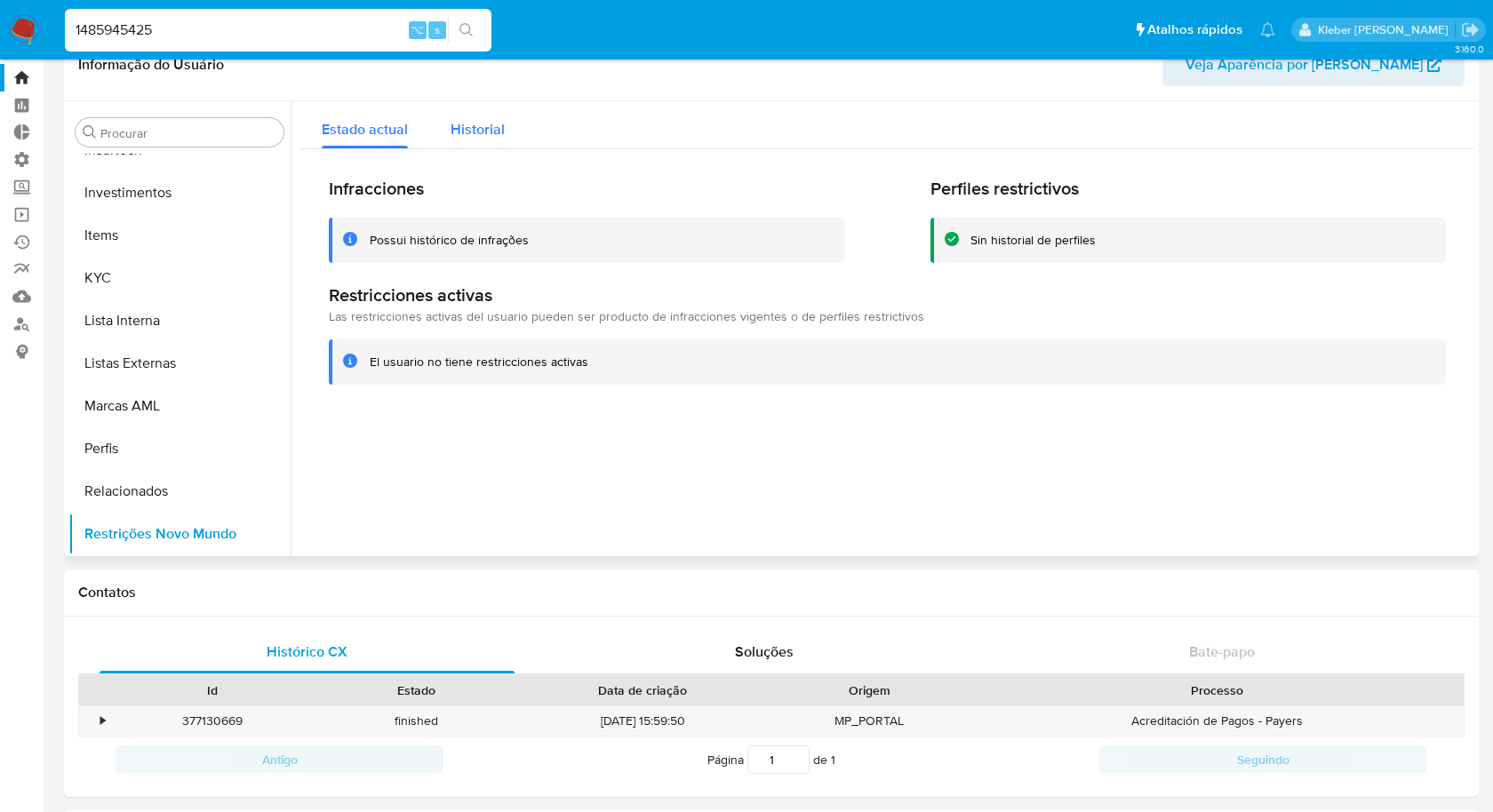
click at [496, 126] on span "Historial" at bounding box center [478, 129] width 54 height 20
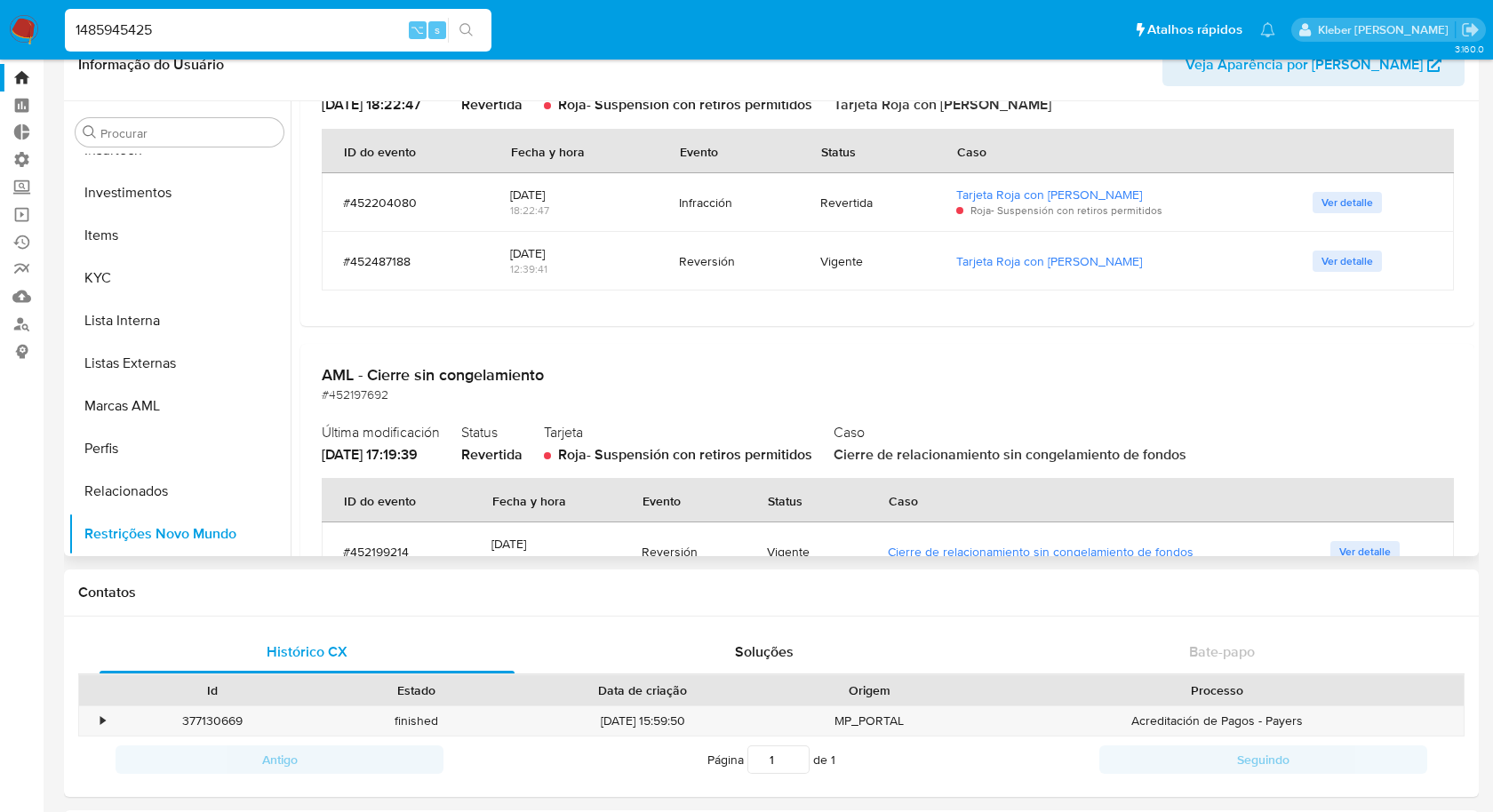
scroll to position [287, 0]
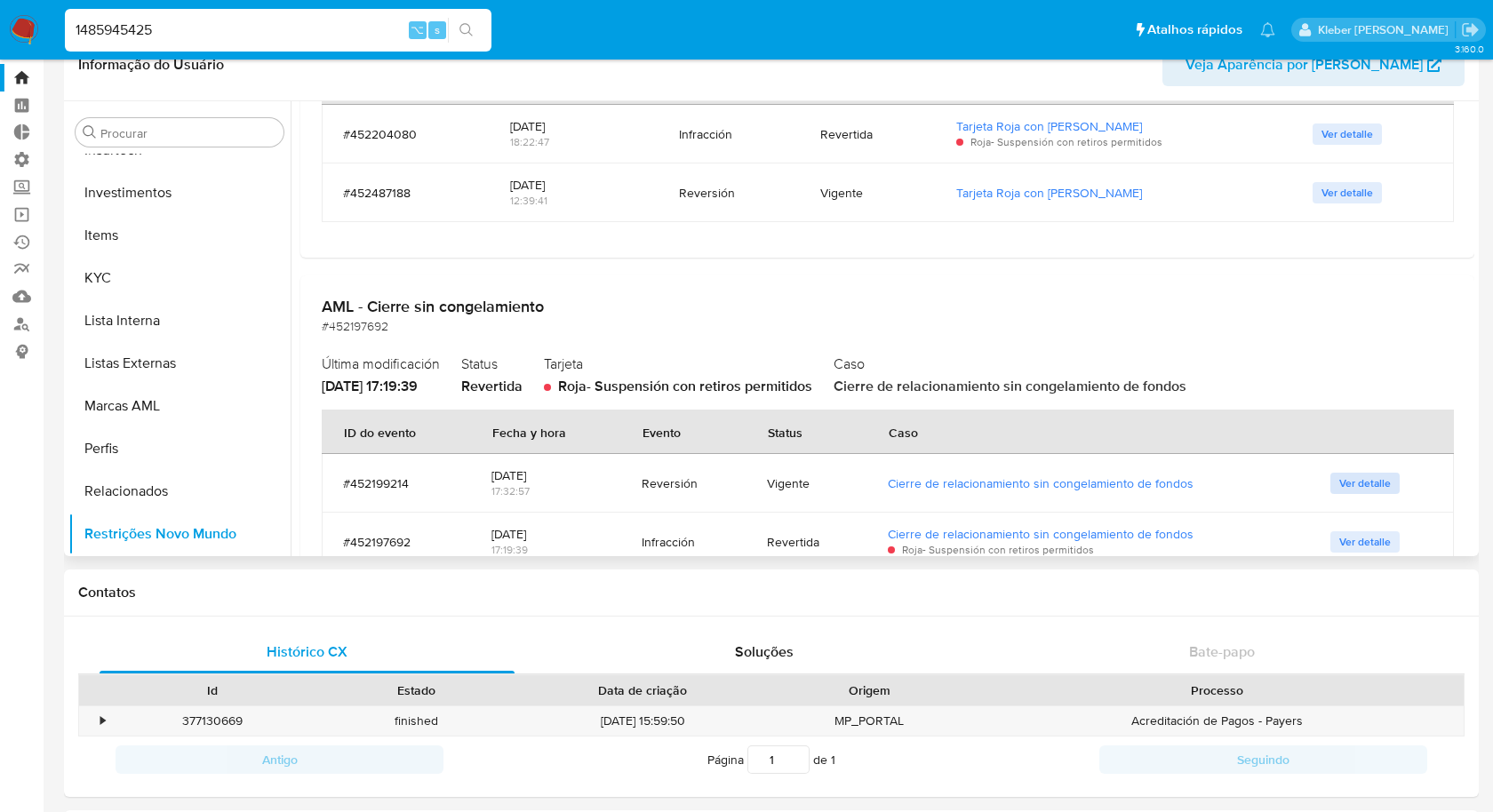
click at [1371, 486] on span "Ver detalle" at bounding box center [1364, 483] width 51 height 18
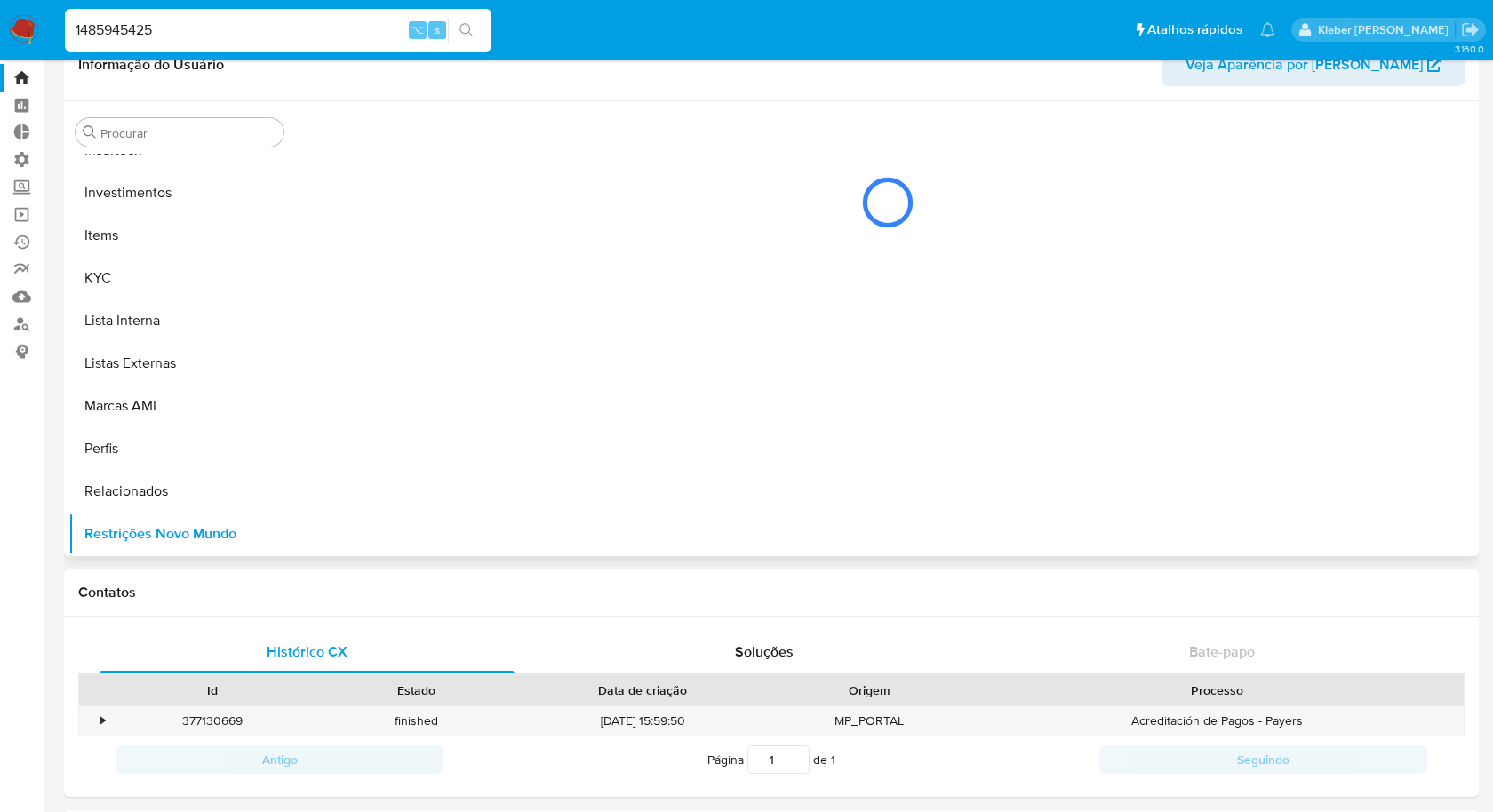
scroll to position [0, 0]
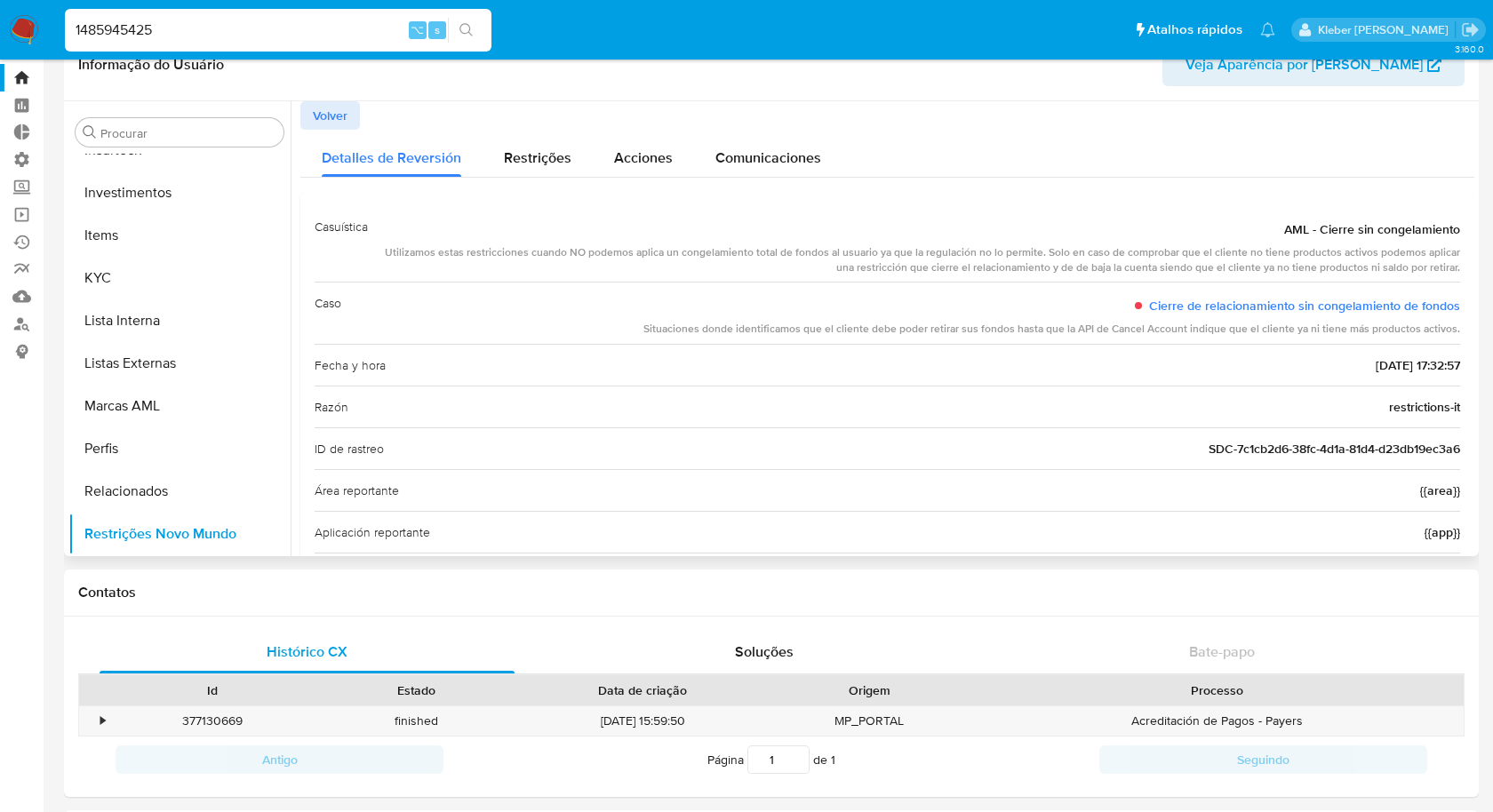
click at [329, 117] on span "Volver" at bounding box center [330, 115] width 34 height 25
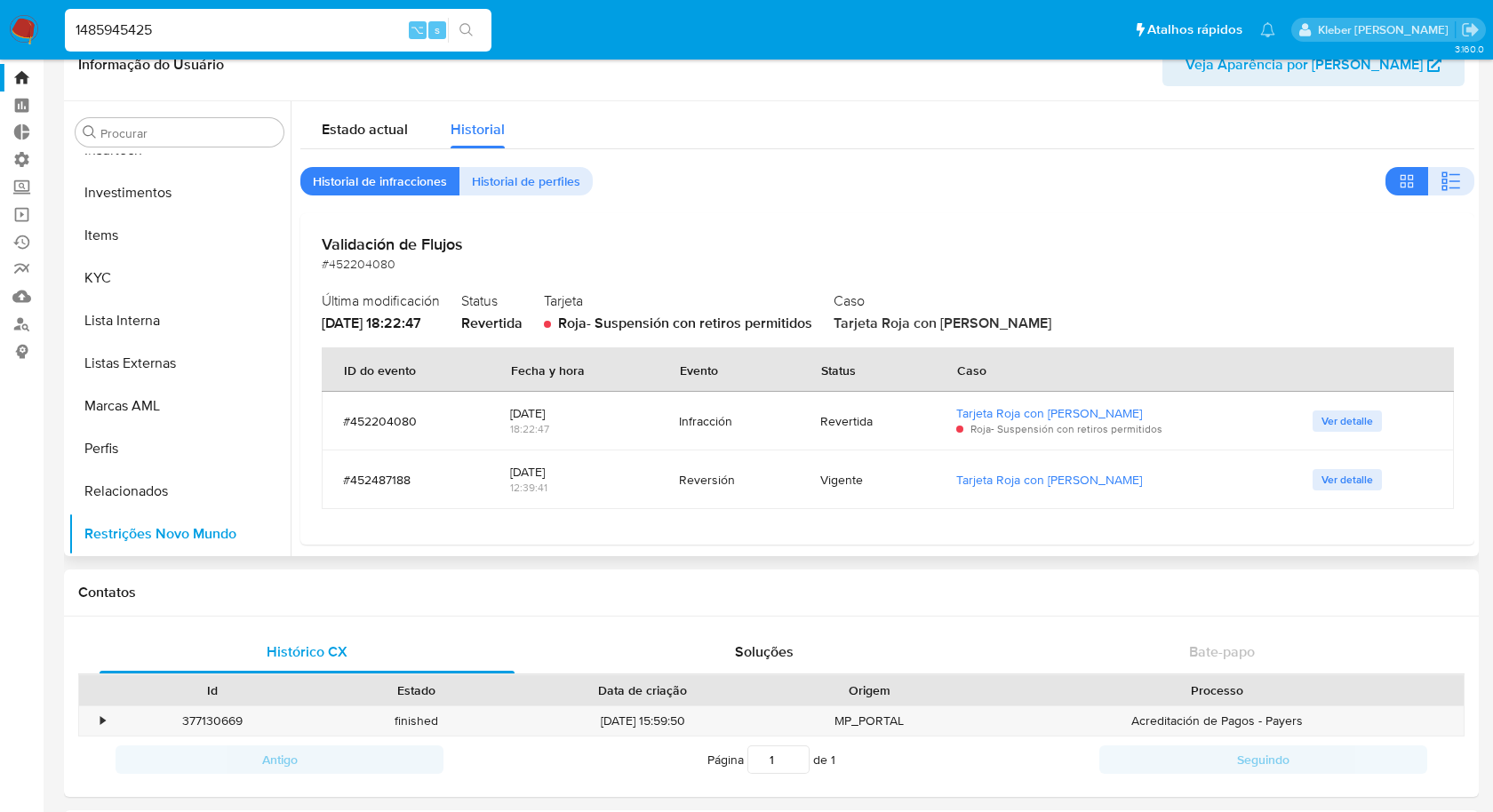
click at [1351, 489] on span "Ver detalle" at bounding box center [1346, 479] width 51 height 18
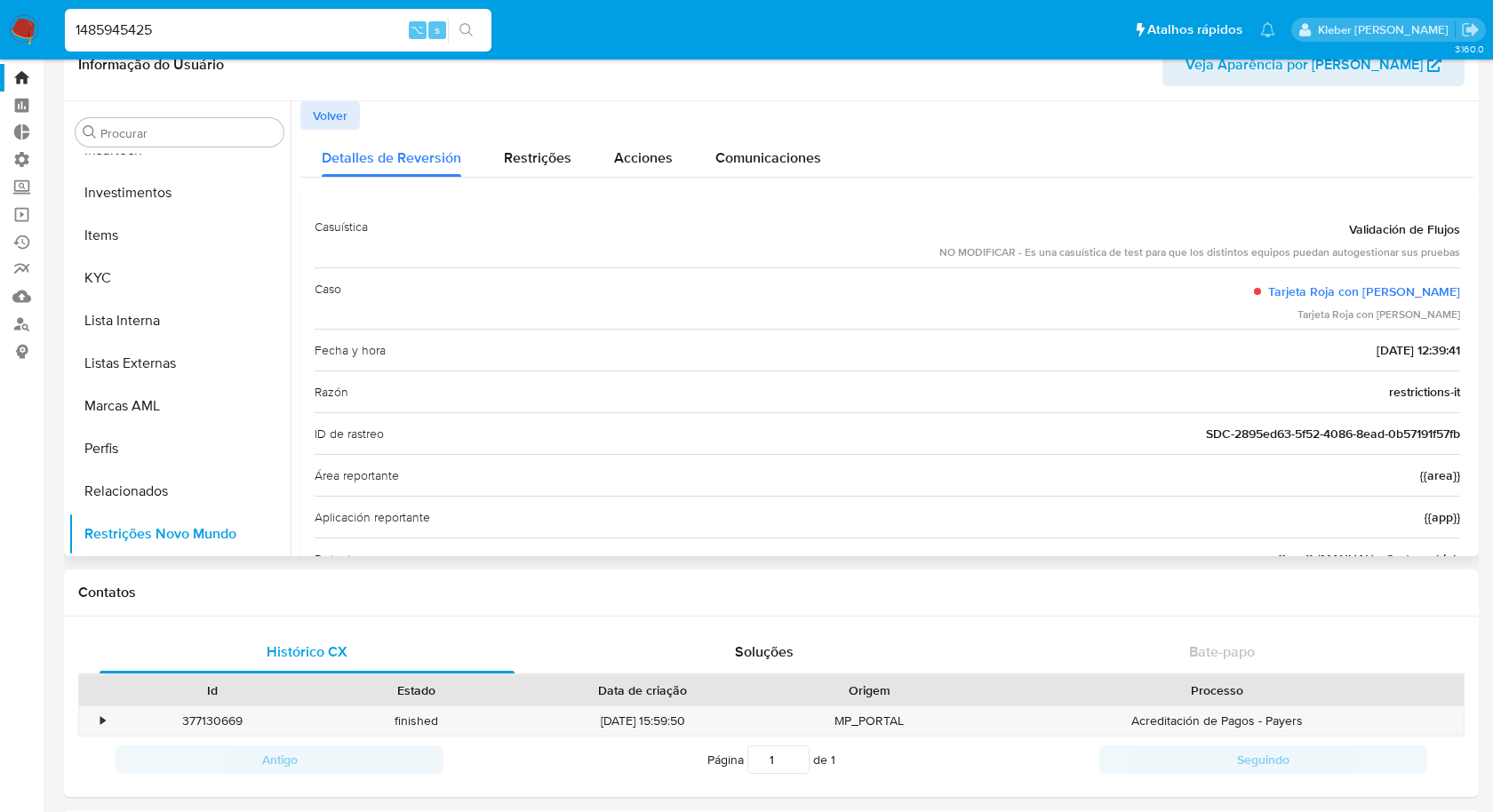
drag, startPoint x: 948, startPoint y: 248, endPoint x: 1277, endPoint y: 242, distance: 329.1
click at [1277, 242] on div "Validación de Flujos NO MODIFICAR - Es una casuística de test para que los dist…" at bounding box center [1199, 237] width 520 height 47
drag, startPoint x: 1138, startPoint y: 252, endPoint x: 1392, endPoint y: 245, distance: 254.1
click at [1392, 245] on div "NO MODIFICAR - Es una casuística de test para que los distintos equipos puedan …" at bounding box center [1199, 253] width 520 height 15
